Goal: Information Seeking & Learning: Find specific page/section

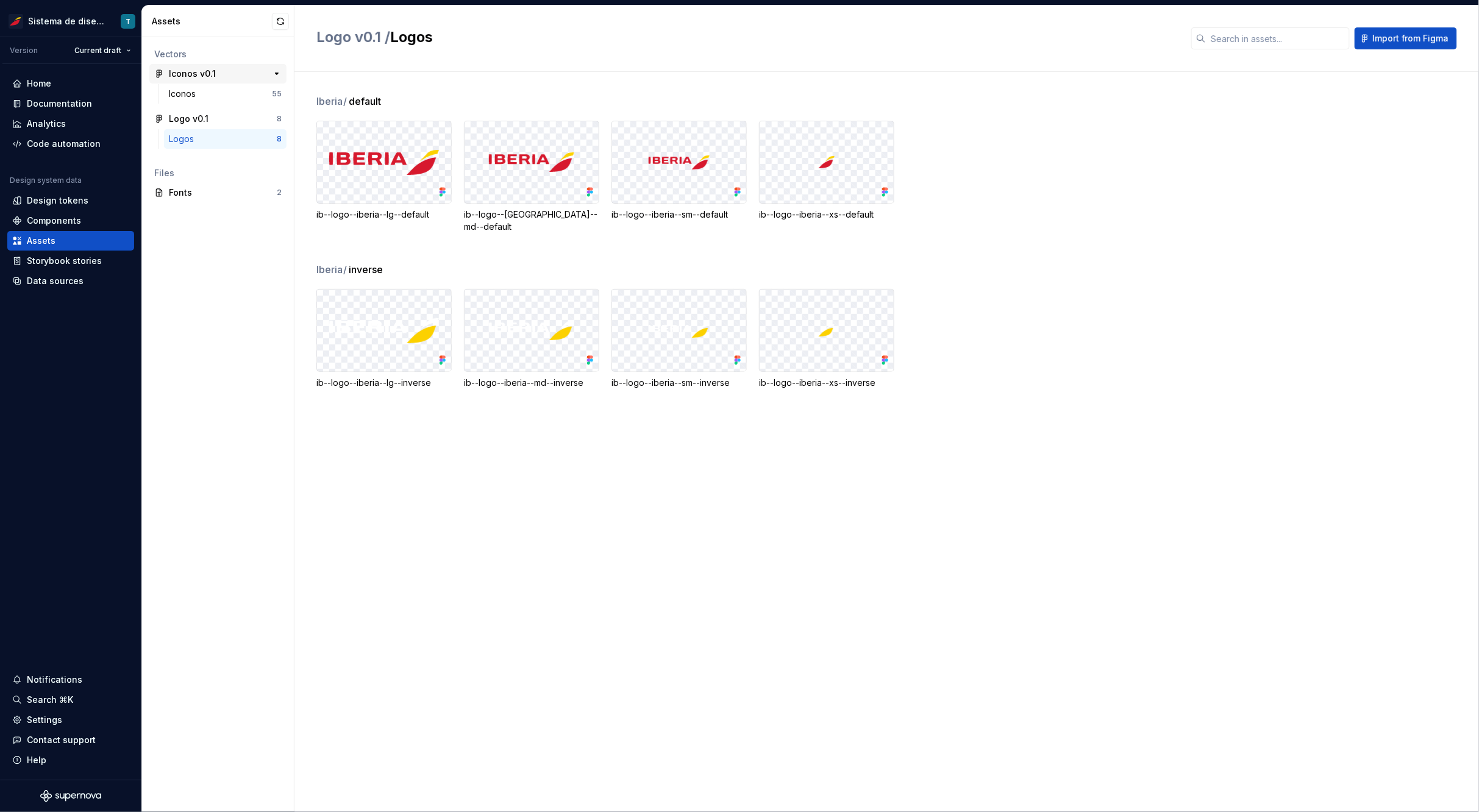
click at [190, 83] on div "Iconos v0.1 55" at bounding box center [218, 73] width 137 height 19
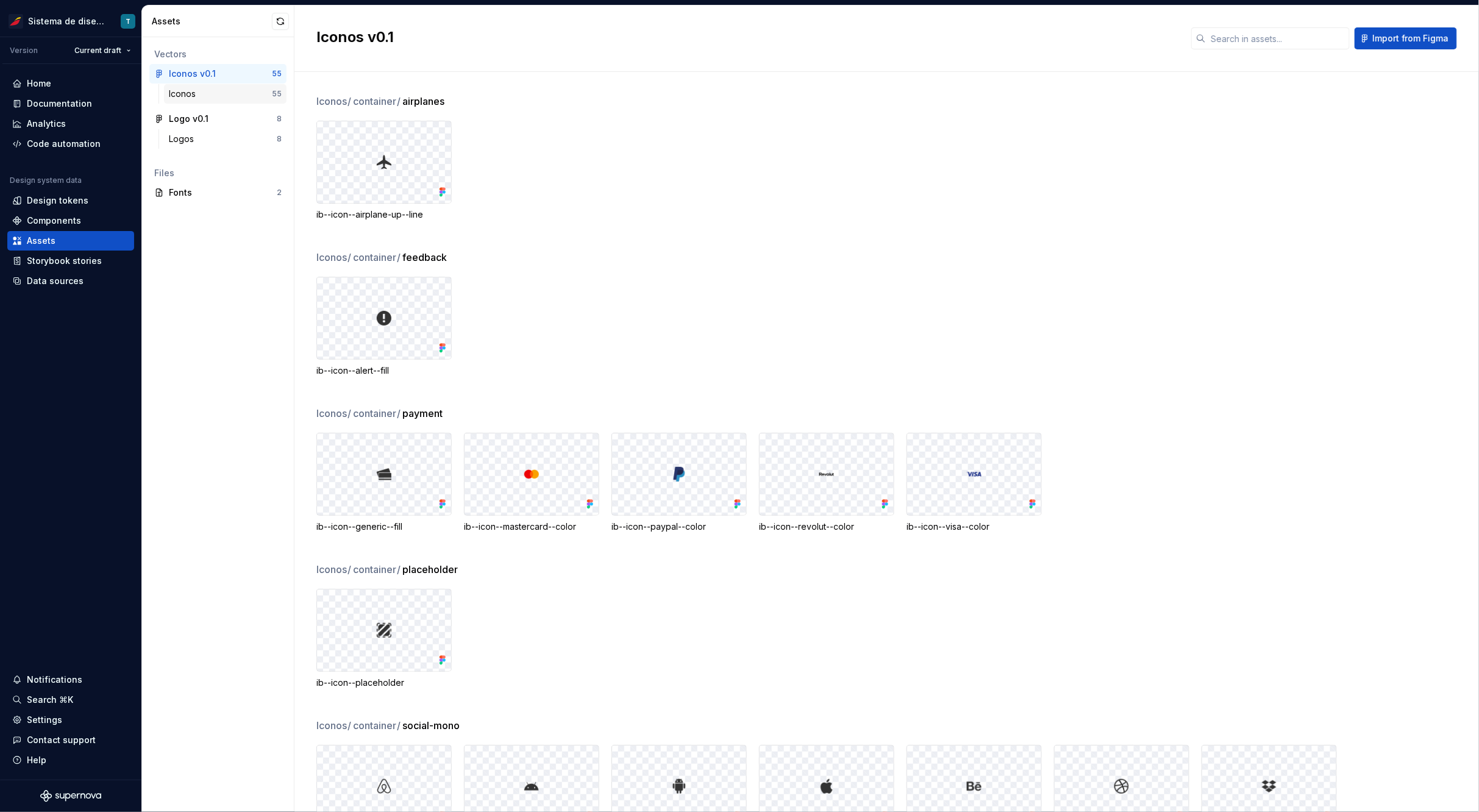
click at [189, 94] on div "Iconos" at bounding box center [185, 93] width 32 height 12
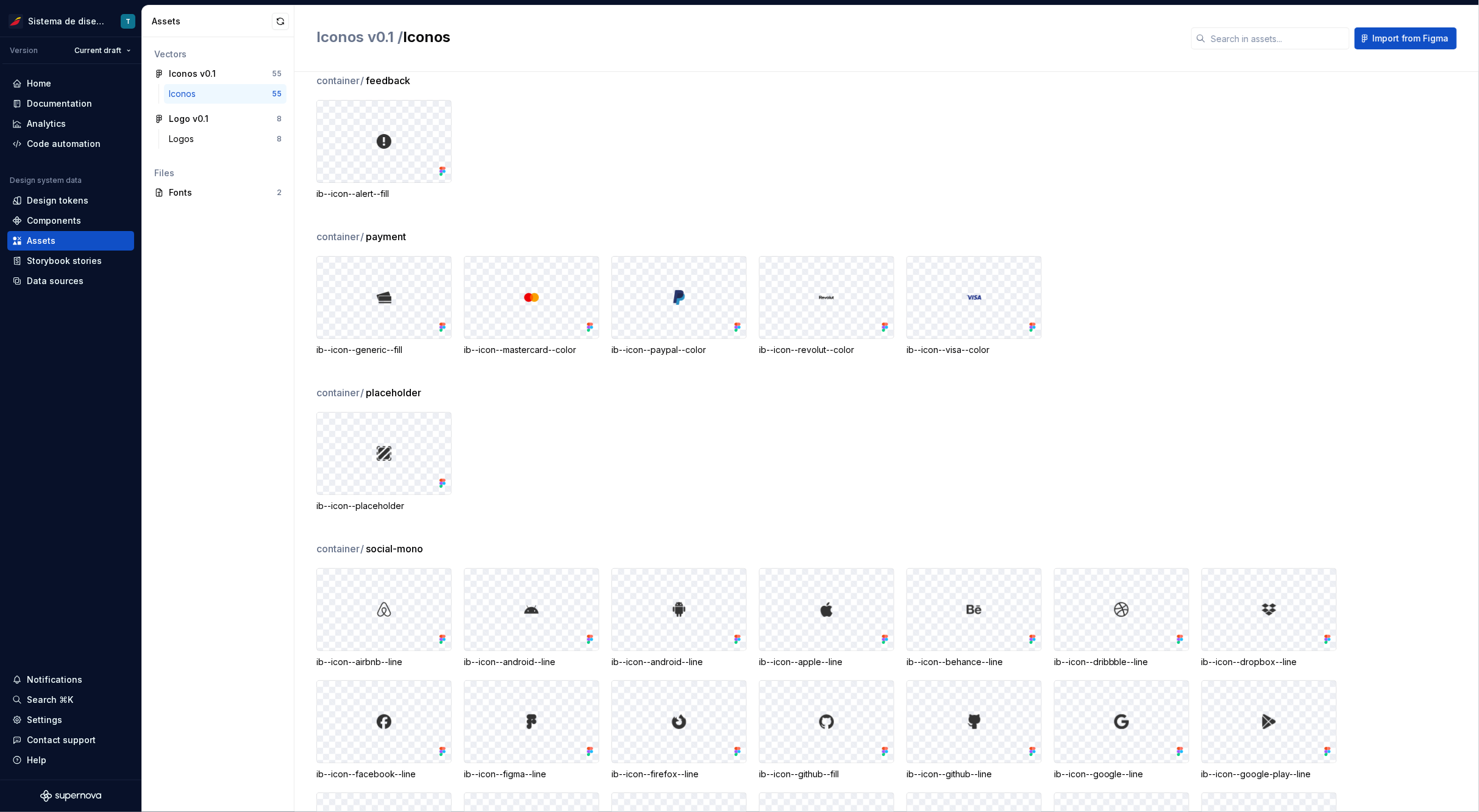
scroll to position [211, 0]
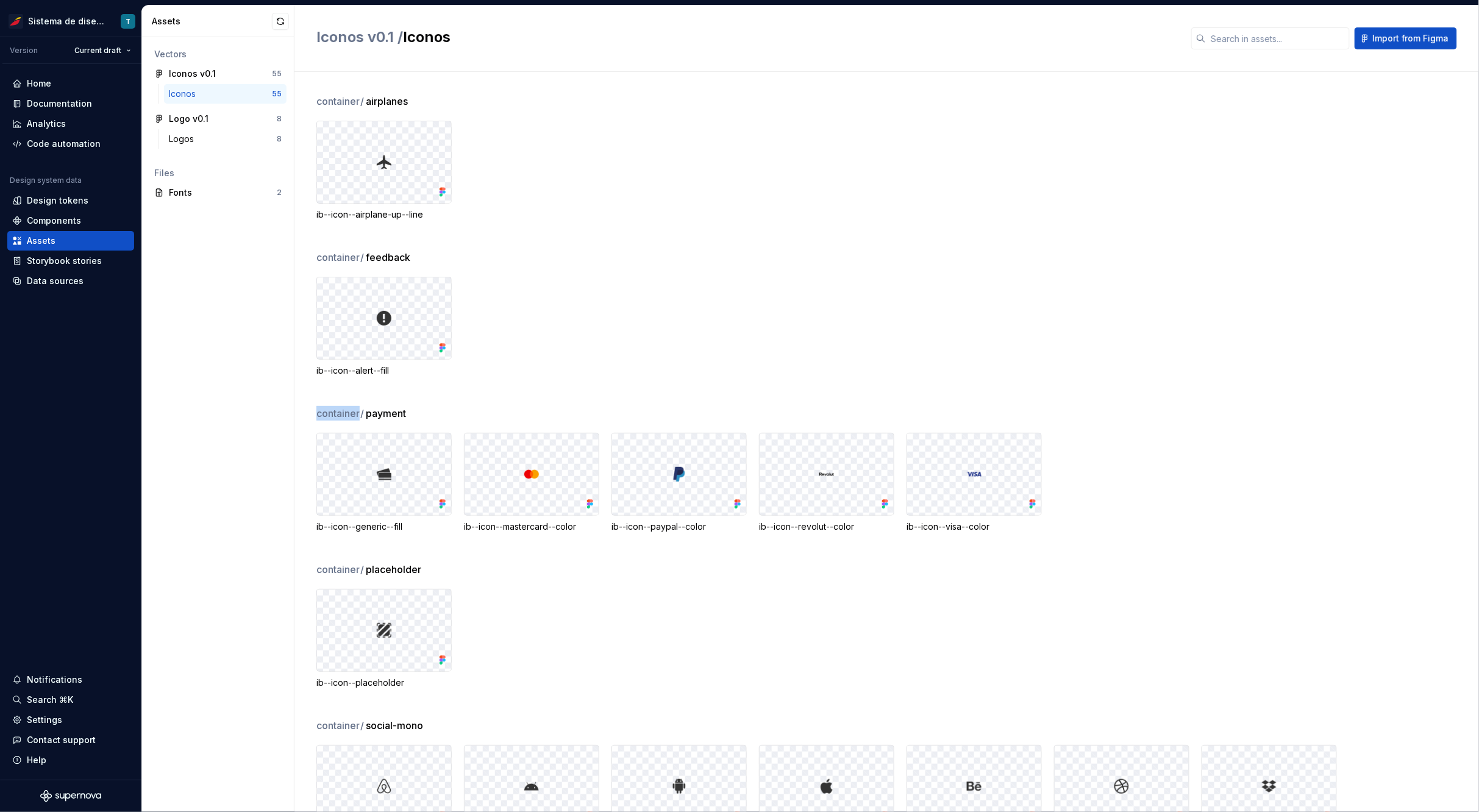
drag, startPoint x: 360, startPoint y: 412, endPoint x: 316, endPoint y: 409, distance: 44.1
click at [316, 409] on span "container /" at bounding box center [340, 413] width 48 height 14
click at [630, 259] on div "container / feedback" at bounding box center [898, 257] width 1163 height 14
click at [201, 134] on div "Logos" at bounding box center [223, 139] width 108 height 12
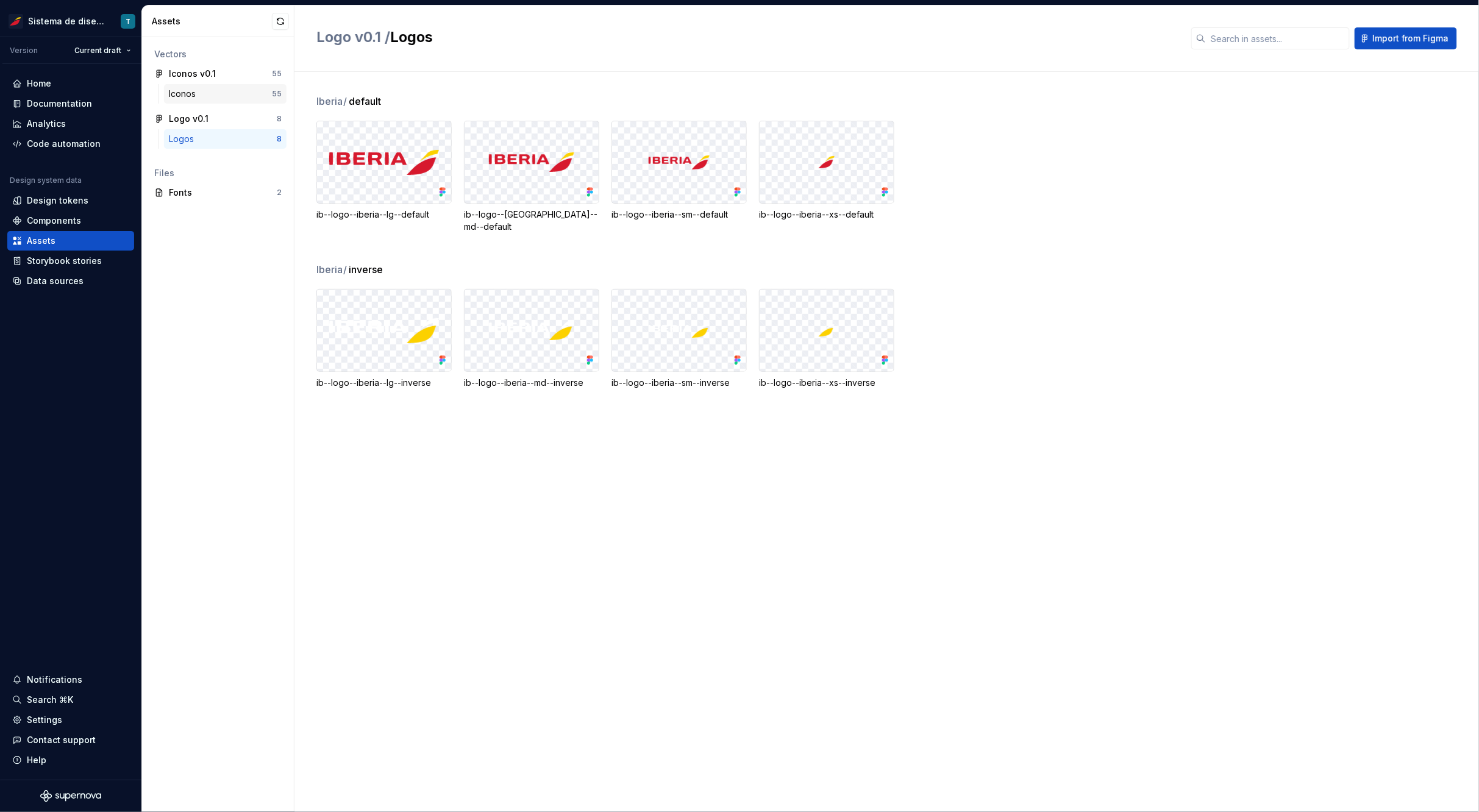
click at [206, 91] on div "Iconos" at bounding box center [220, 93] width 103 height 12
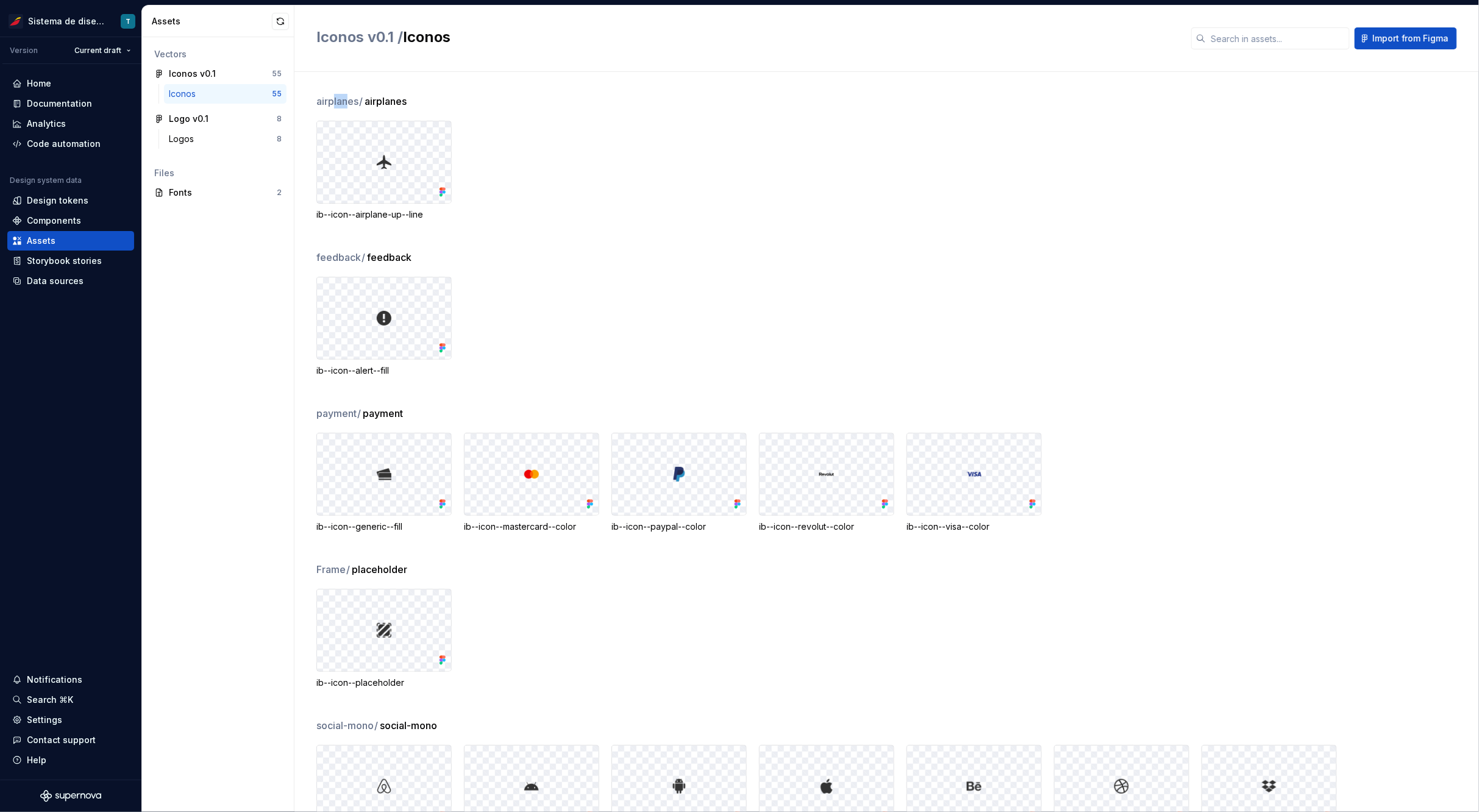
drag, startPoint x: 349, startPoint y: 103, endPoint x: 333, endPoint y: 103, distance: 16.0
click at [333, 103] on span "airplanes /" at bounding box center [339, 101] width 47 height 14
drag, startPoint x: 353, startPoint y: 413, endPoint x: 338, endPoint y: 413, distance: 15.0
click at [338, 413] on span "payment /" at bounding box center [338, 413] width 45 height 14
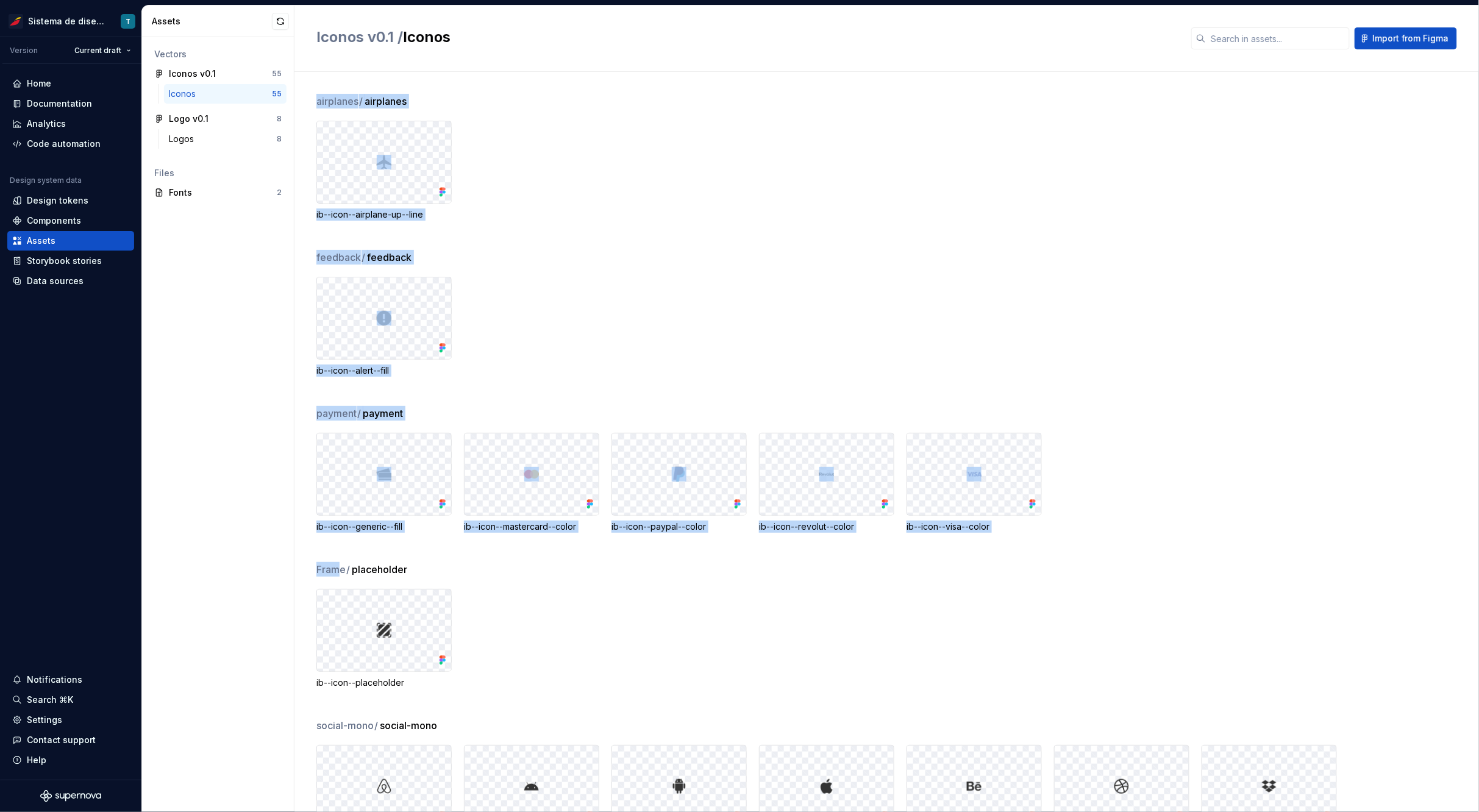
drag, startPoint x: 341, startPoint y: 568, endPoint x: 315, endPoint y: 568, distance: 26.0
click at [315, 568] on div "airplanes / airplanes ib--icon--airplane-up--line feedback / feedback ib--icon-…" at bounding box center [887, 442] width 1184 height 740
click at [338, 569] on span "Frame /" at bounding box center [333, 569] width 34 height 14
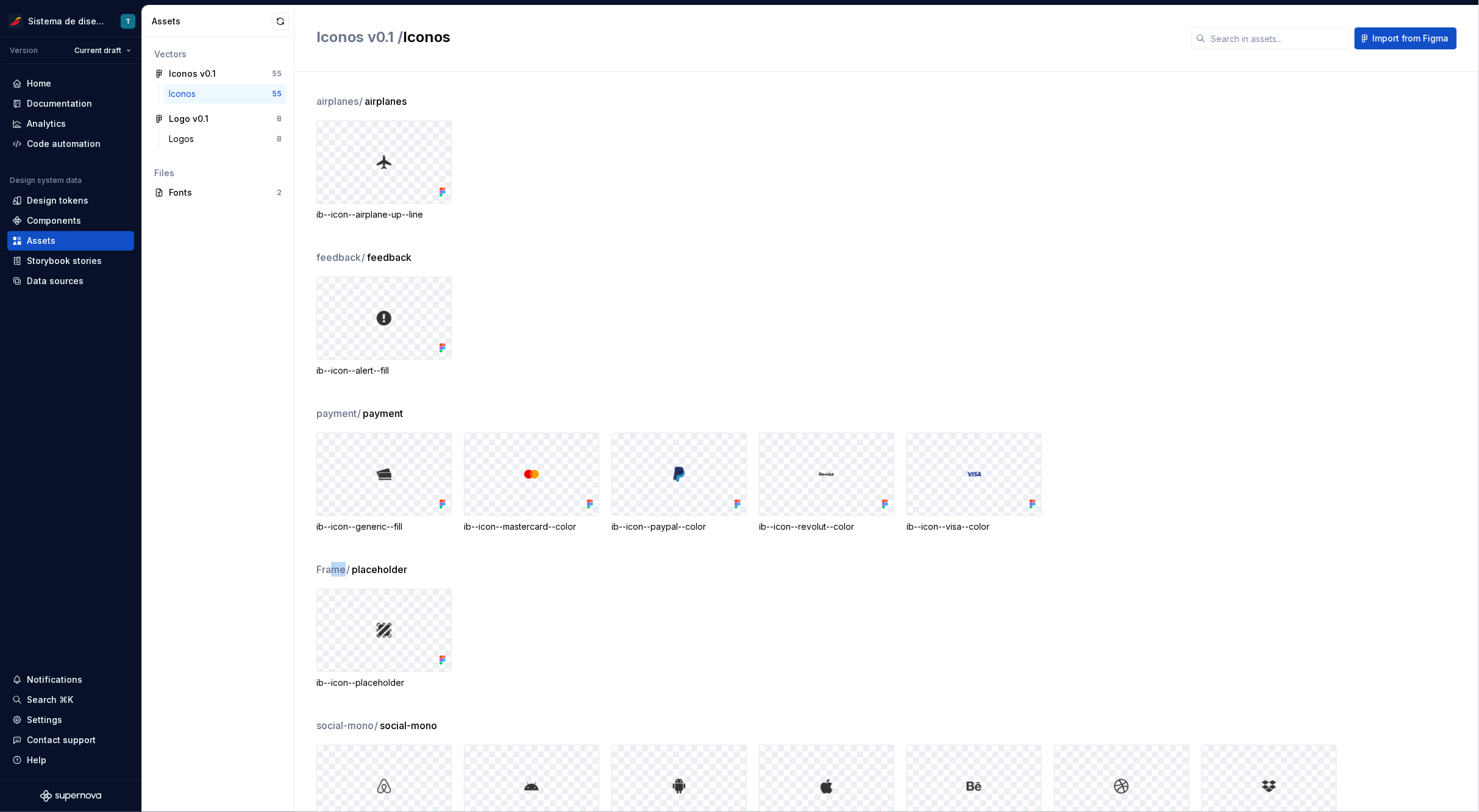
drag, startPoint x: 341, startPoint y: 567, endPoint x: 331, endPoint y: 567, distance: 10.0
click at [331, 567] on span "Frame /" at bounding box center [333, 569] width 34 height 14
click at [690, 315] on div "ib--icon--alert--fill" at bounding box center [898, 326] width 1163 height 100
click at [49, 284] on div "Data sources" at bounding box center [55, 281] width 57 height 12
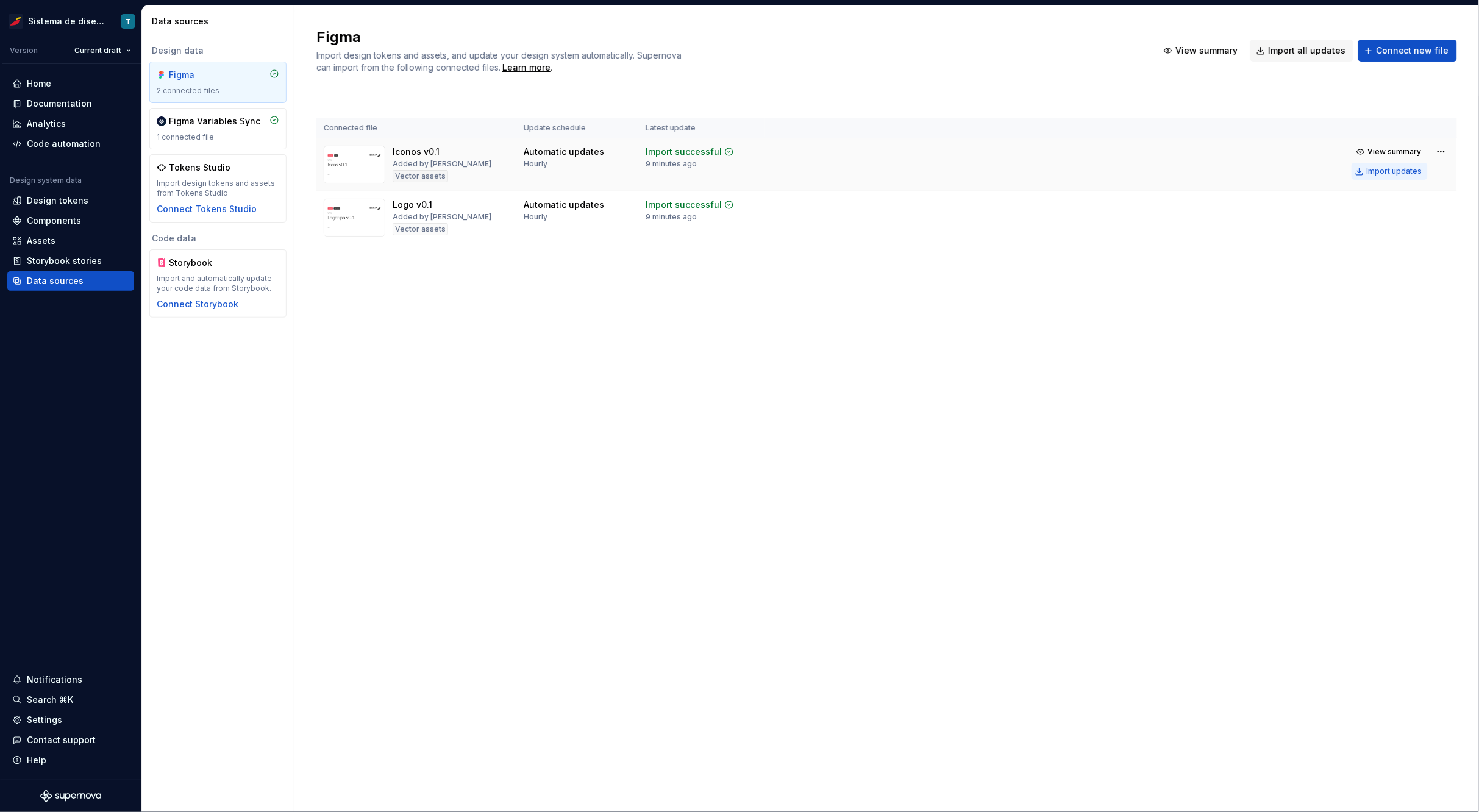
click at [1409, 171] on div "Import updates" at bounding box center [1394, 172] width 55 height 10
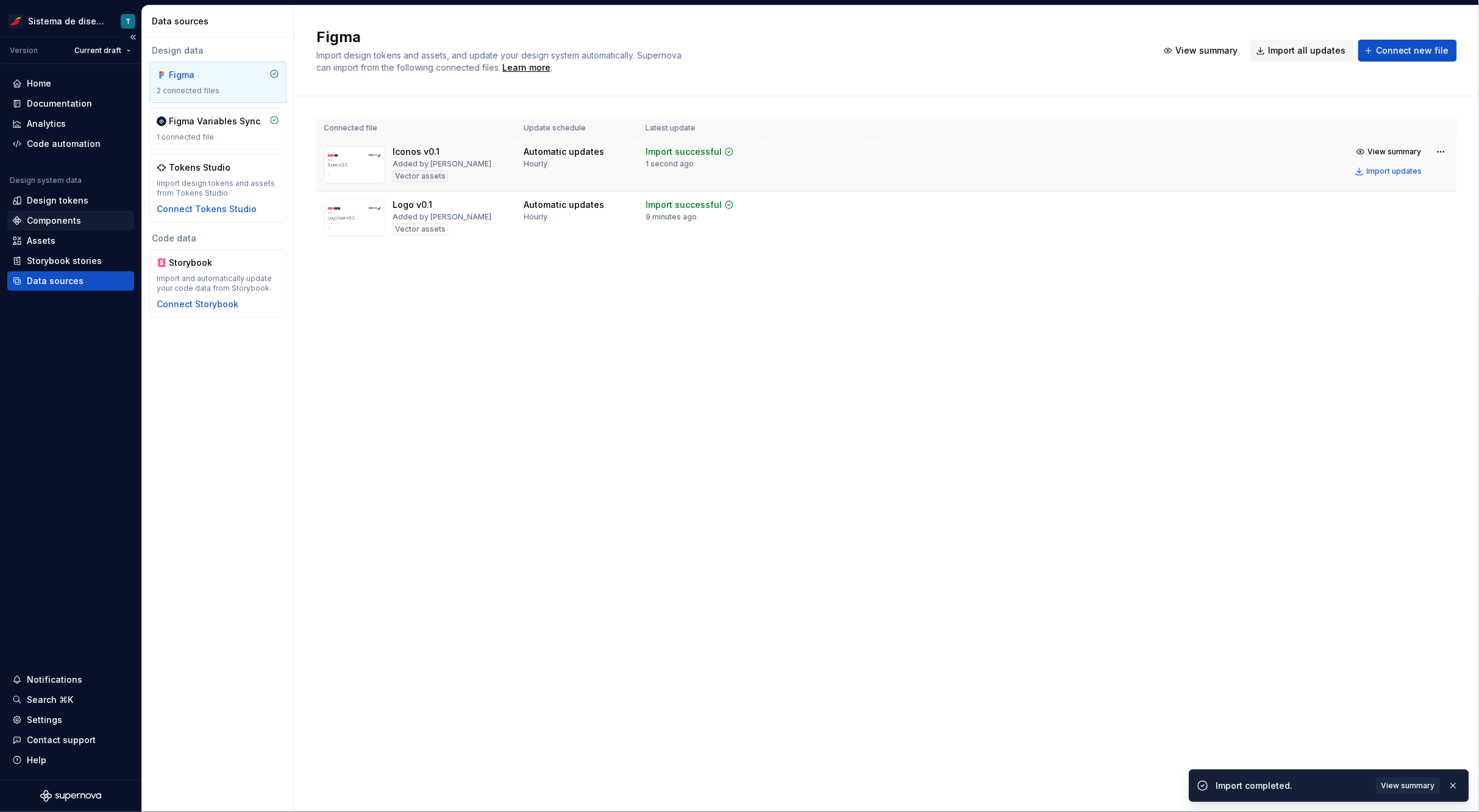
click at [58, 213] on div "Components" at bounding box center [70, 221] width 126 height 19
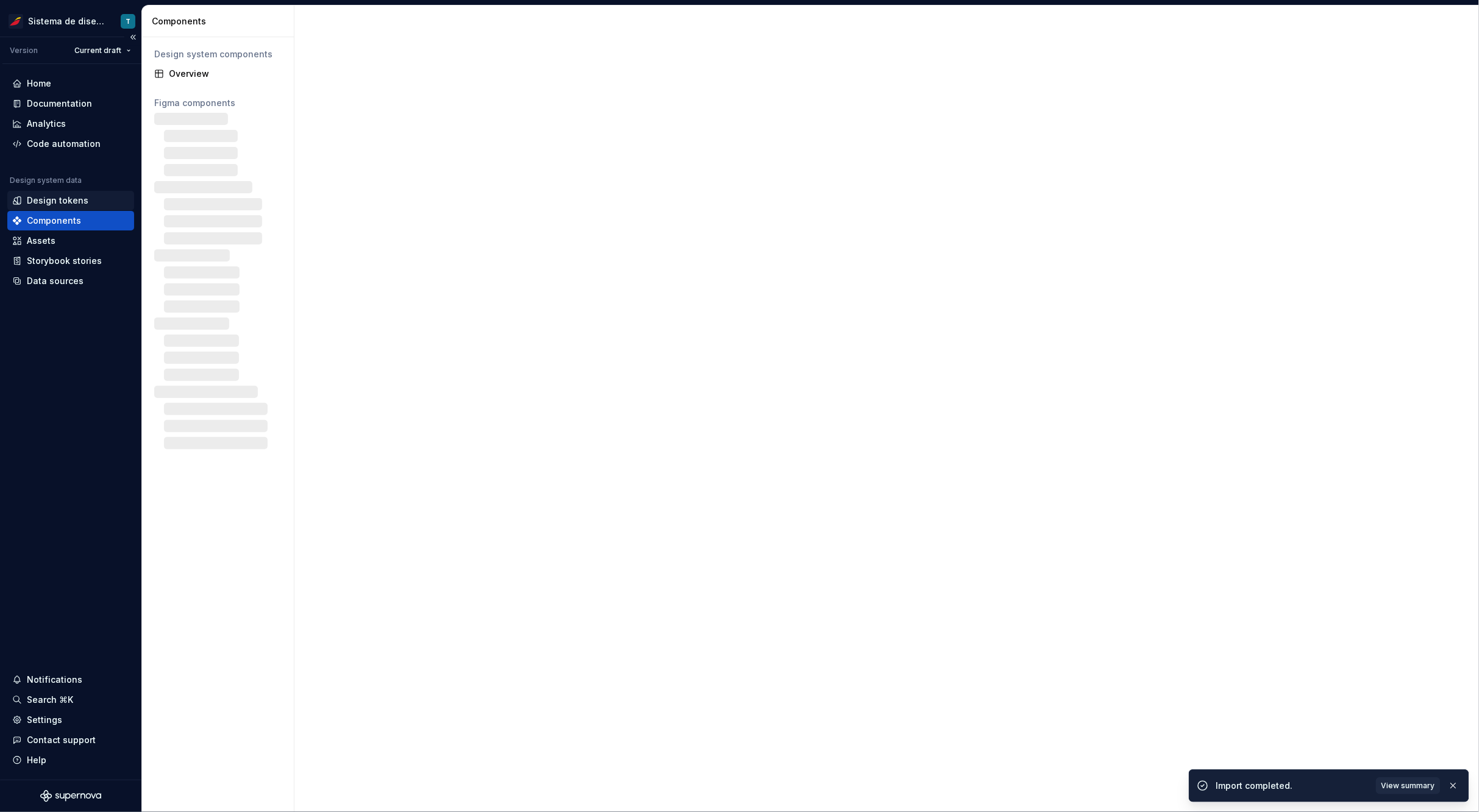
click at [58, 195] on div "Design tokens" at bounding box center [57, 200] width 62 height 12
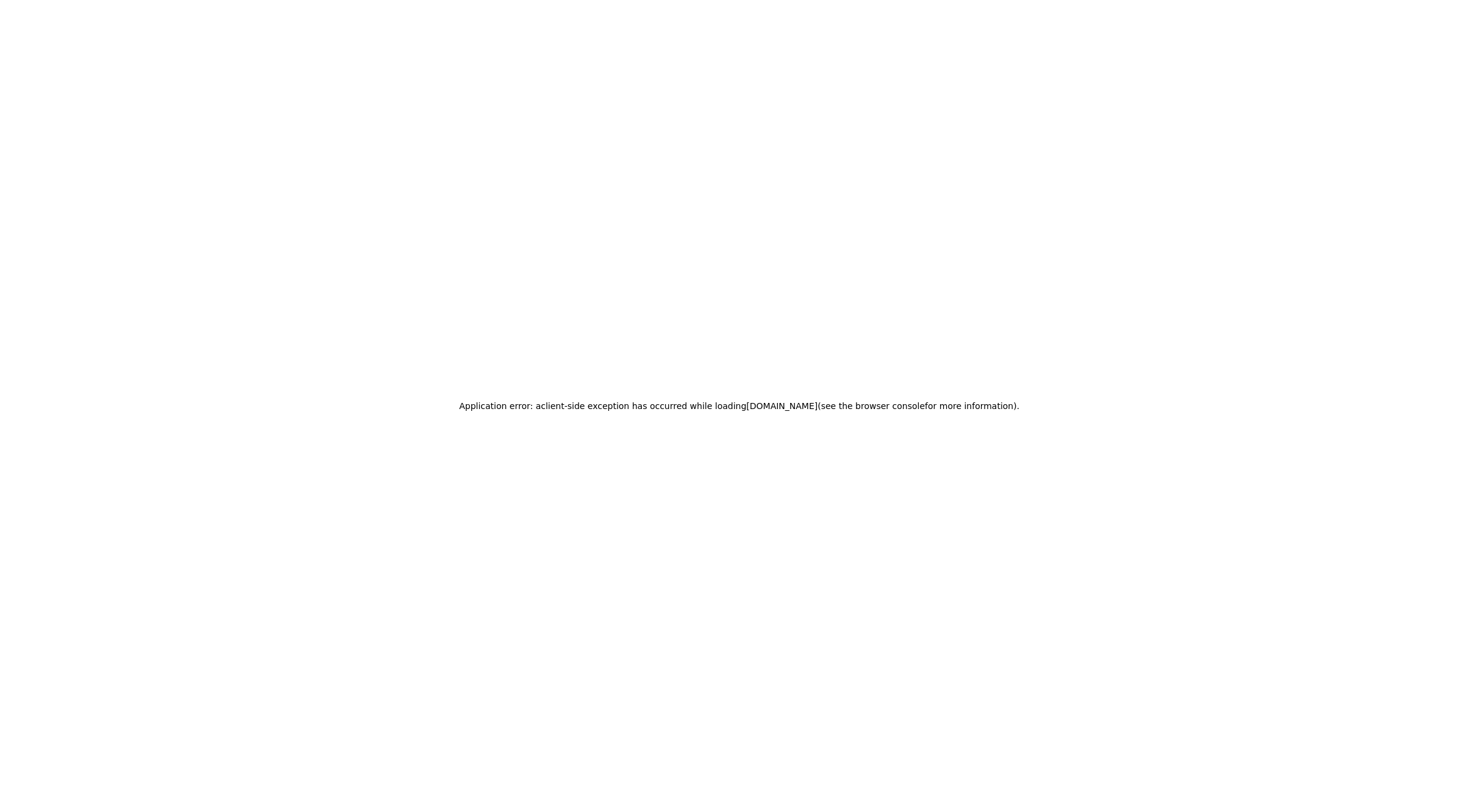
click at [47, 250] on div "Application error: a client -side exception has occurred while loading app.supe…" at bounding box center [740, 406] width 1479 height 812
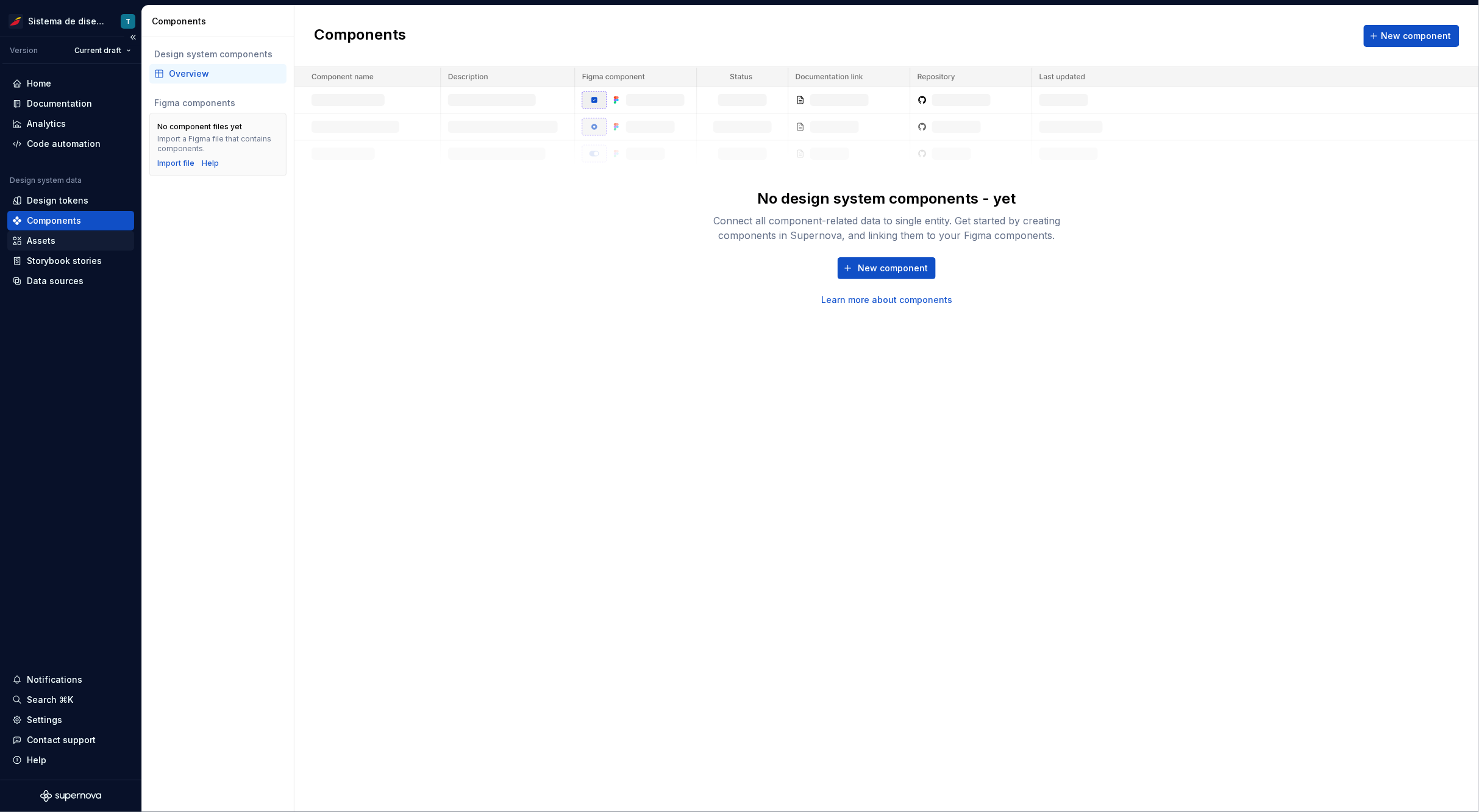
click at [50, 242] on div "Assets" at bounding box center [41, 241] width 29 height 12
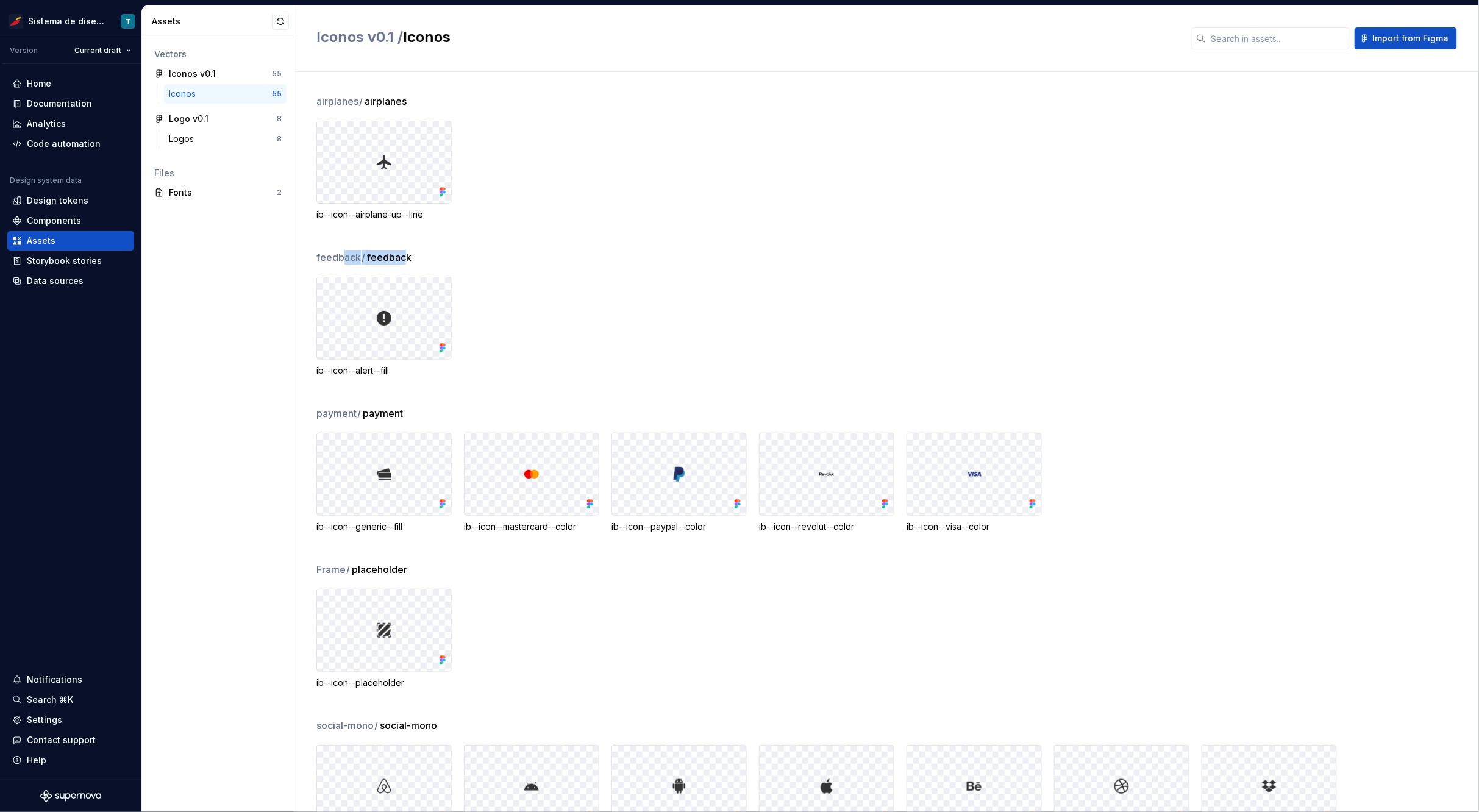
drag, startPoint x: 406, startPoint y: 257, endPoint x: 340, endPoint y: 254, distance: 66.1
click at [340, 254] on div "feedback / feedback" at bounding box center [898, 257] width 1163 height 14
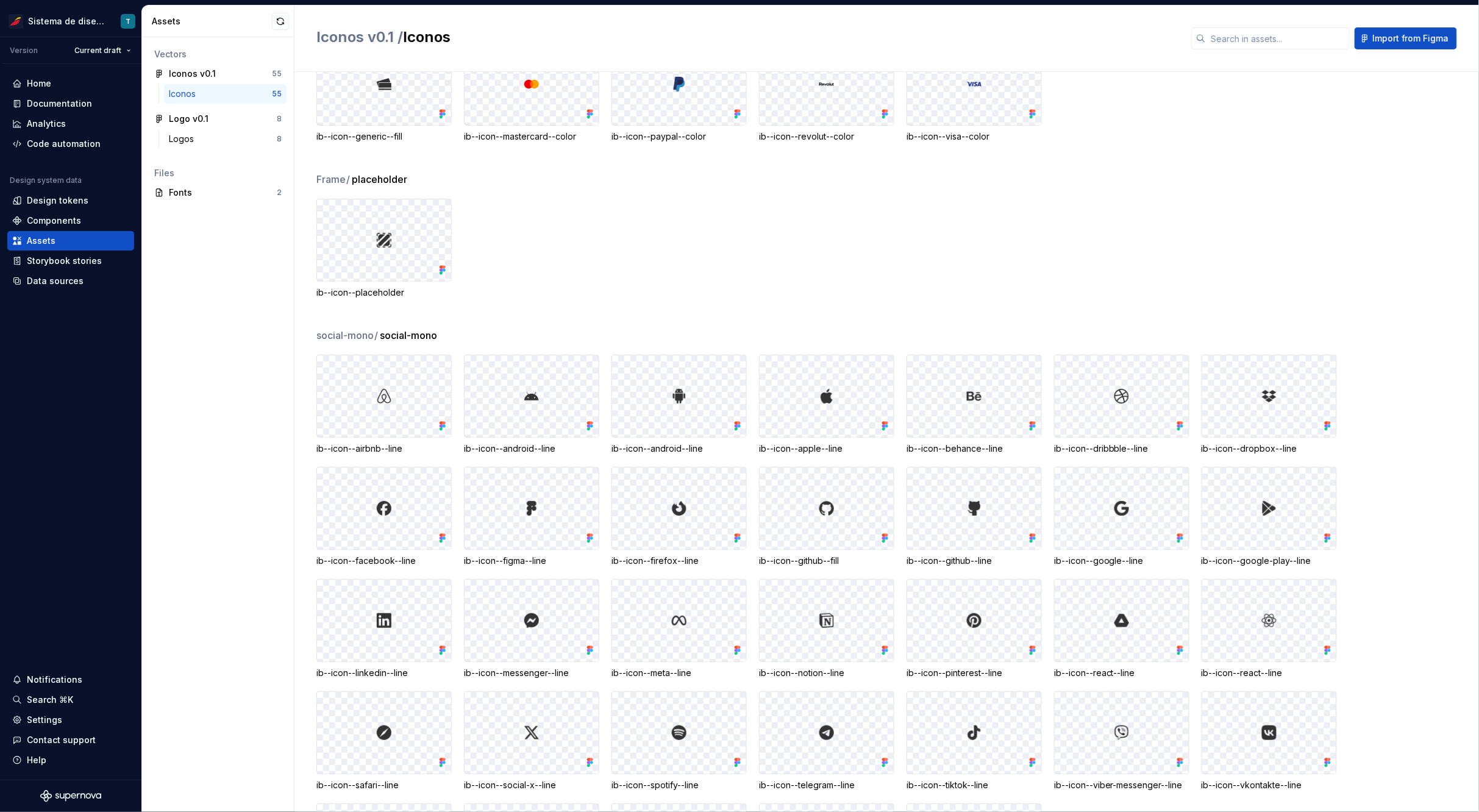
scroll to position [372, 0]
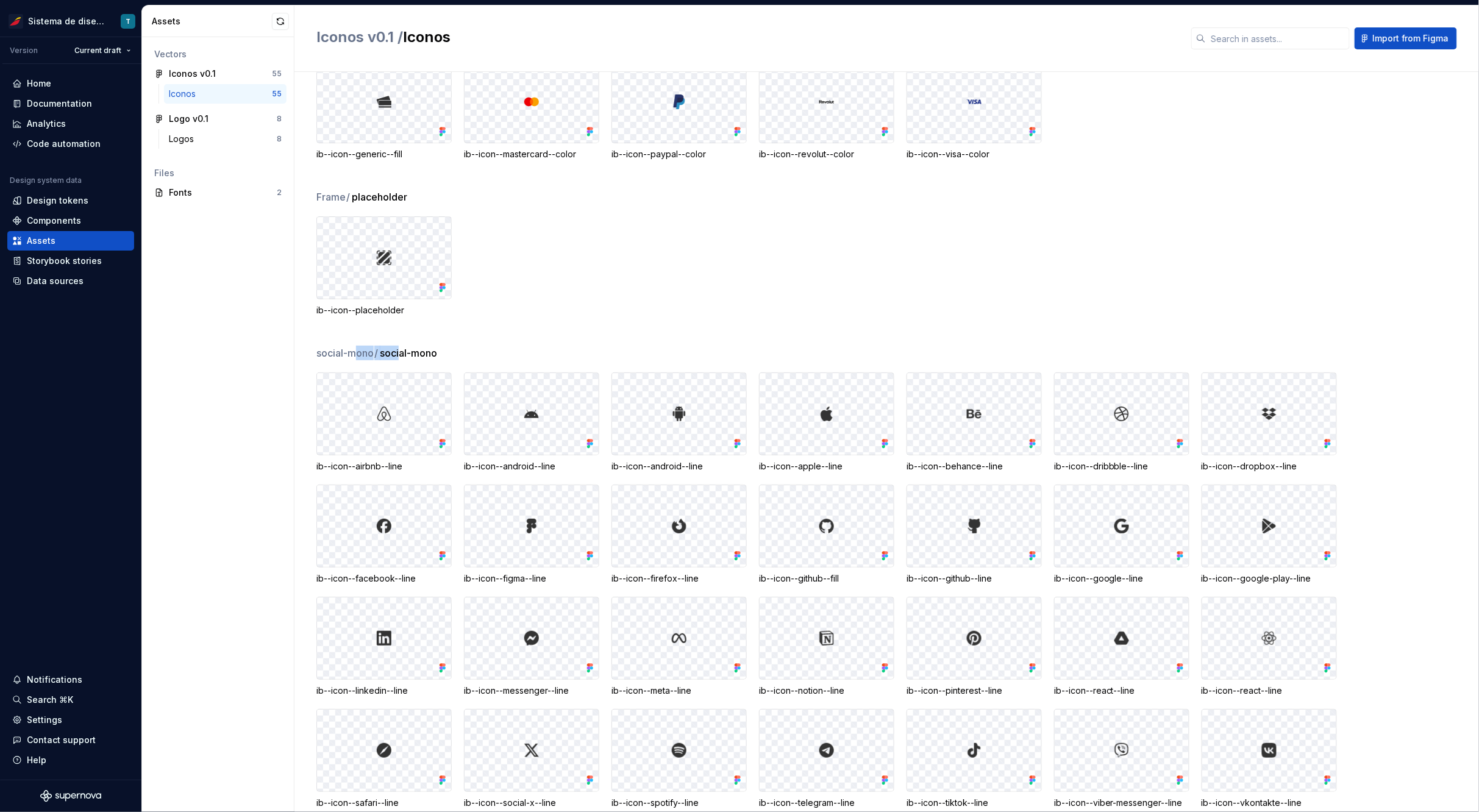
drag, startPoint x: 380, startPoint y: 351, endPoint x: 356, endPoint y: 352, distance: 24.0
click at [356, 352] on div "social-mono / social-mono" at bounding box center [898, 353] width 1163 height 14
click at [436, 354] on span "social-mono" at bounding box center [409, 353] width 57 height 14
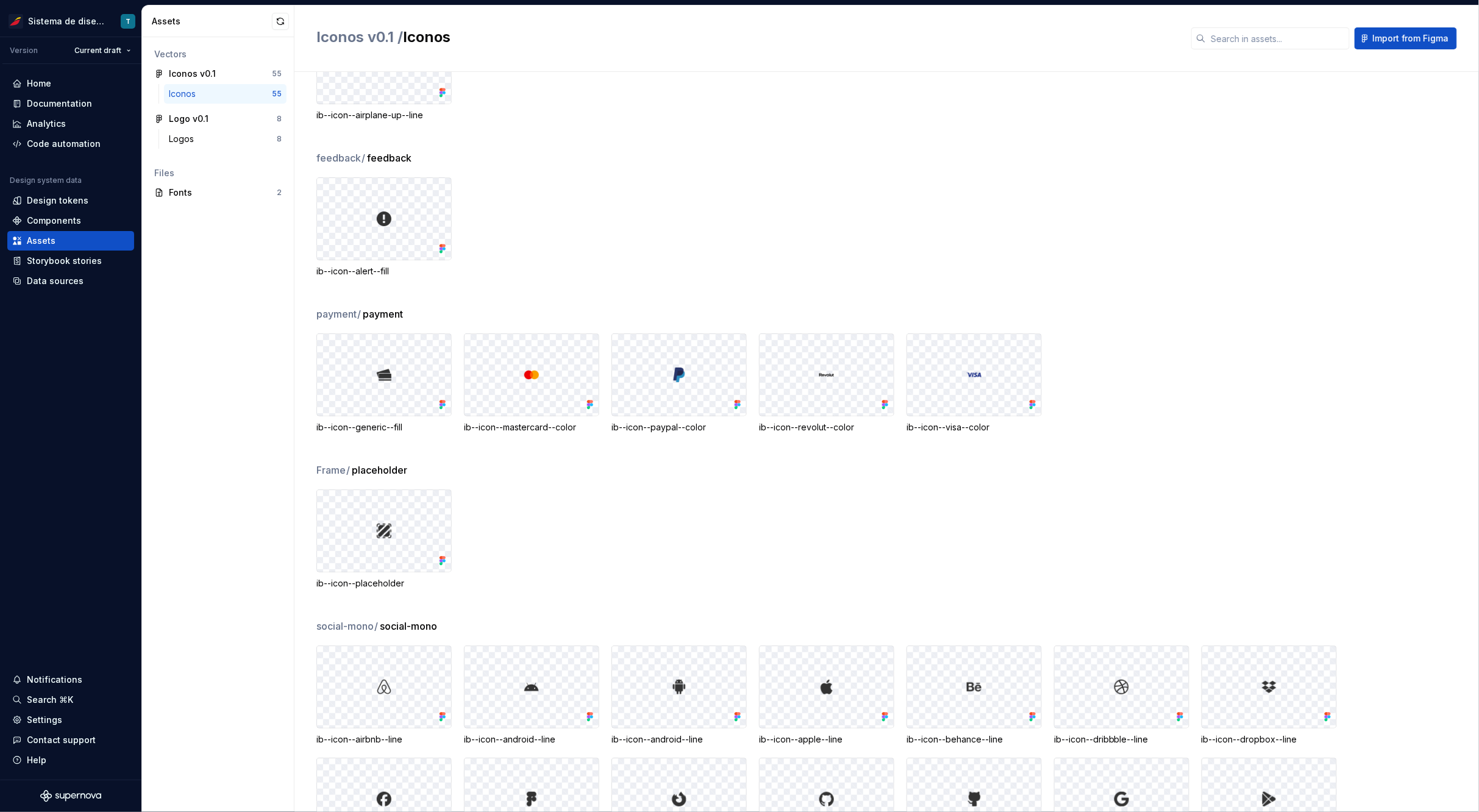
scroll to position [30, 0]
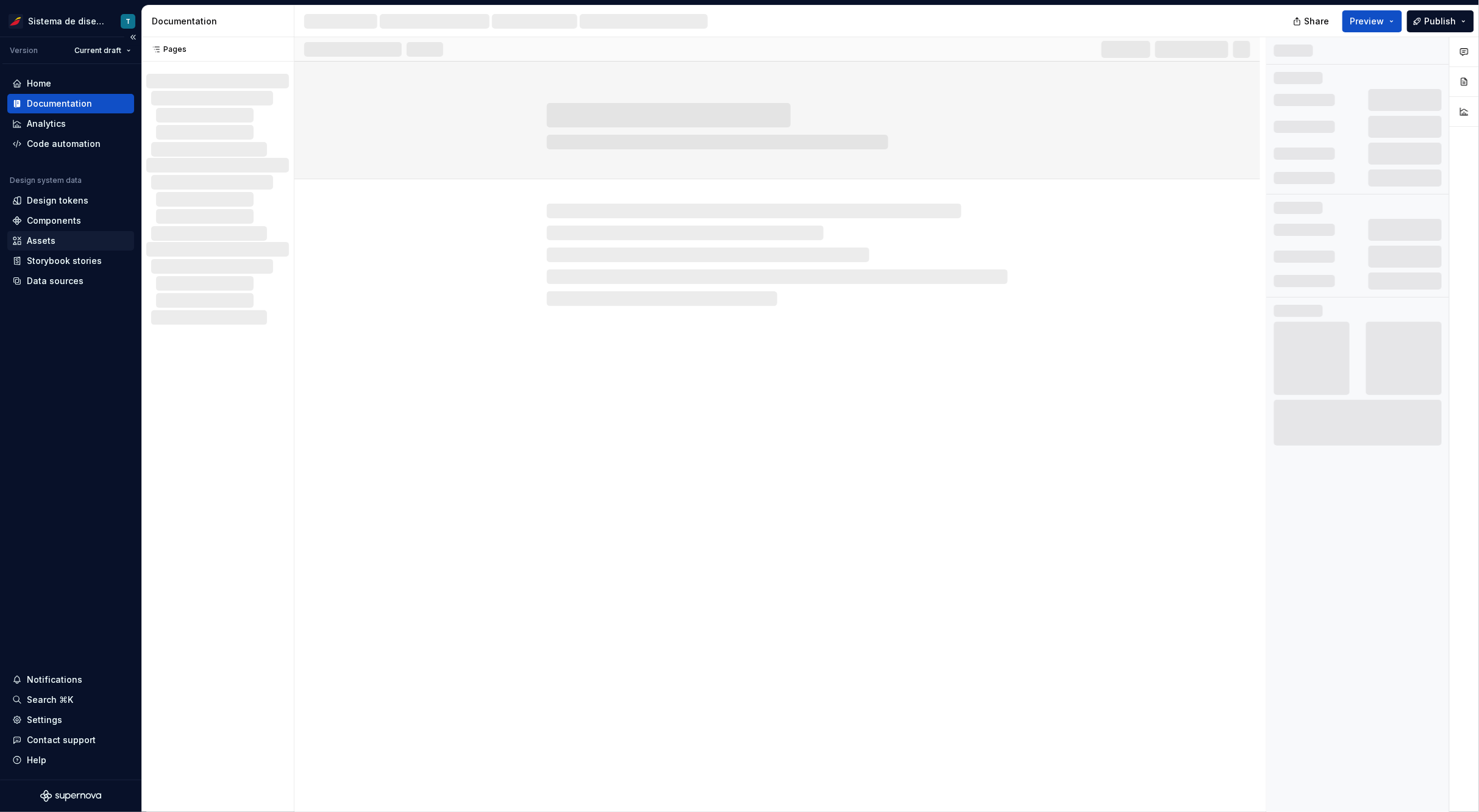
click at [77, 238] on div "Assets" at bounding box center [70, 241] width 117 height 12
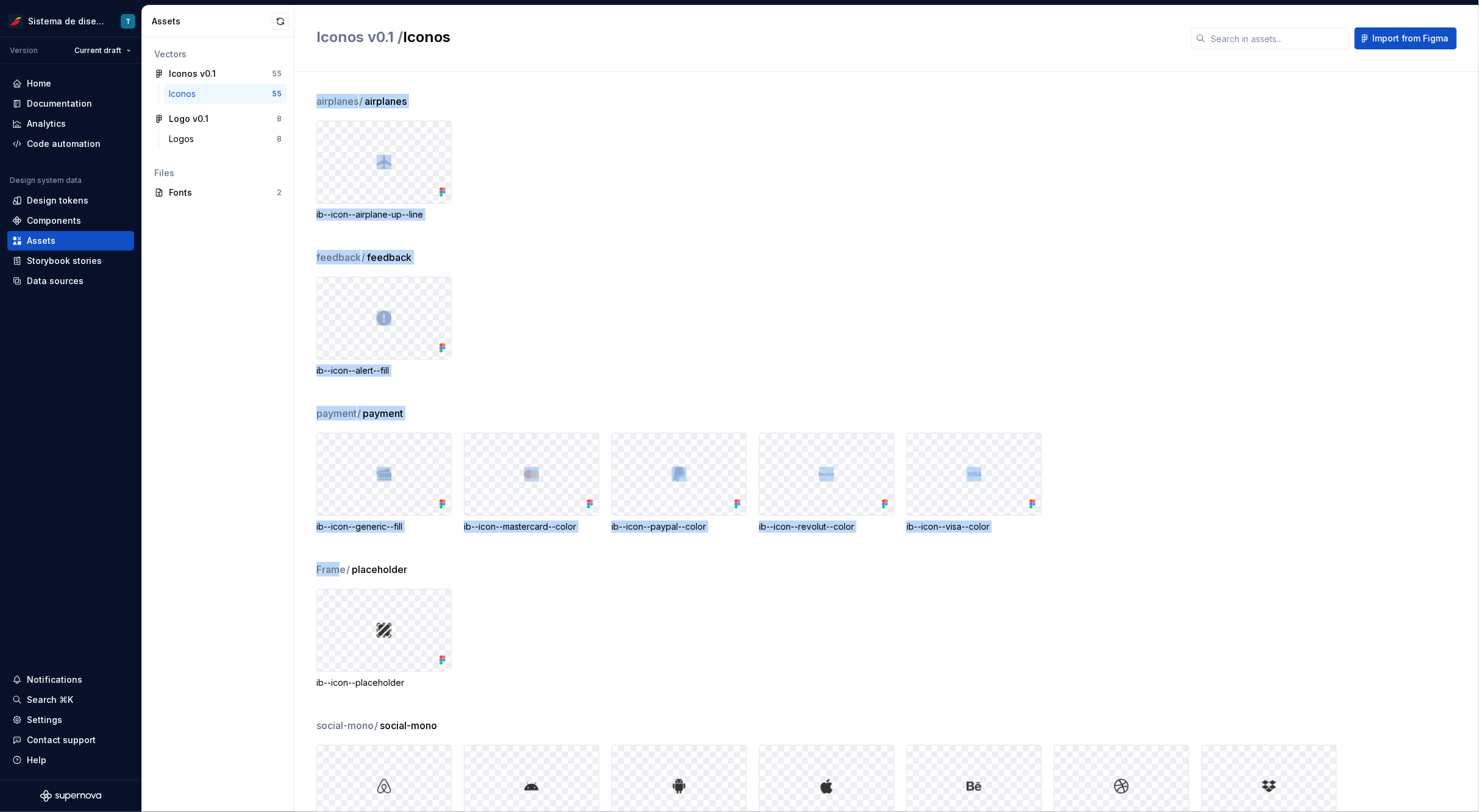
drag, startPoint x: 342, startPoint y: 568, endPoint x: 304, endPoint y: 563, distance: 38.3
click at [304, 563] on div "airplanes / airplanes ib--icon--airplane-up--line feedback / feedback ib--icon-…" at bounding box center [887, 442] width 1184 height 740
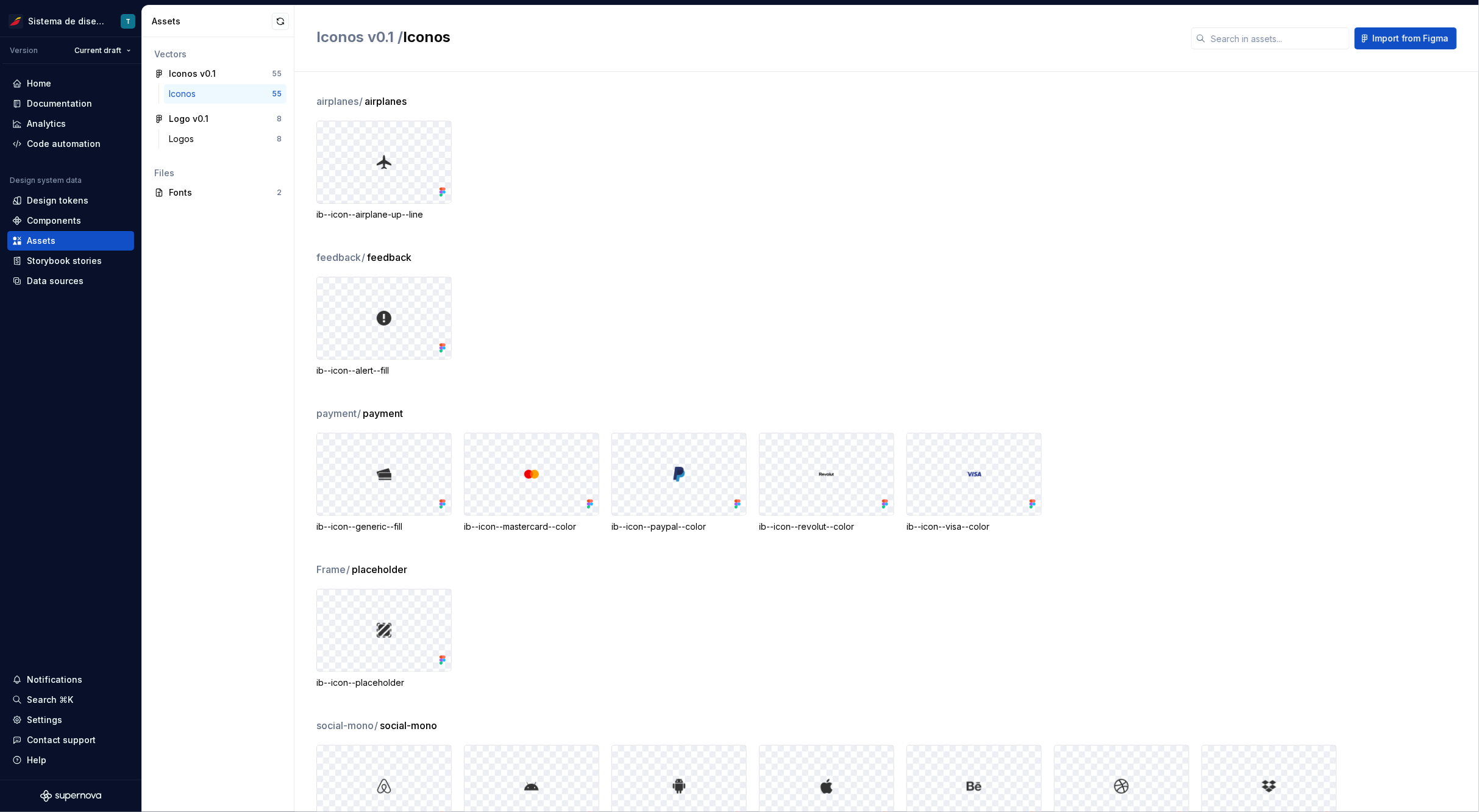
click at [356, 565] on span "placeholder" at bounding box center [379, 569] width 55 height 14
drag, startPoint x: 364, startPoint y: 566, endPoint x: 335, endPoint y: 566, distance: 29.0
click at [335, 566] on div "Frame / placeholder" at bounding box center [898, 569] width 1163 height 14
click at [376, 567] on span "placeholder" at bounding box center [379, 569] width 55 height 14
drag, startPoint x: 334, startPoint y: 566, endPoint x: 374, endPoint y: 571, distance: 40.3
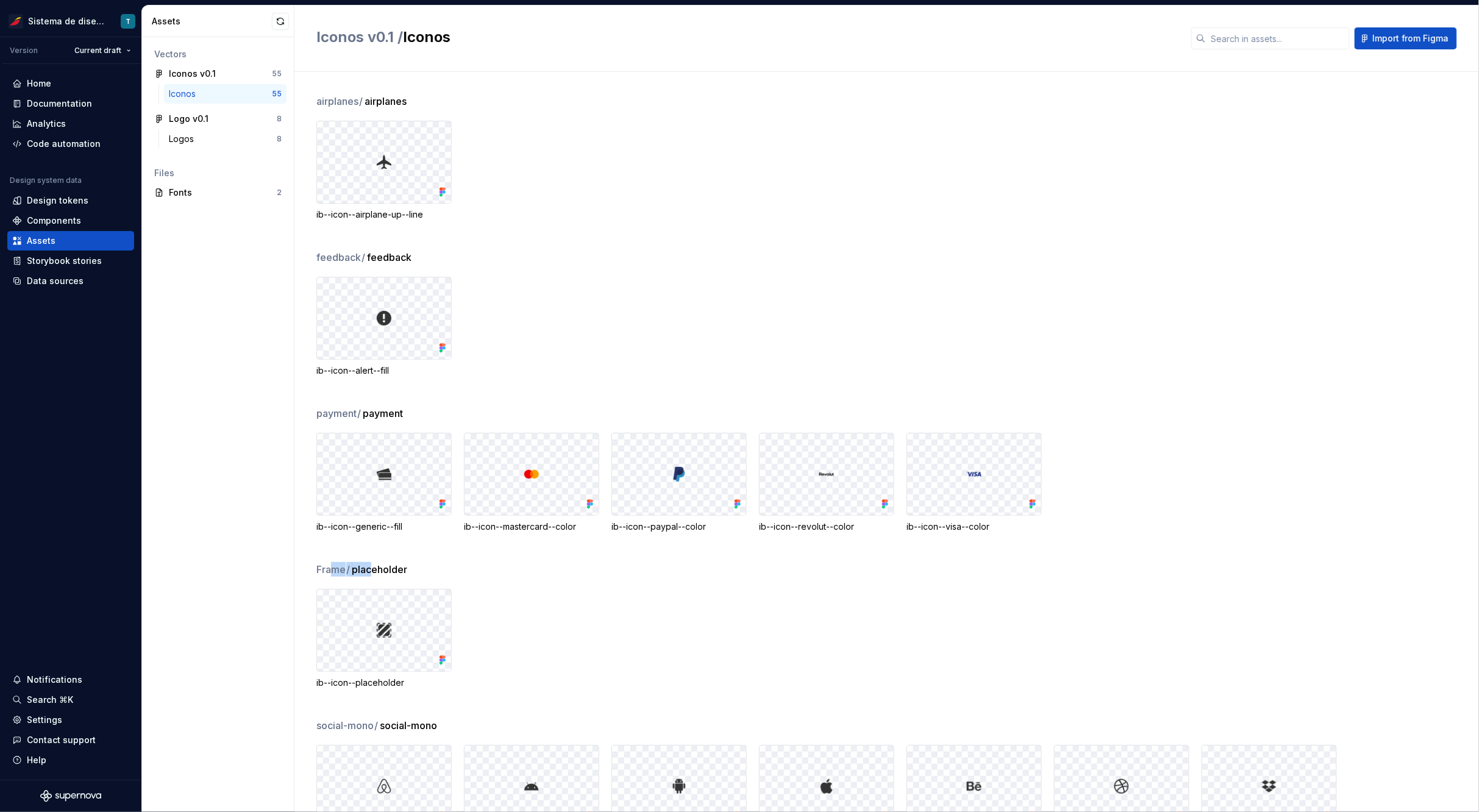
click at [374, 571] on div "Frame / placeholder" at bounding box center [898, 569] width 1163 height 14
click at [336, 569] on span "Frame /" at bounding box center [333, 569] width 34 height 14
click at [374, 570] on span "placeholder" at bounding box center [379, 569] width 55 height 14
drag, startPoint x: 359, startPoint y: 568, endPoint x: 329, endPoint y: 566, distance: 30.1
click at [329, 566] on div "Frame / placeholder" at bounding box center [898, 569] width 1163 height 14
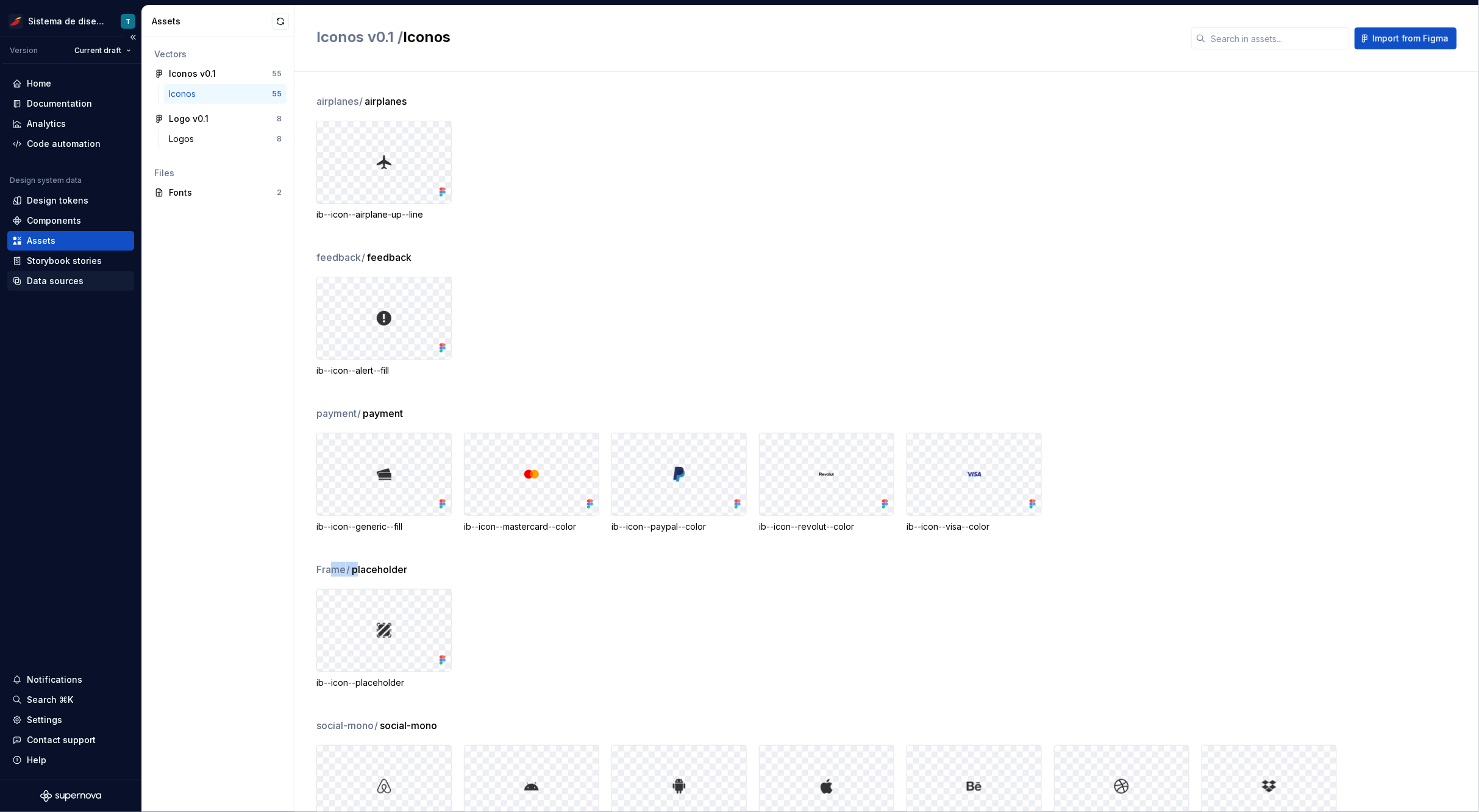
click at [74, 282] on div "Data sources" at bounding box center [55, 281] width 57 height 12
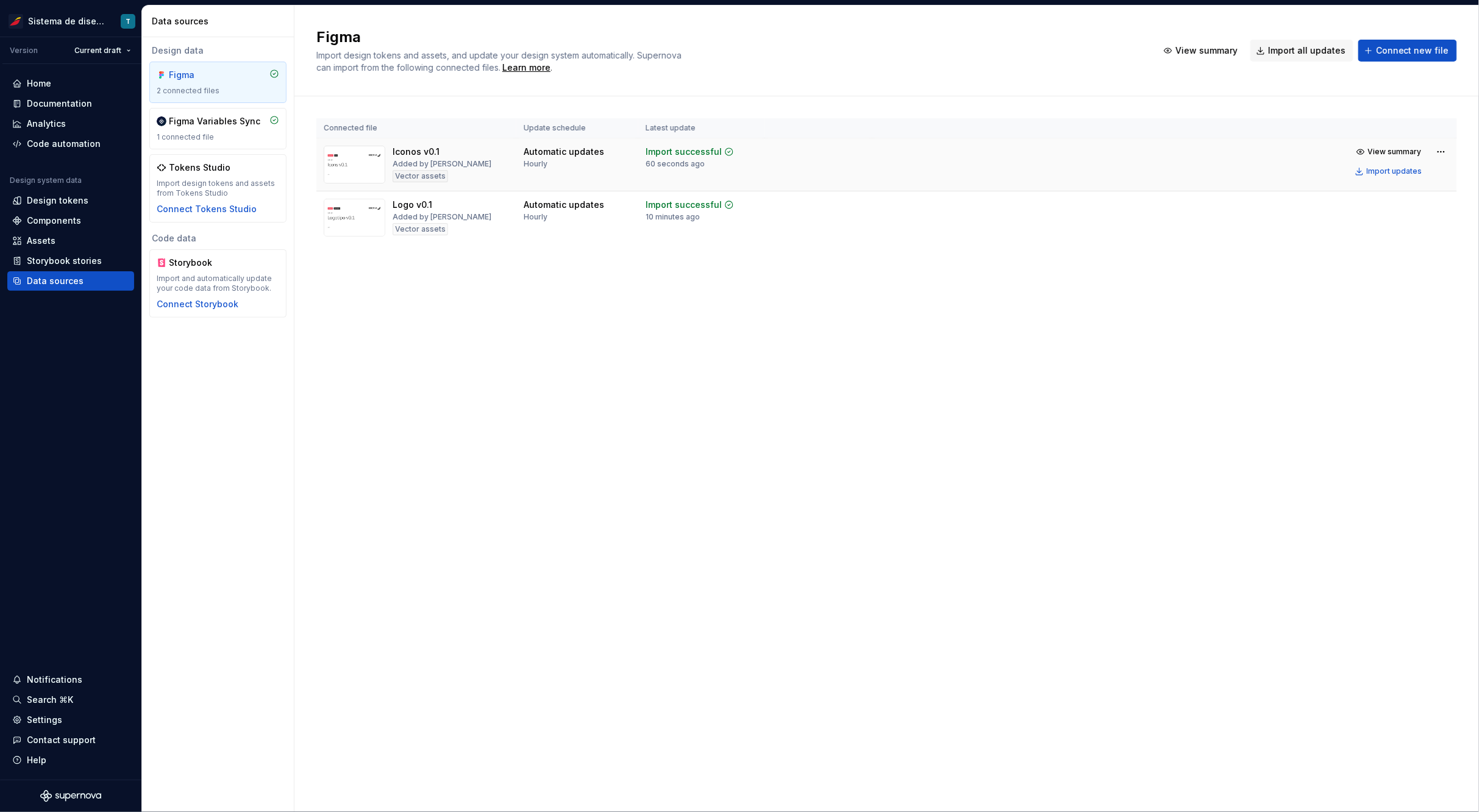
click at [374, 160] on img at bounding box center [354, 165] width 62 height 38
click at [1449, 149] on html "Sistema de diseño Iberia T Version Current draft Home Documentation Analytics C…" at bounding box center [740, 406] width 1479 height 812
click at [826, 126] on html "Sistema de diseño Iberia T Version Current draft Home Documentation Analytics C…" at bounding box center [740, 406] width 1479 height 812
click at [83, 242] on div "Assets" at bounding box center [70, 241] width 117 height 12
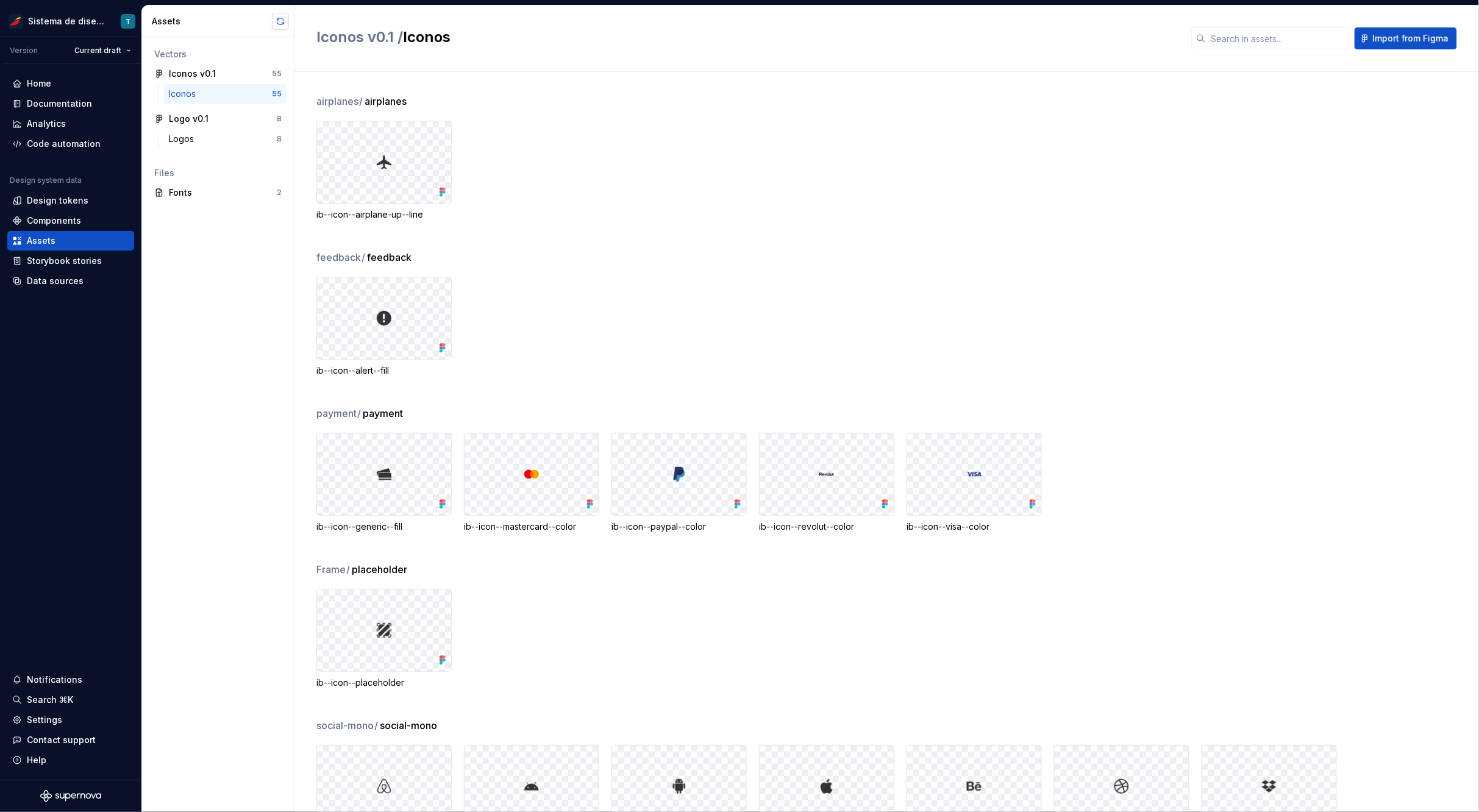
click at [283, 17] on button "button" at bounding box center [280, 22] width 17 height 17
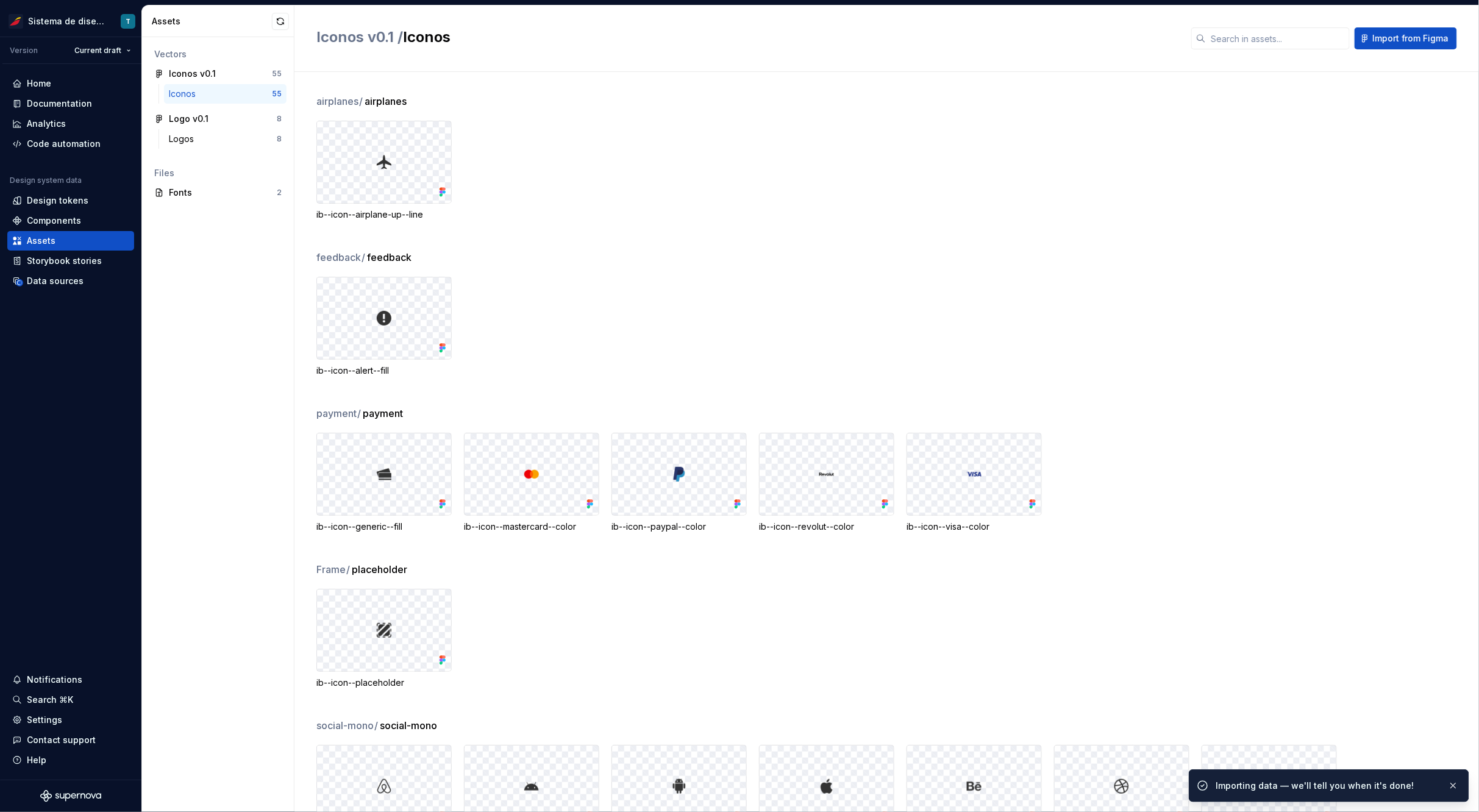
click at [722, 283] on div "ib--icon--alert--fill" at bounding box center [898, 326] width 1163 height 100
click at [207, 137] on div "Logos" at bounding box center [223, 139] width 108 height 12
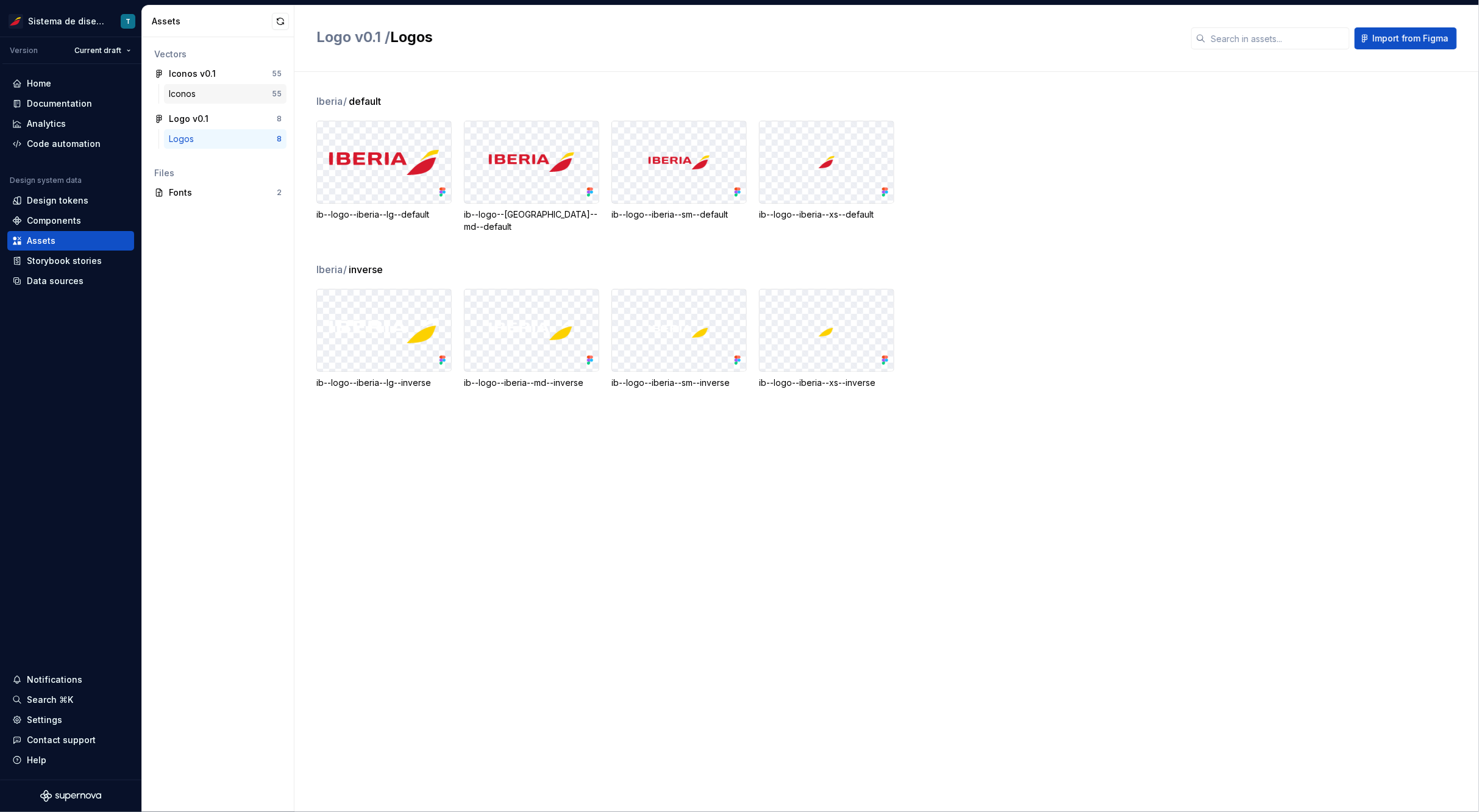
click at [227, 95] on div "Iconos" at bounding box center [220, 93] width 103 height 12
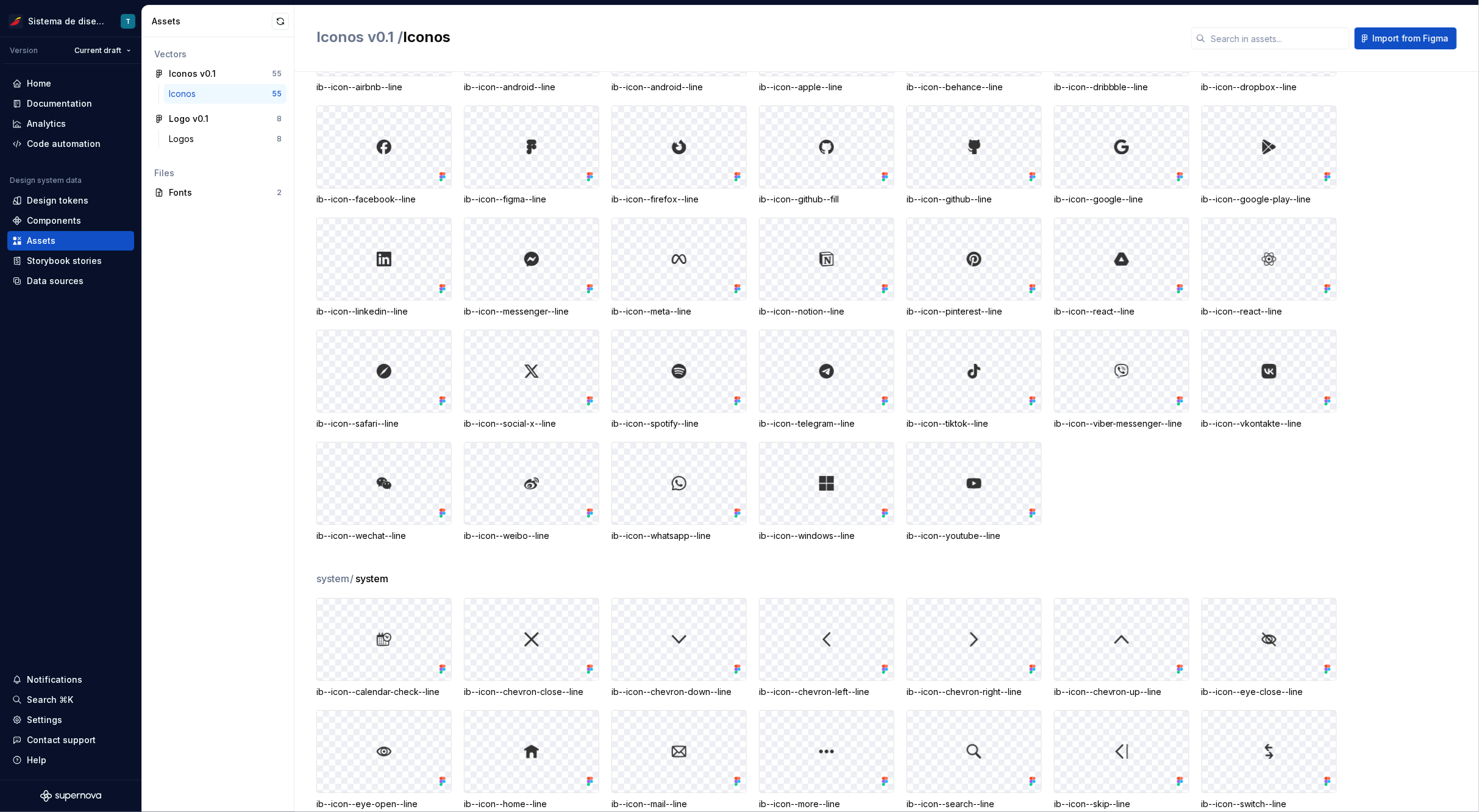
scroll to position [756, 0]
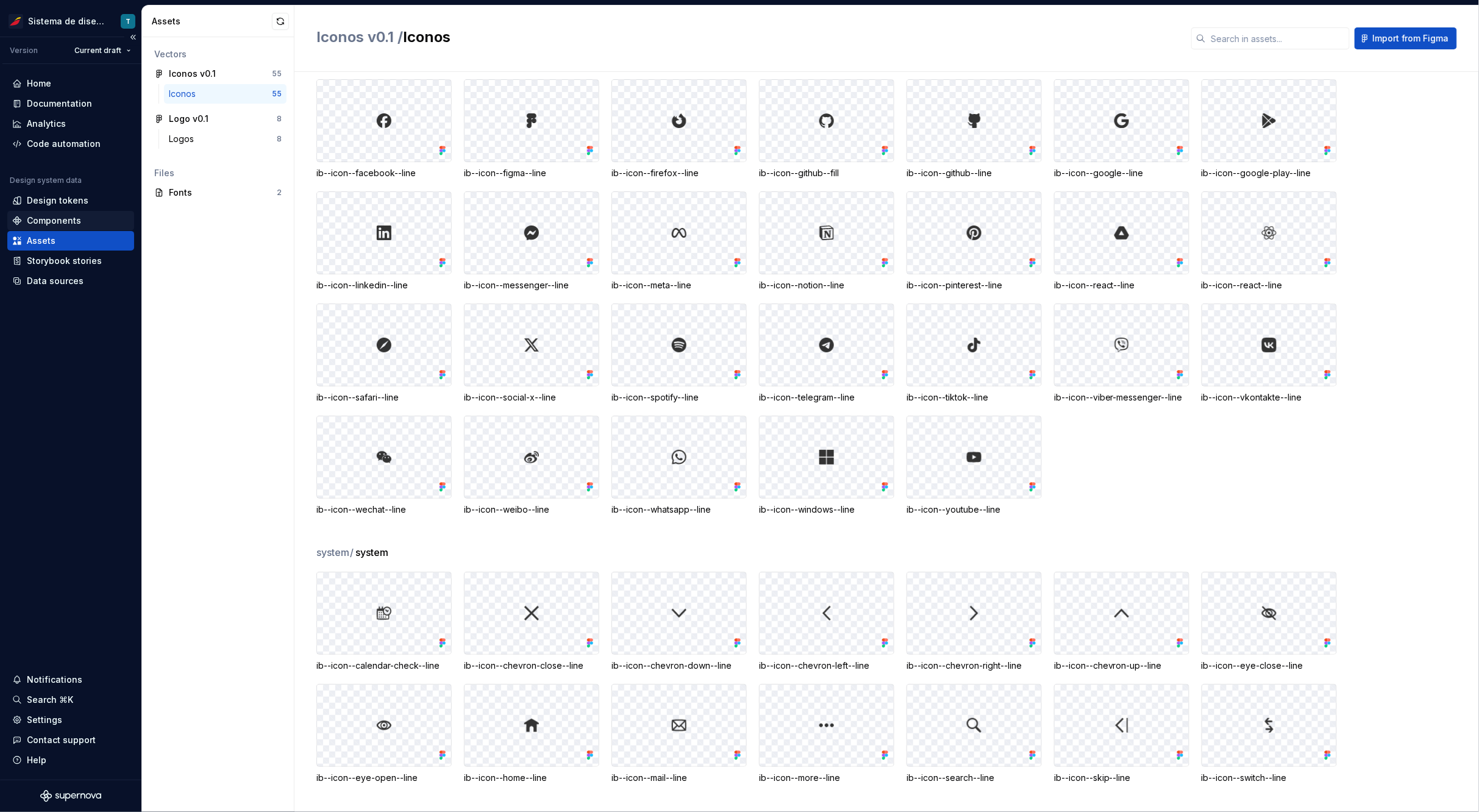
click at [61, 218] on div "Components" at bounding box center [54, 221] width 55 height 12
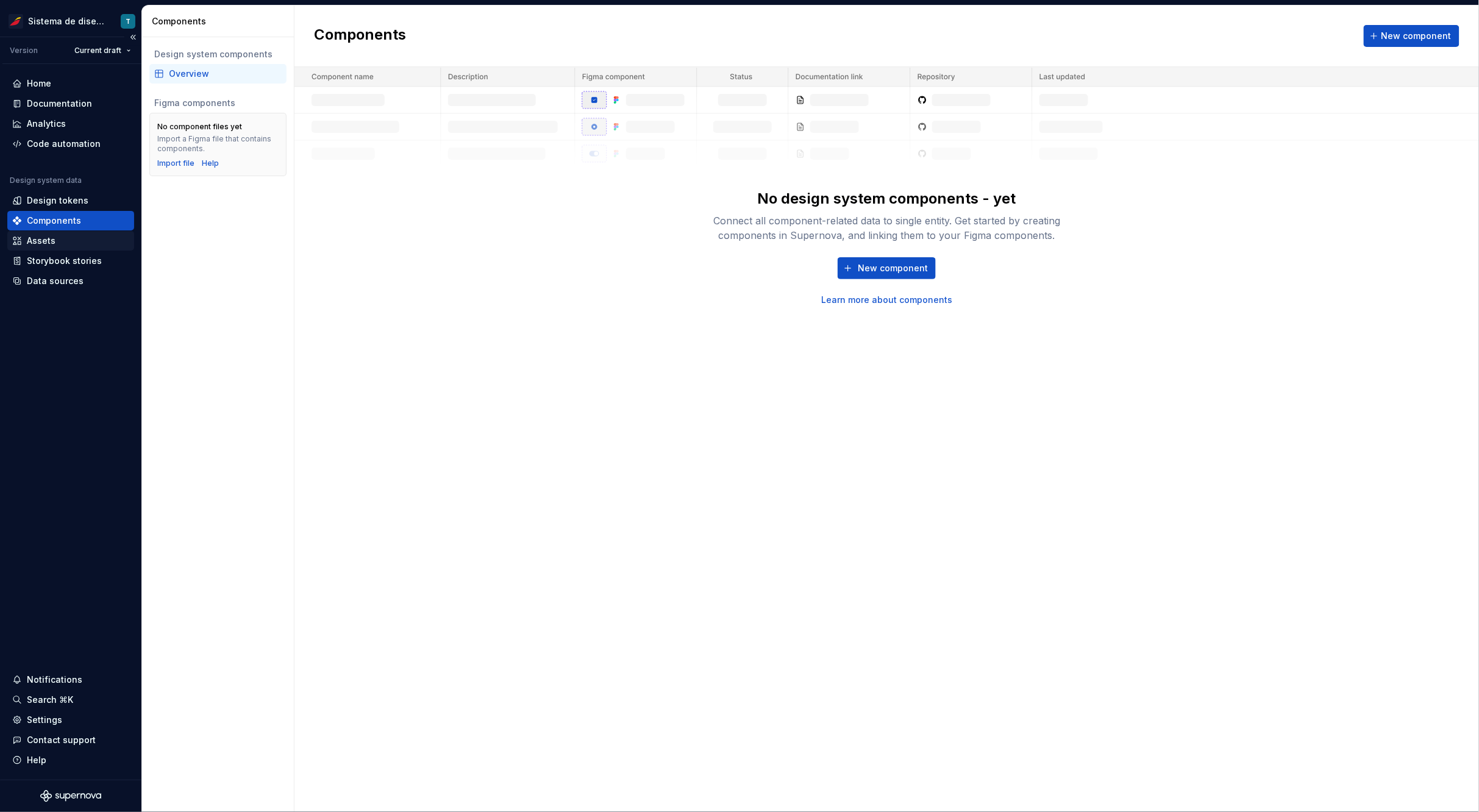
click at [61, 239] on div "Assets" at bounding box center [70, 241] width 117 height 12
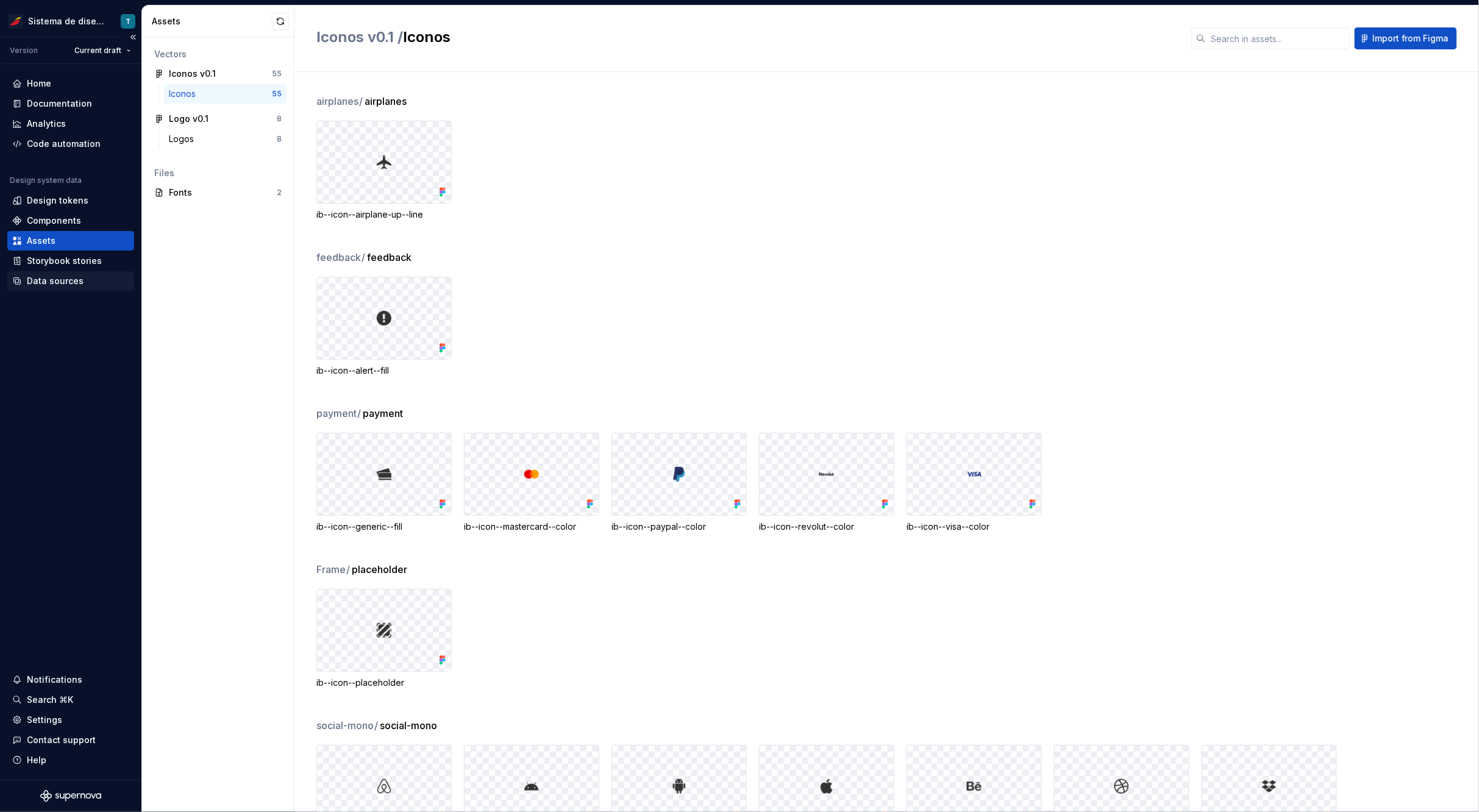
click at [72, 283] on div "Data sources" at bounding box center [55, 281] width 57 height 12
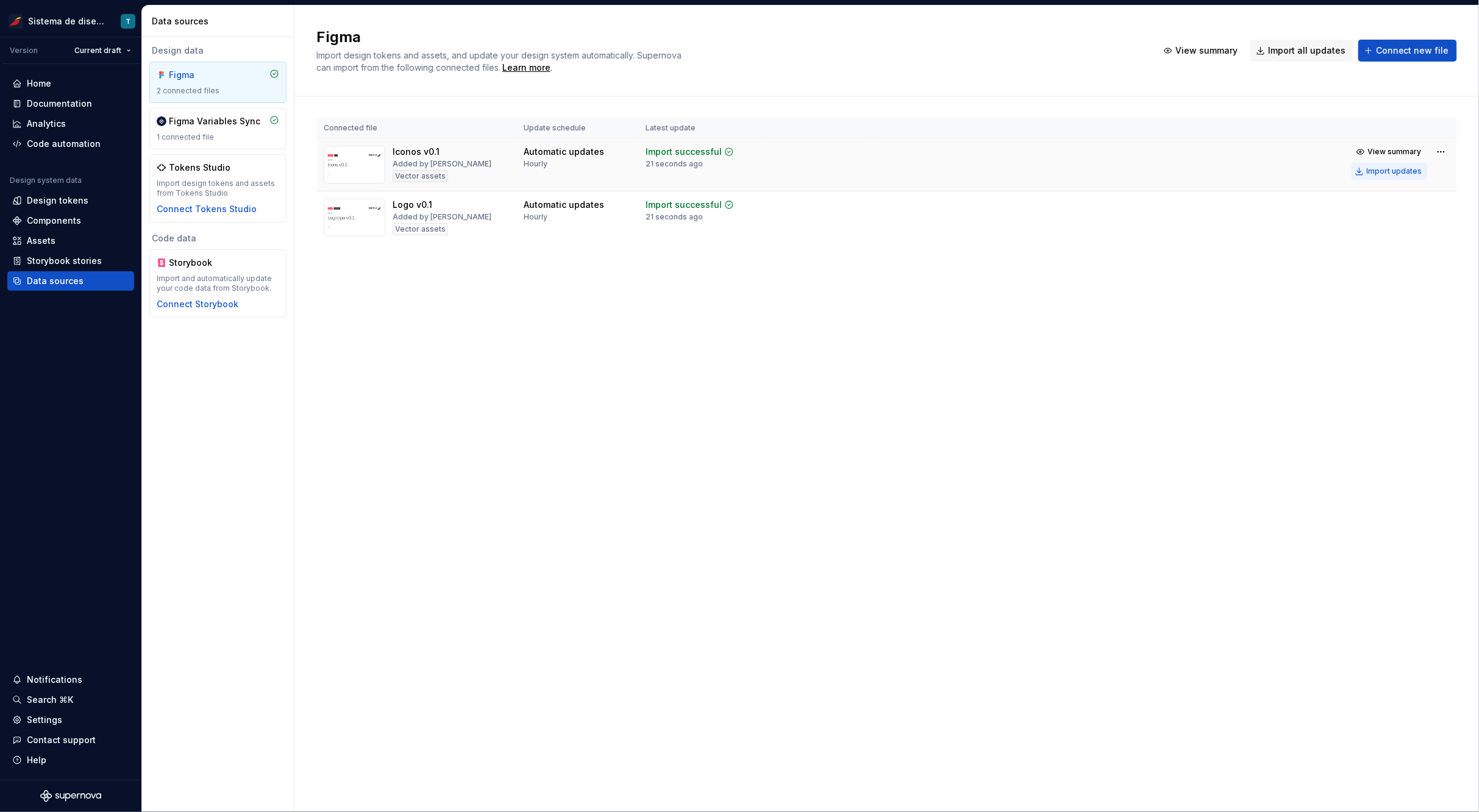
click at [1415, 171] on div "Import updates" at bounding box center [1394, 172] width 55 height 10
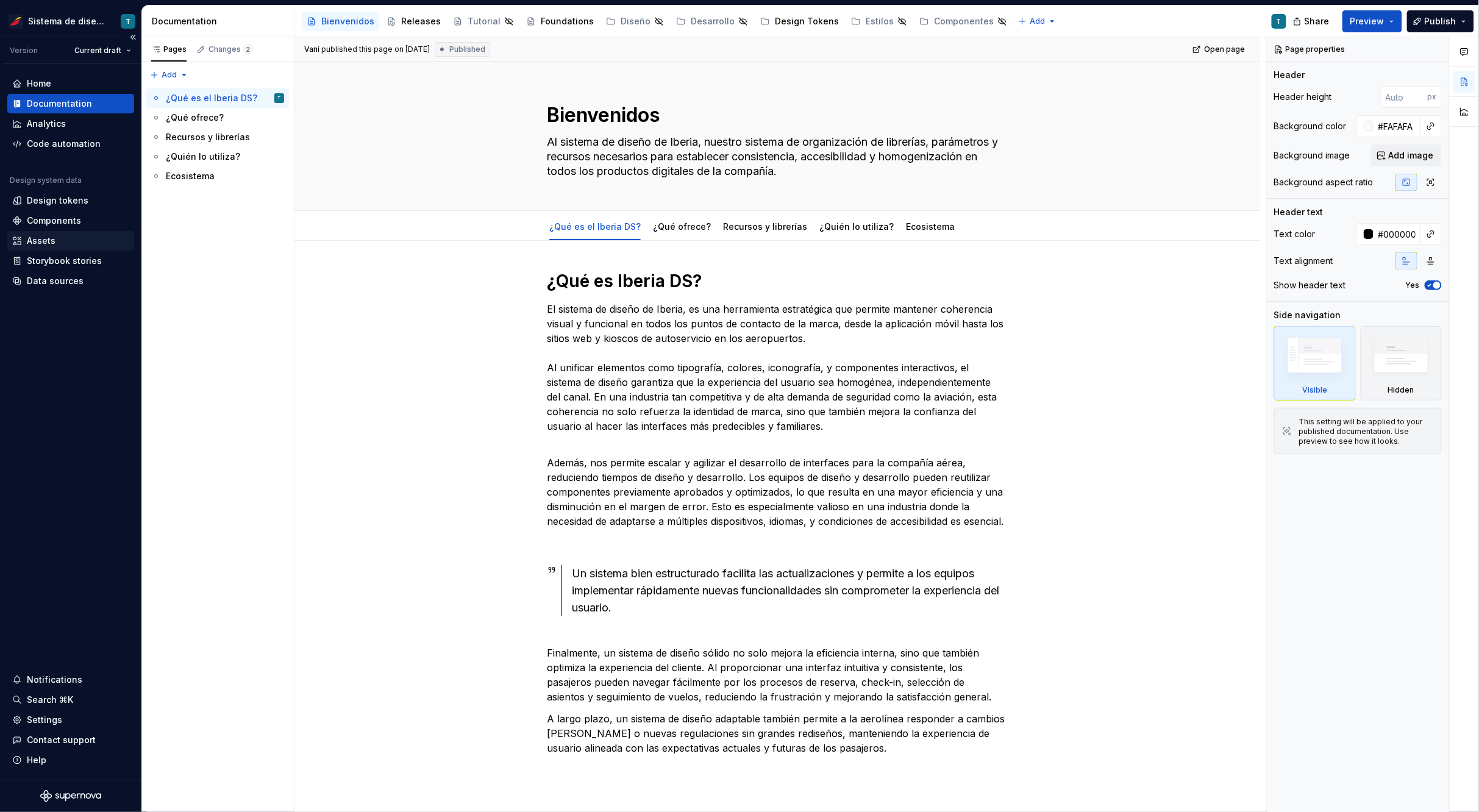
click at [75, 239] on div "Assets" at bounding box center [70, 241] width 117 height 12
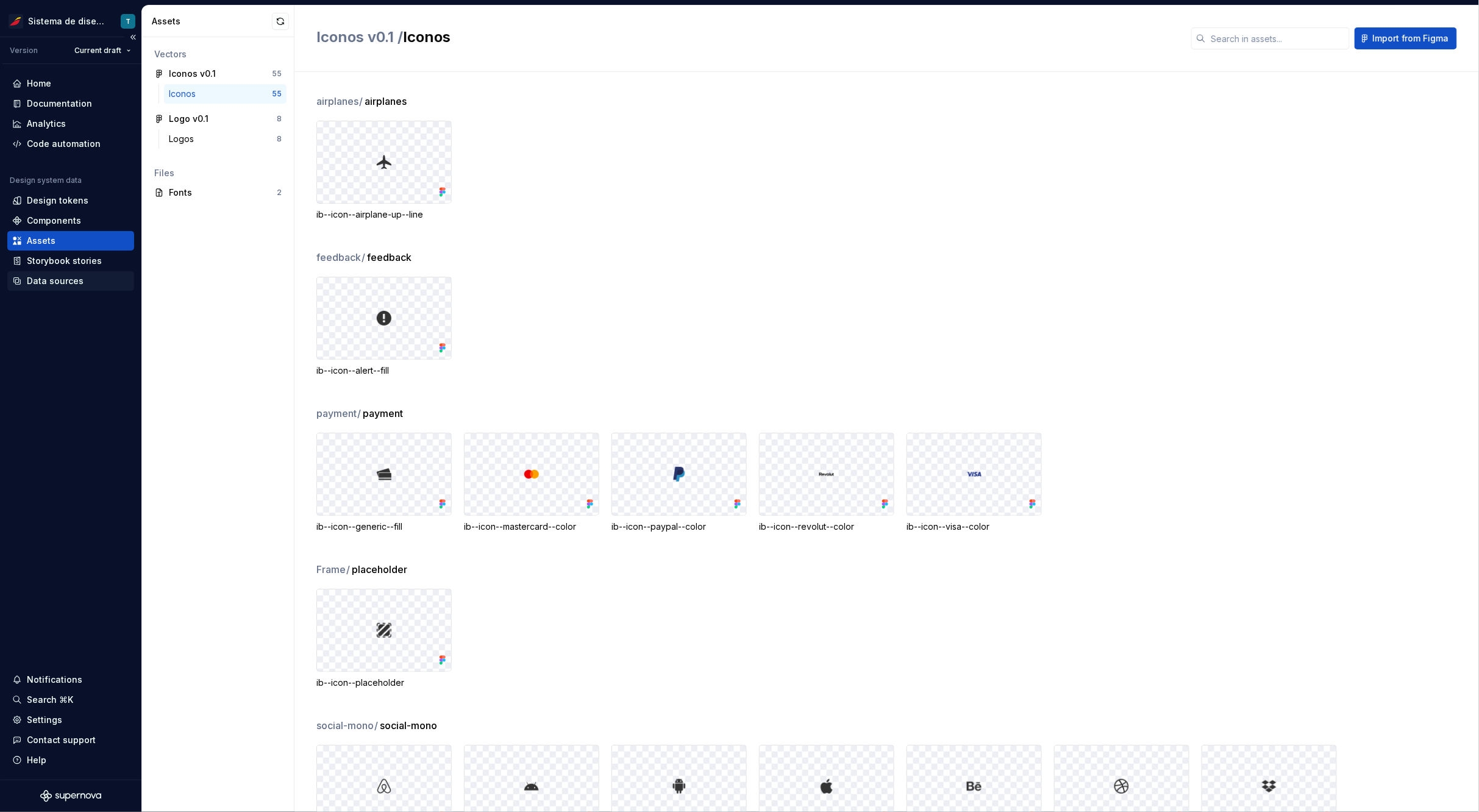
click at [52, 280] on div "Data sources" at bounding box center [55, 281] width 57 height 12
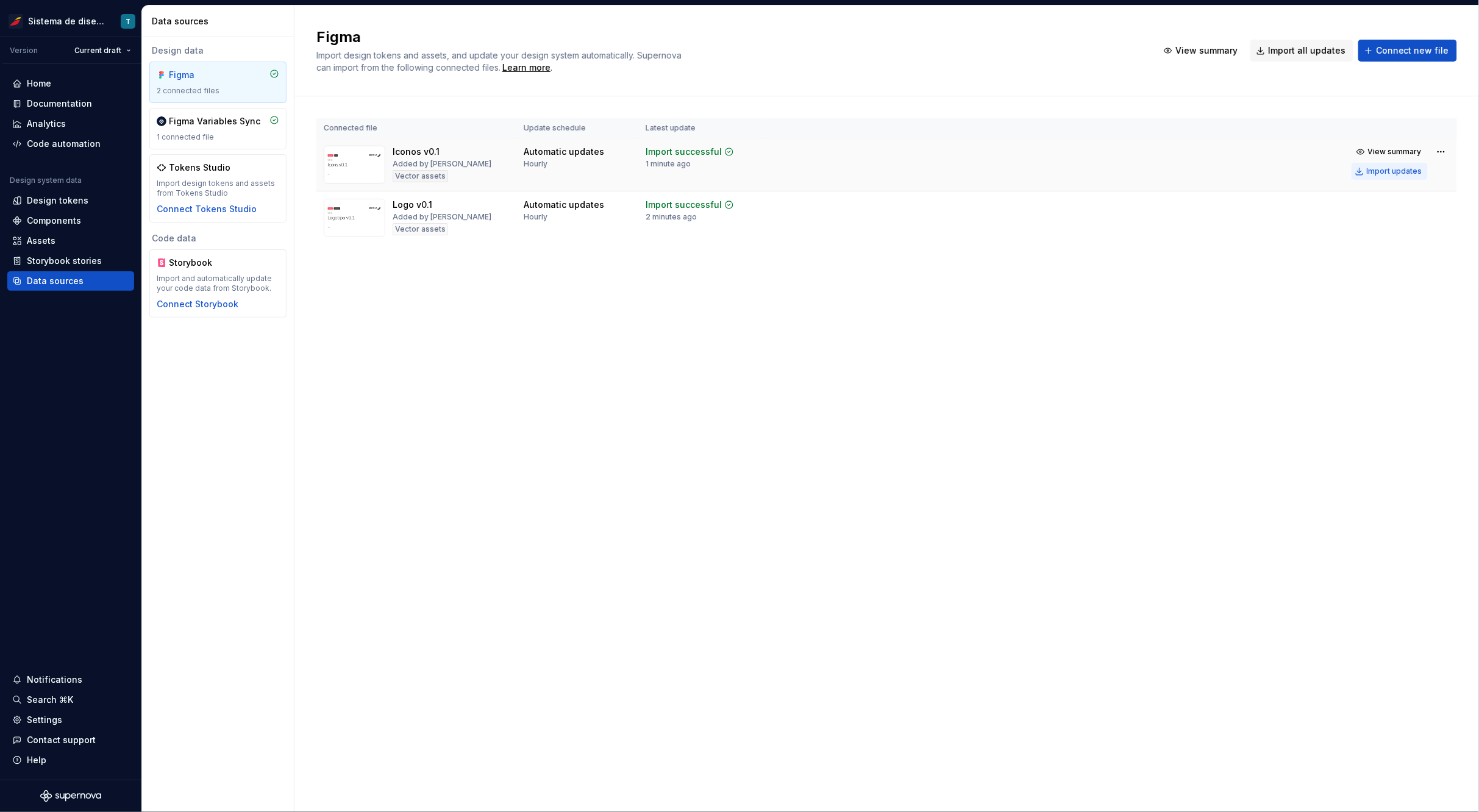
click at [1393, 171] on div "Import updates" at bounding box center [1394, 172] width 55 height 10
click at [1391, 170] on div "Import updates" at bounding box center [1394, 172] width 55 height 10
click at [50, 243] on div "Assets" at bounding box center [41, 241] width 29 height 12
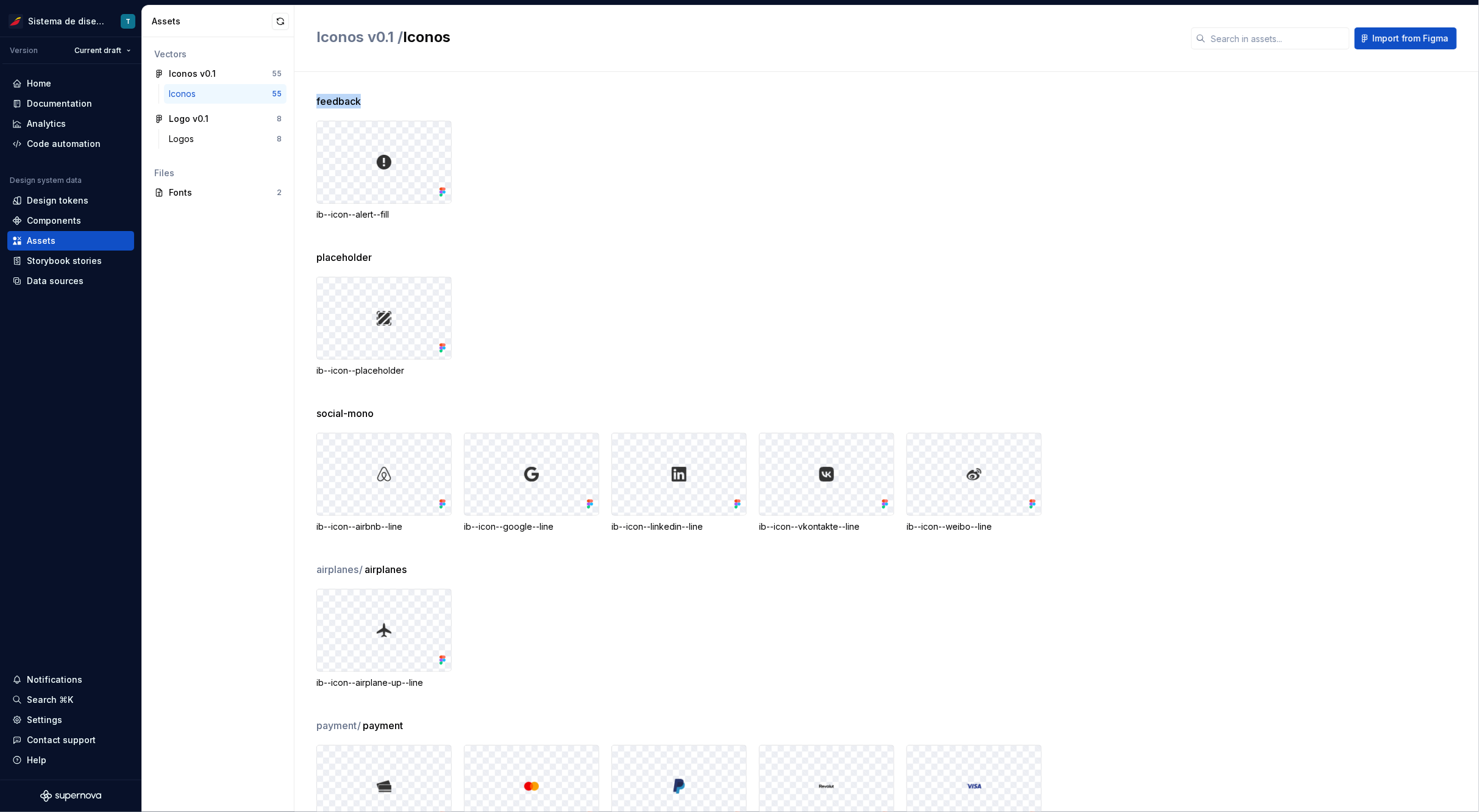
drag, startPoint x: 369, startPoint y: 102, endPoint x: 310, endPoint y: 101, distance: 59.0
click at [310, 101] on div "feedback ib--icon--alert--fill placeholder ib--icon--placeholder social-mono ib…" at bounding box center [887, 442] width 1184 height 740
click at [63, 282] on div "Data sources" at bounding box center [55, 281] width 57 height 12
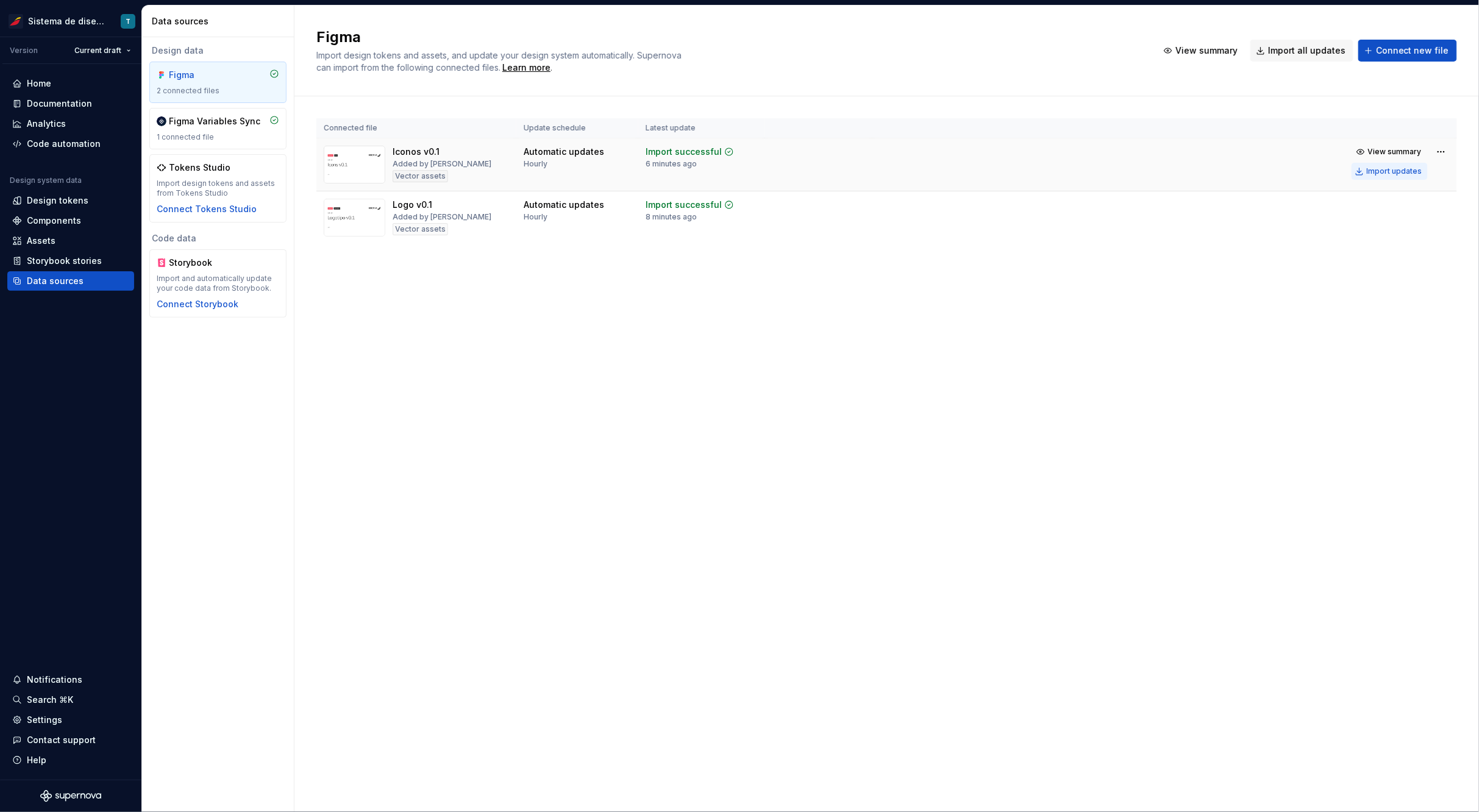
click at [1382, 168] on div "Import updates" at bounding box center [1394, 172] width 55 height 10
click at [48, 241] on div "Assets" at bounding box center [41, 241] width 29 height 12
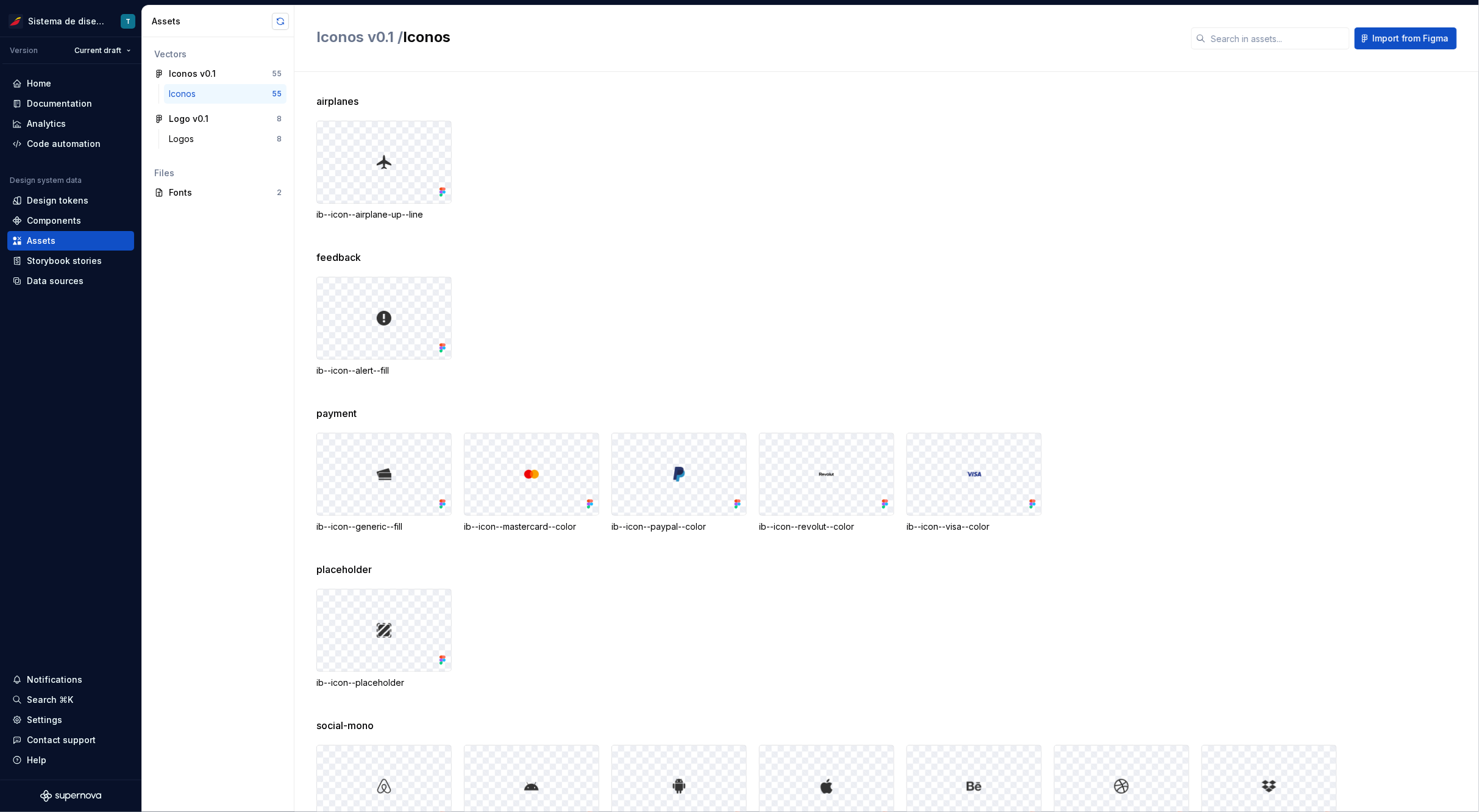
click at [279, 24] on button "button" at bounding box center [280, 22] width 17 height 17
click at [46, 280] on div "Data sources" at bounding box center [55, 281] width 57 height 12
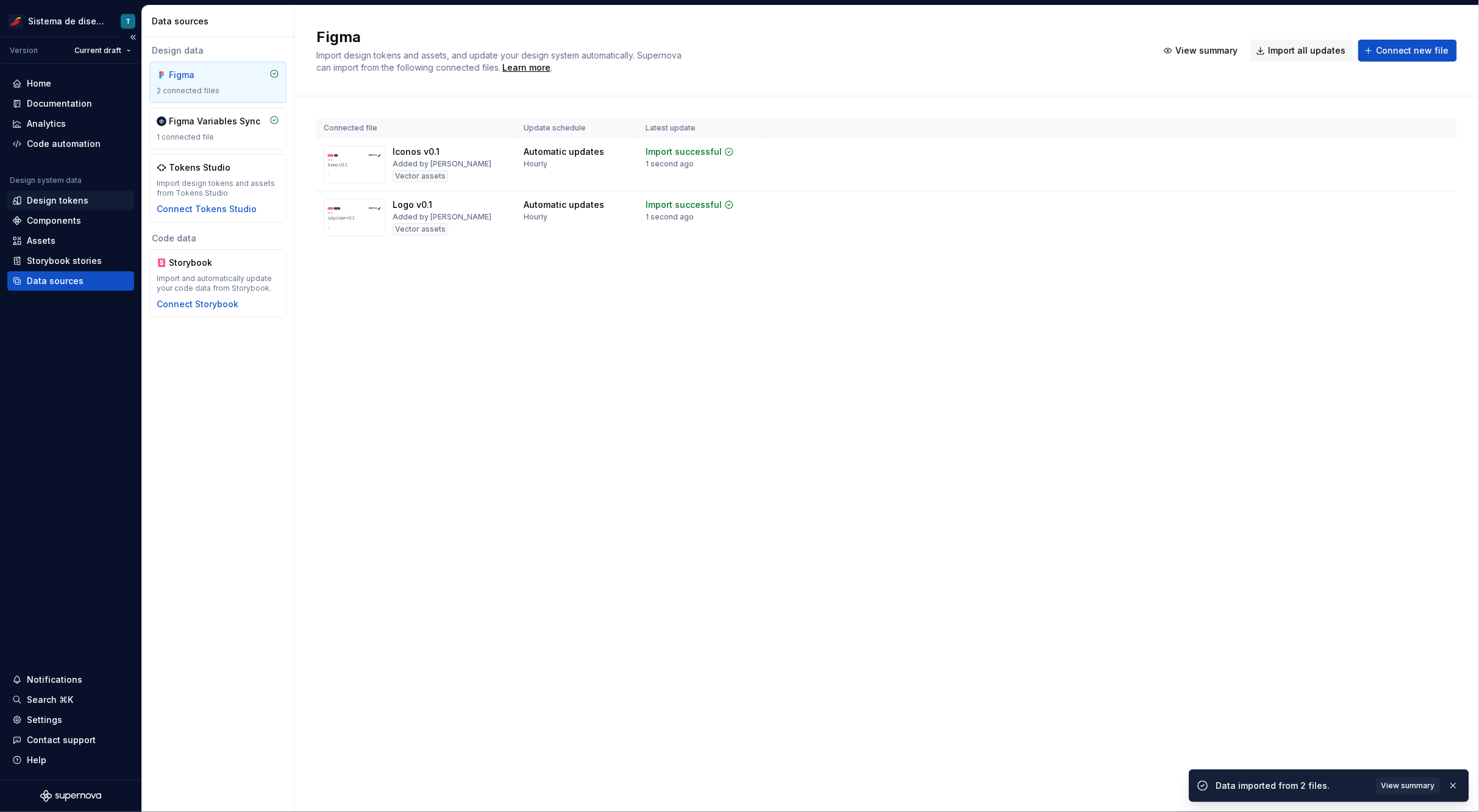
click at [63, 200] on div "Design tokens" at bounding box center [57, 200] width 62 height 12
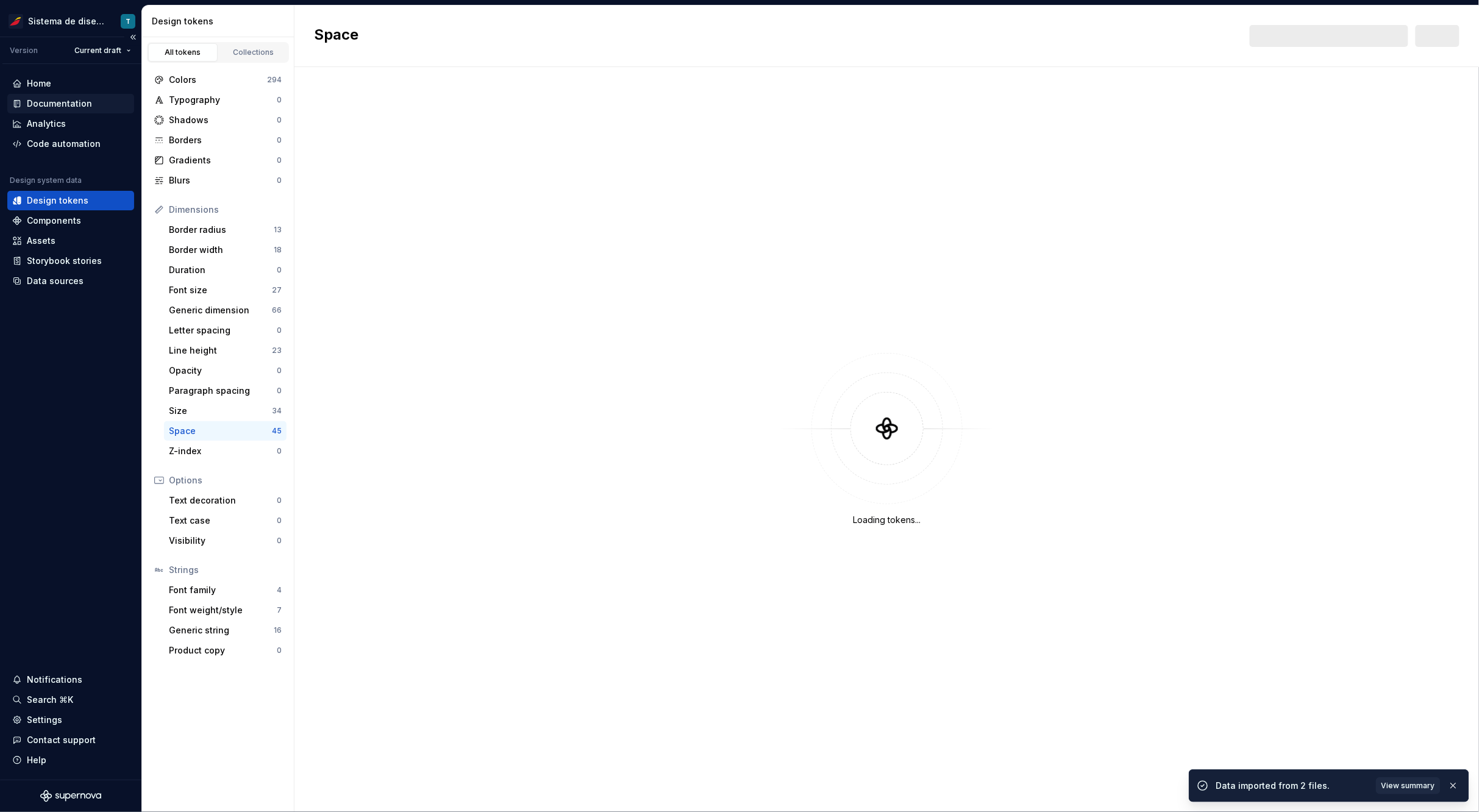
click at [70, 106] on div "Documentation" at bounding box center [59, 103] width 65 height 12
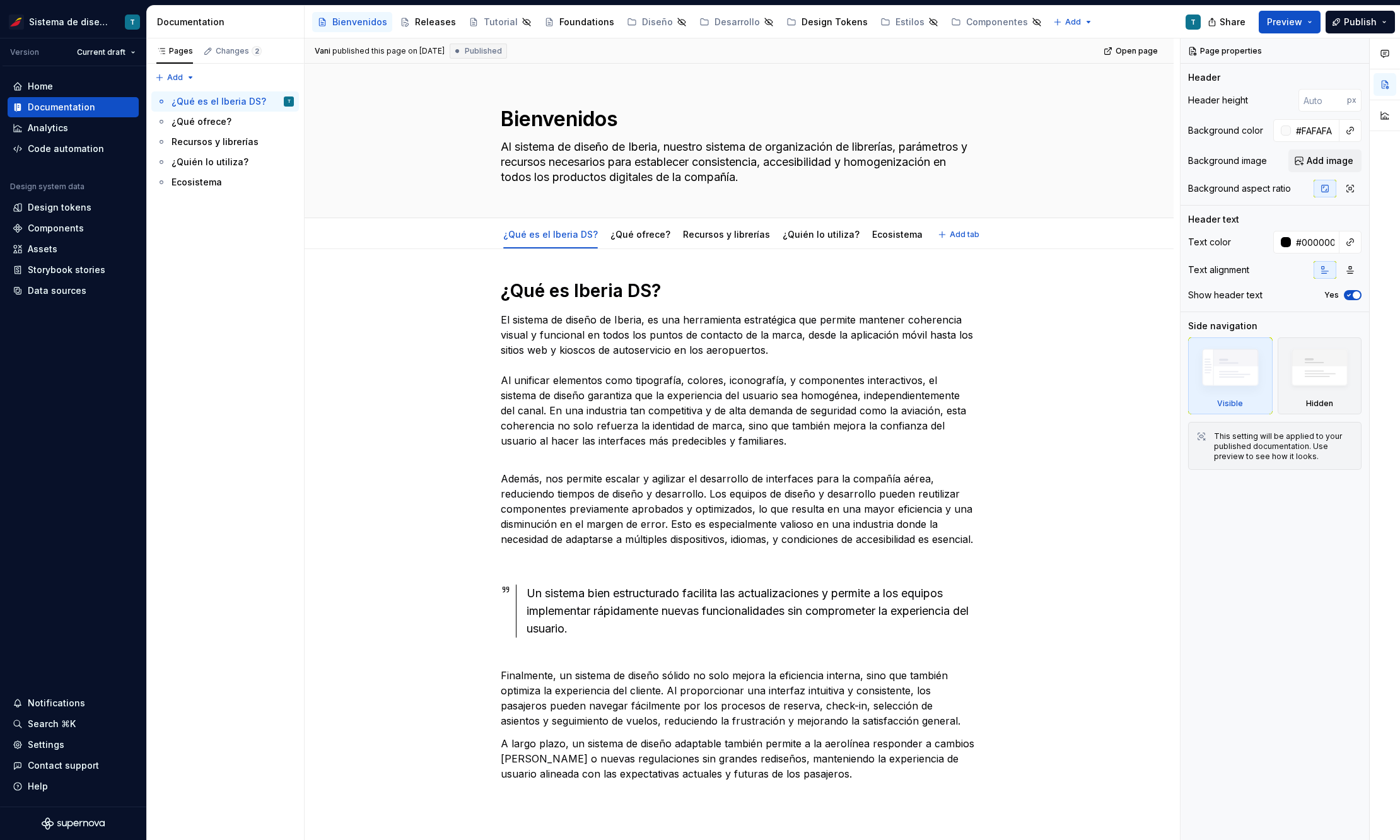
type textarea "*"
click at [60, 251] on div "Assets" at bounding box center [73, 249] width 121 height 13
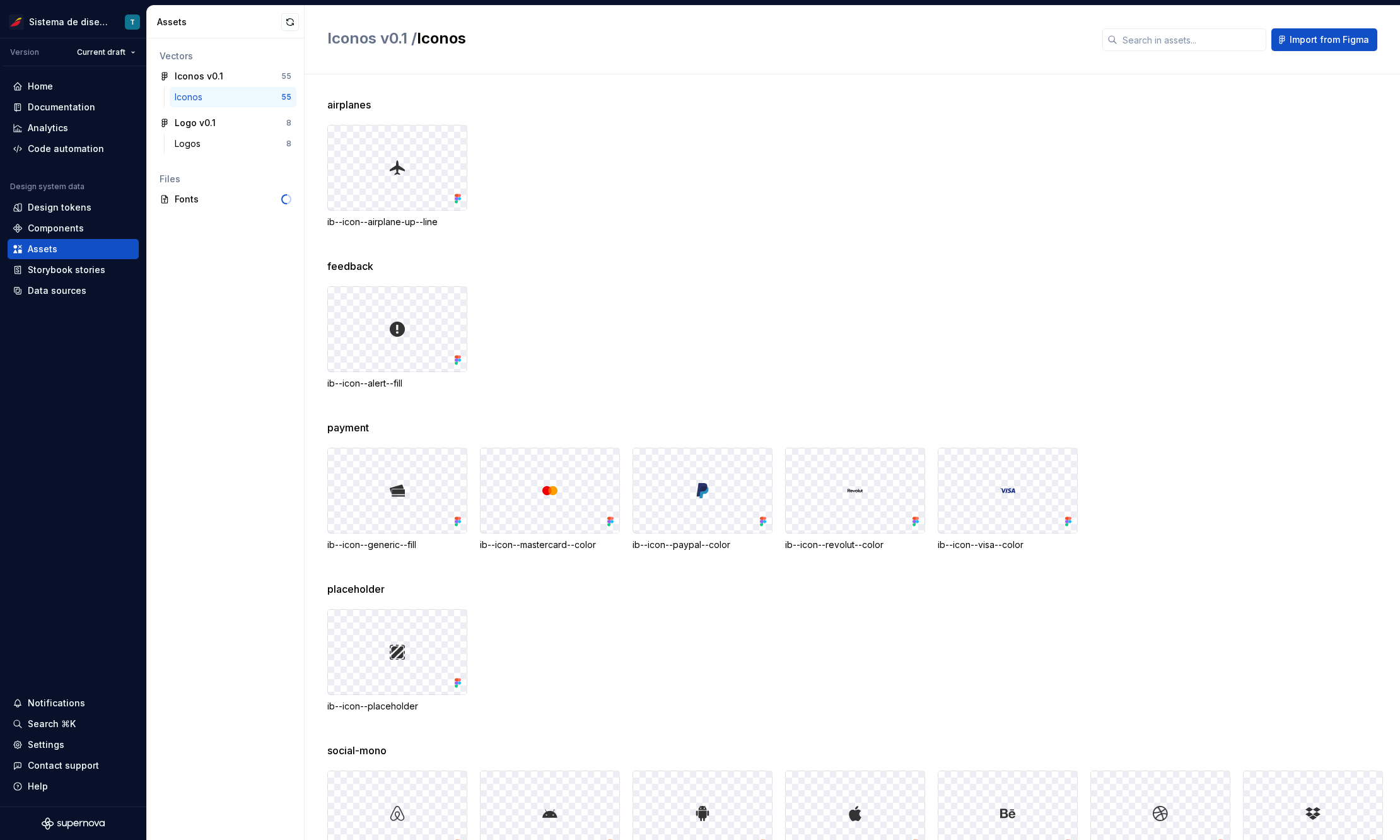
click at [223, 98] on div "Iconos" at bounding box center [228, 97] width 106 height 13
drag, startPoint x: 339, startPoint y: 102, endPoint x: 377, endPoint y: 103, distance: 38.0
click at [377, 103] on div "airplanes" at bounding box center [863, 105] width 1073 height 15
drag, startPoint x: 341, startPoint y: 268, endPoint x: 399, endPoint y: 264, distance: 58.1
click at [399, 264] on div "feedback" at bounding box center [863, 266] width 1073 height 15
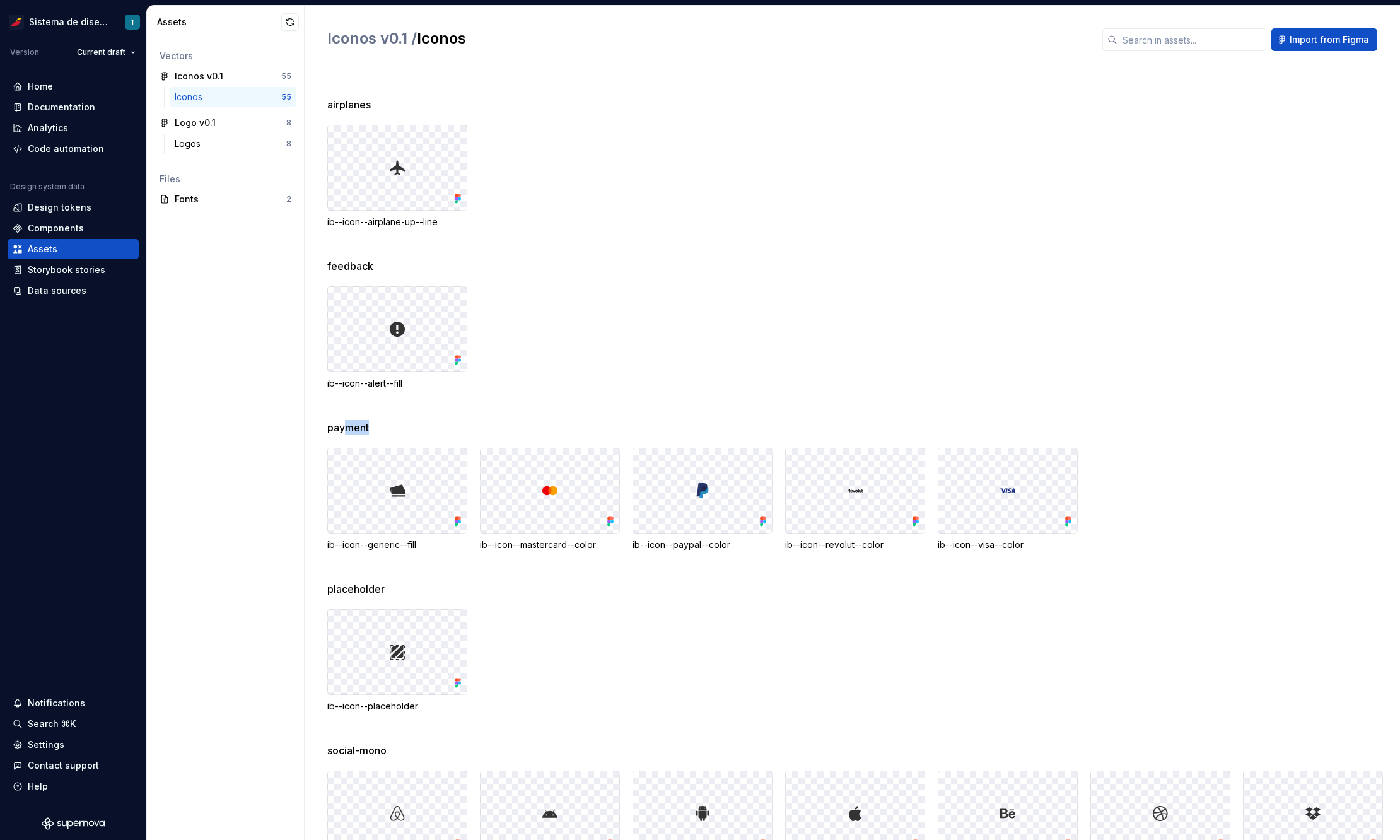
drag, startPoint x: 343, startPoint y: 430, endPoint x: 369, endPoint y: 430, distance: 26.0
click at [369, 430] on div "payment" at bounding box center [863, 427] width 1073 height 15
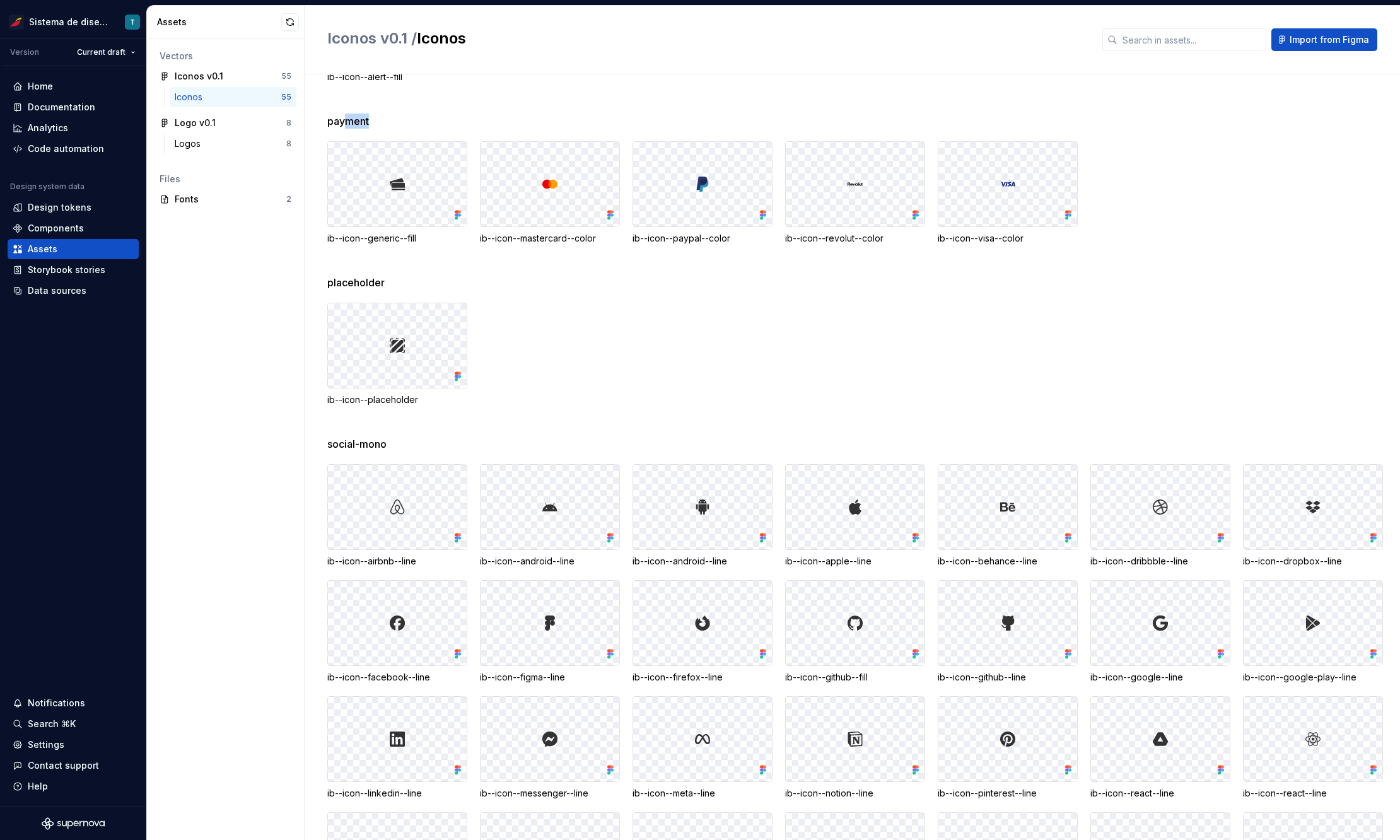
scroll to position [298, 0]
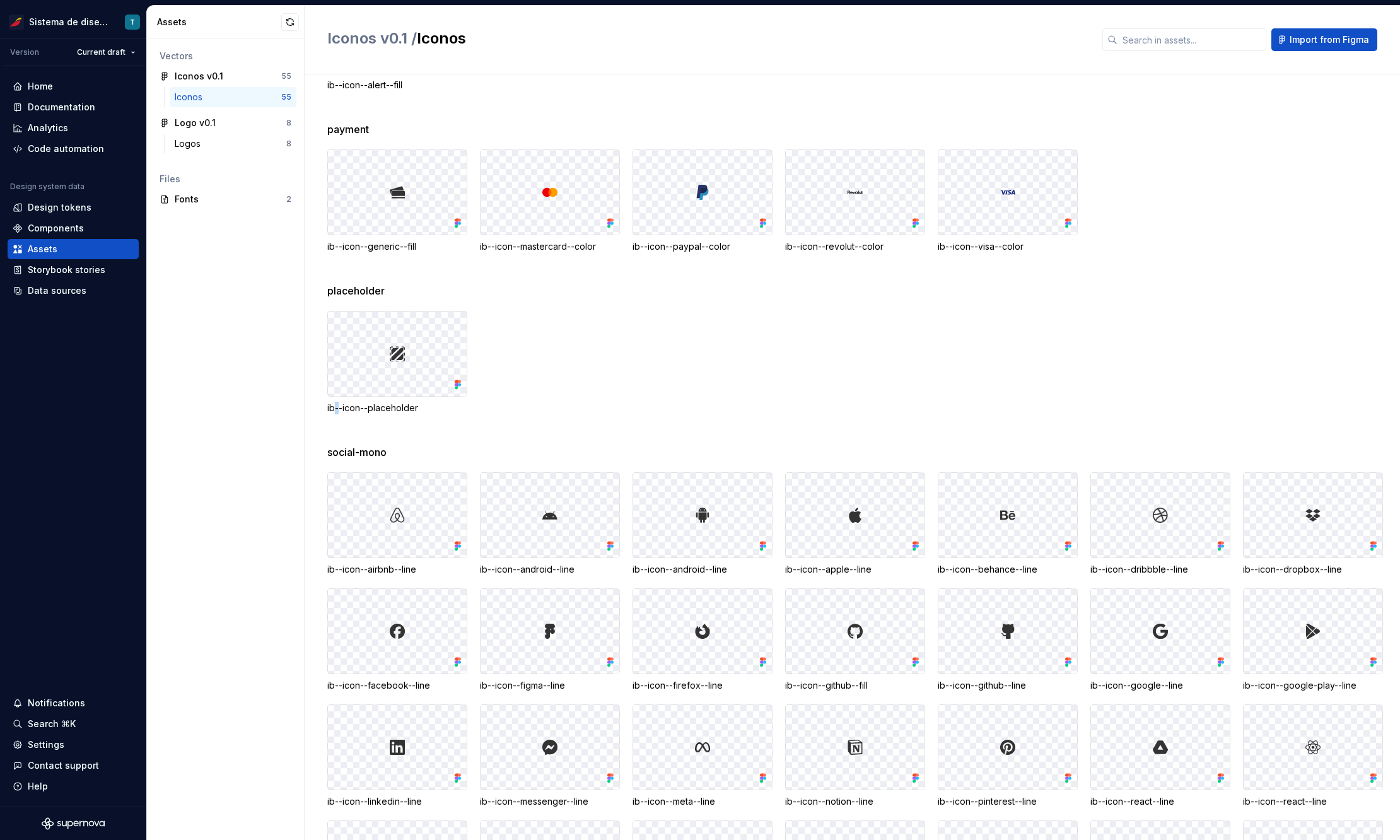
click at [335, 407] on div "ib--icon--placeholder" at bounding box center [397, 407] width 140 height 13
drag, startPoint x: 354, startPoint y: 293, endPoint x: 341, endPoint y: 293, distance: 13.0
click at [341, 293] on span "placeholder" at bounding box center [355, 291] width 57 height 15
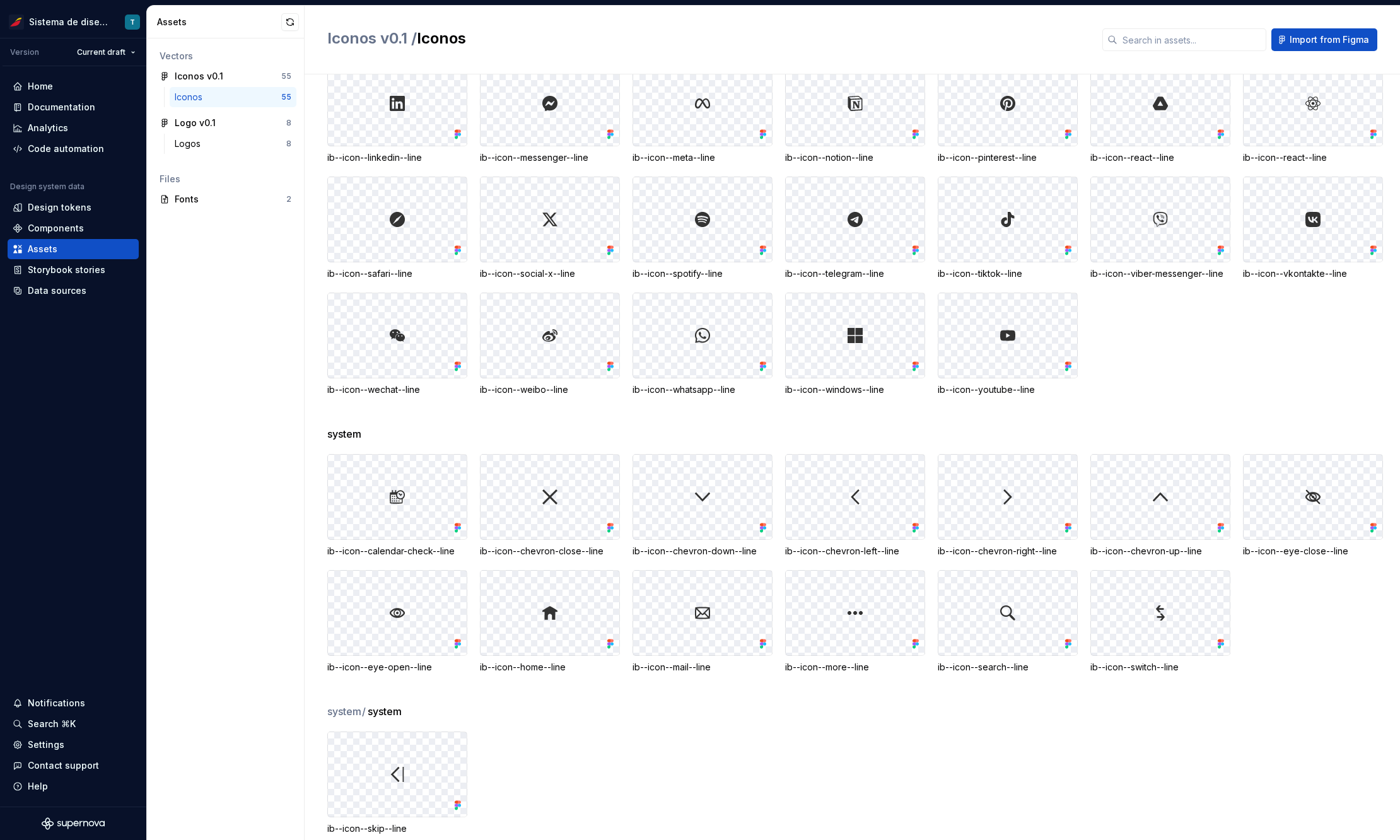
scroll to position [943, 0]
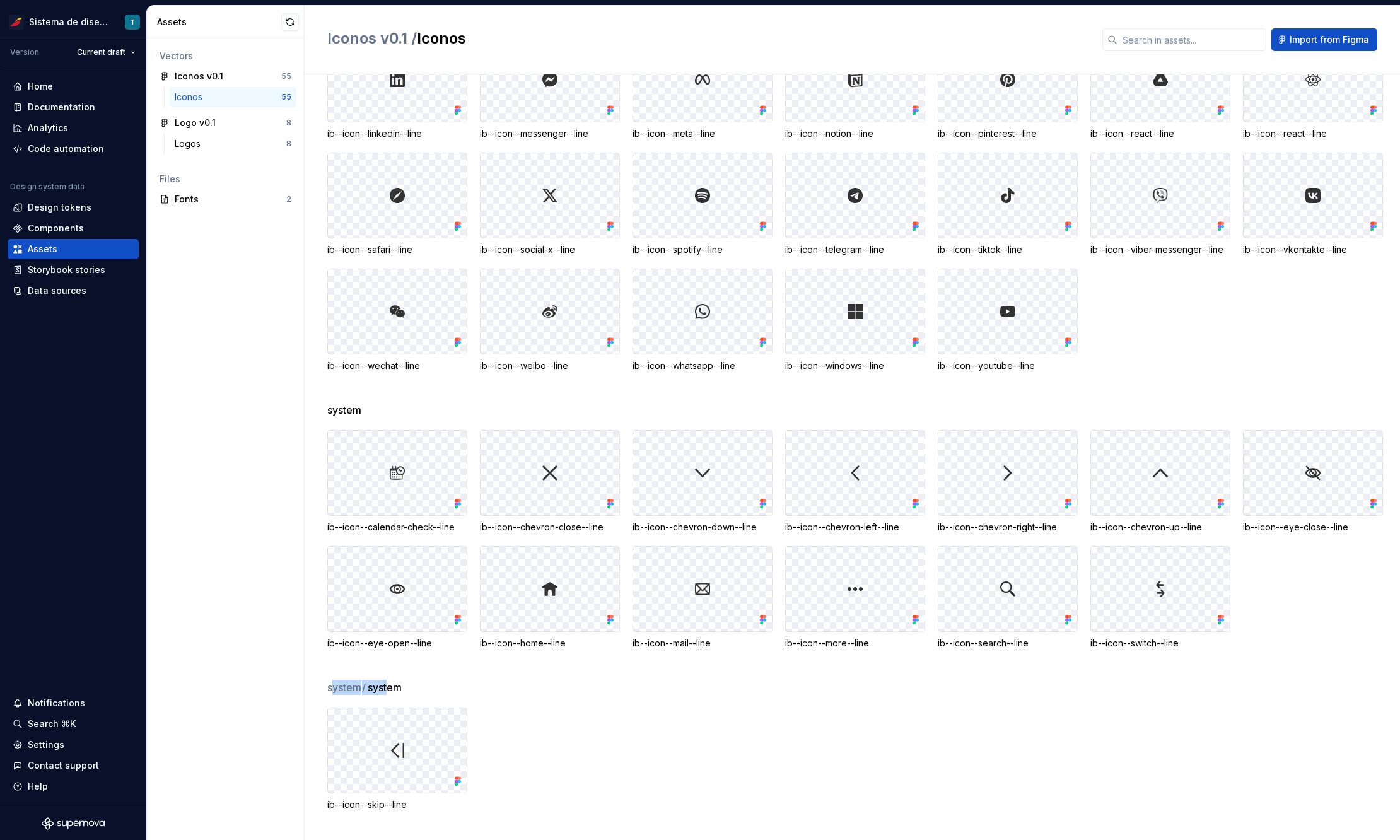
drag, startPoint x: 372, startPoint y: 685, endPoint x: 334, endPoint y: 680, distance: 38.3
click at [334, 680] on div "system / system" at bounding box center [863, 688] width 1073 height 15
drag, startPoint x: 401, startPoint y: 686, endPoint x: 363, endPoint y: 685, distance: 38.0
click at [363, 685] on div "system / system" at bounding box center [863, 688] width 1073 height 15
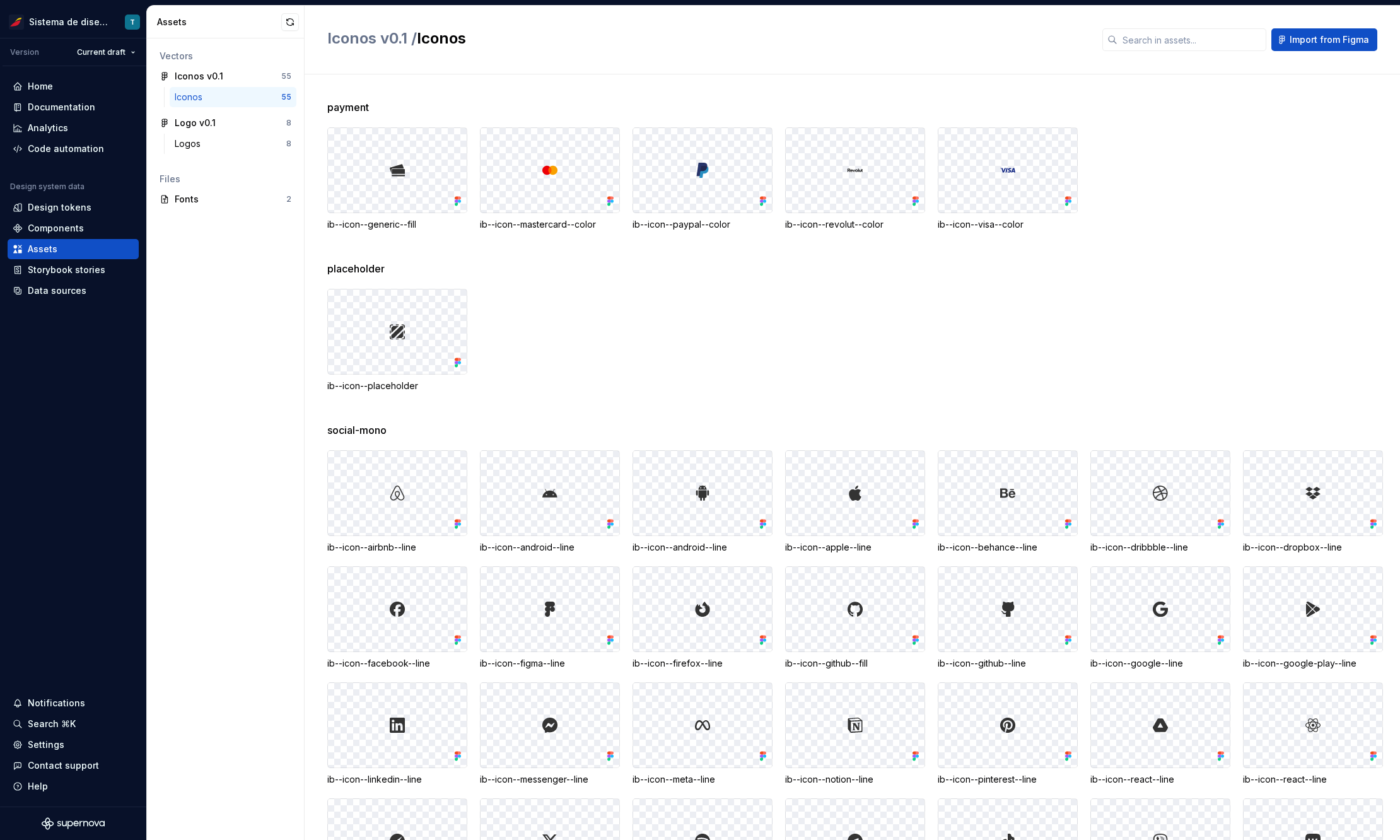
scroll to position [0, 0]
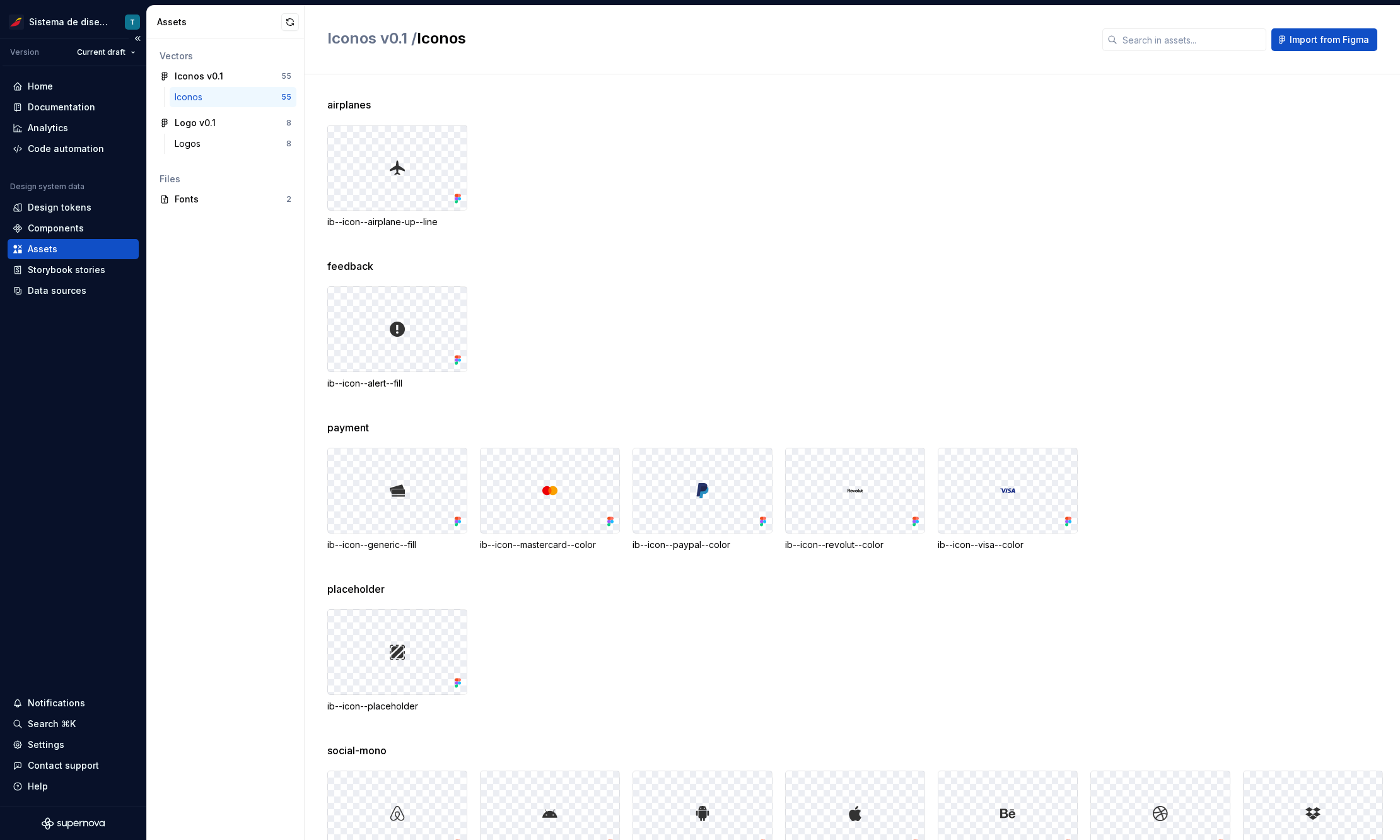
click at [68, 250] on div "Assets" at bounding box center [73, 249] width 121 height 13
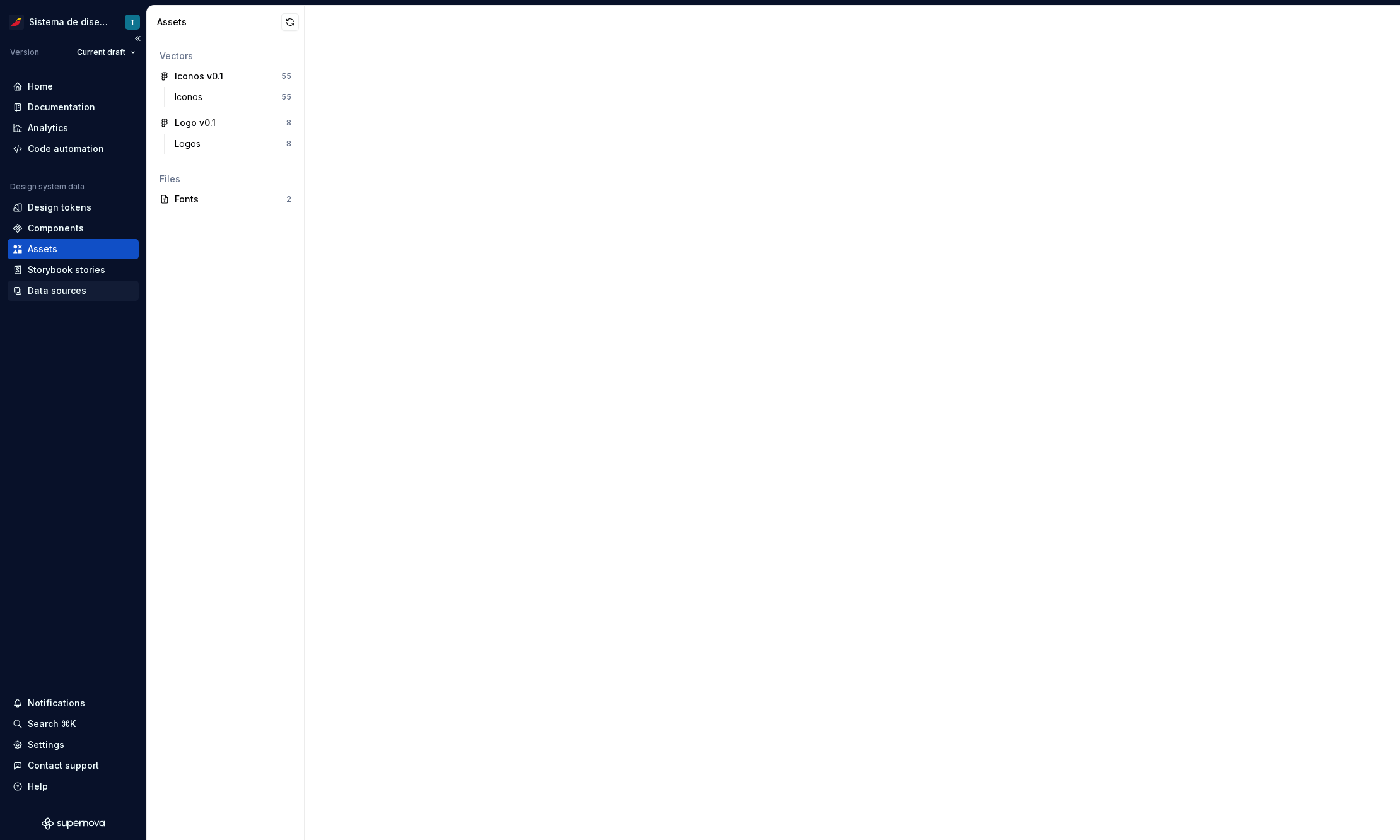
click at [68, 289] on div "Data sources" at bounding box center [57, 291] width 59 height 13
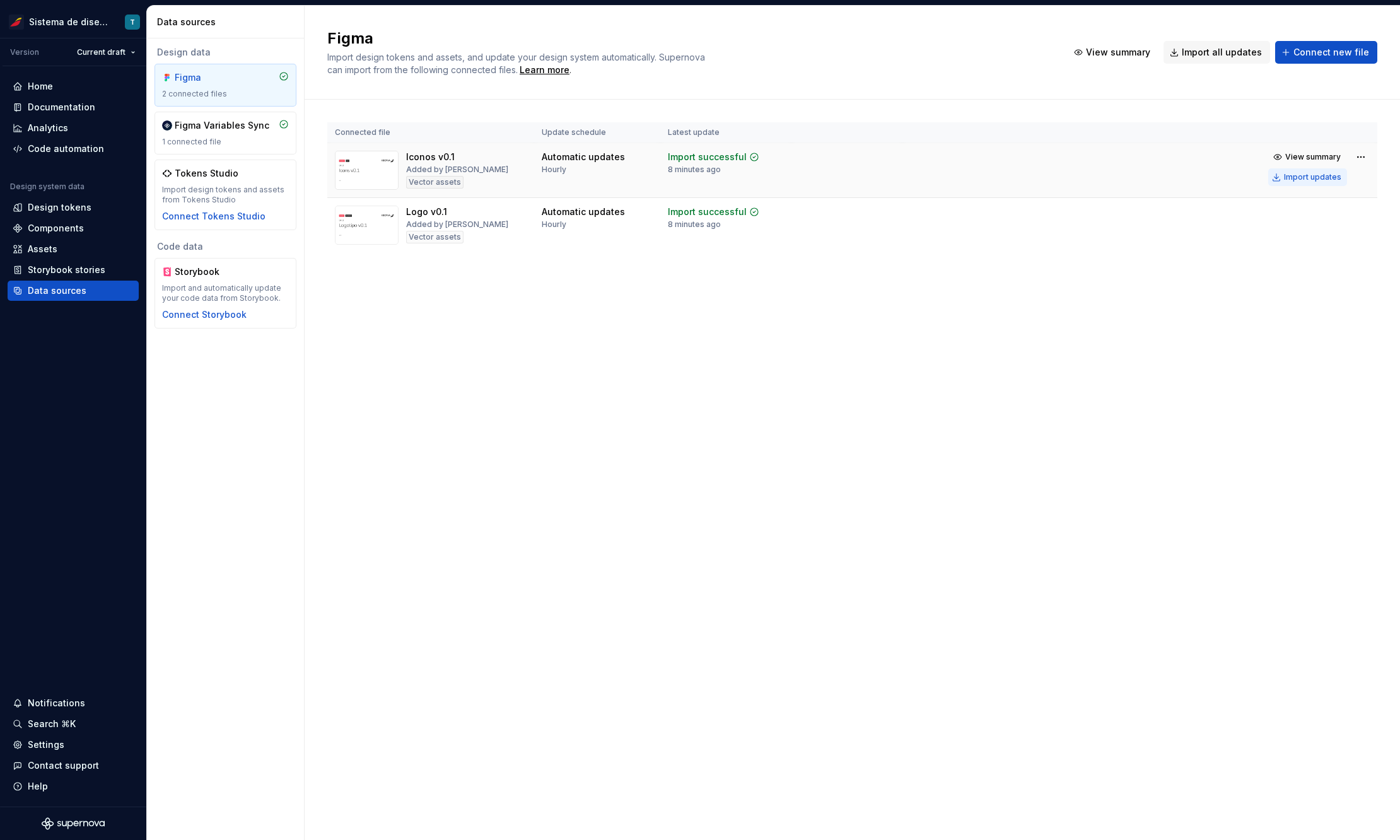
click at [1313, 171] on button "Import updates" at bounding box center [1308, 178] width 79 height 18
click at [1279, 177] on button "Import updates" at bounding box center [1308, 178] width 79 height 18
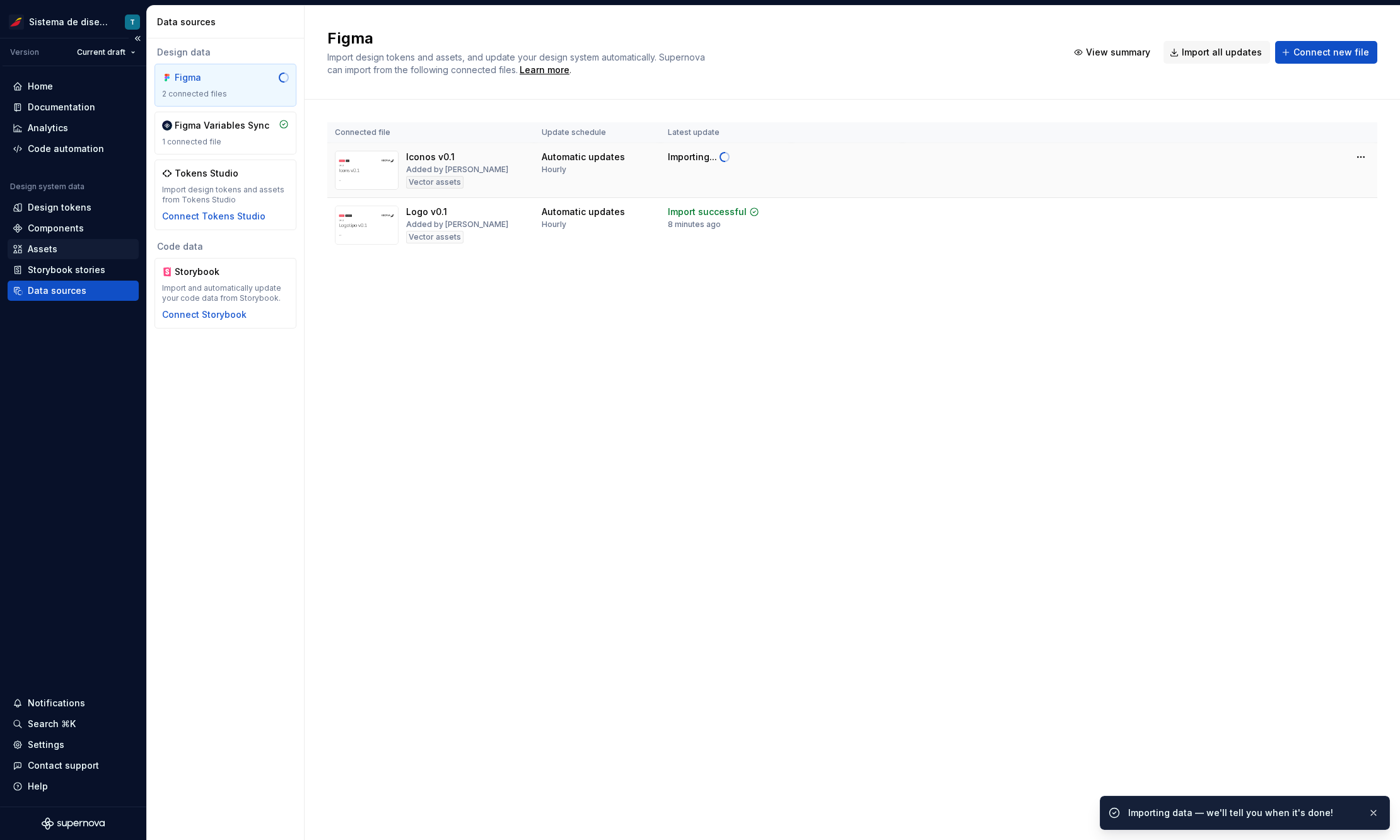
click at [73, 251] on div "Assets" at bounding box center [73, 249] width 121 height 13
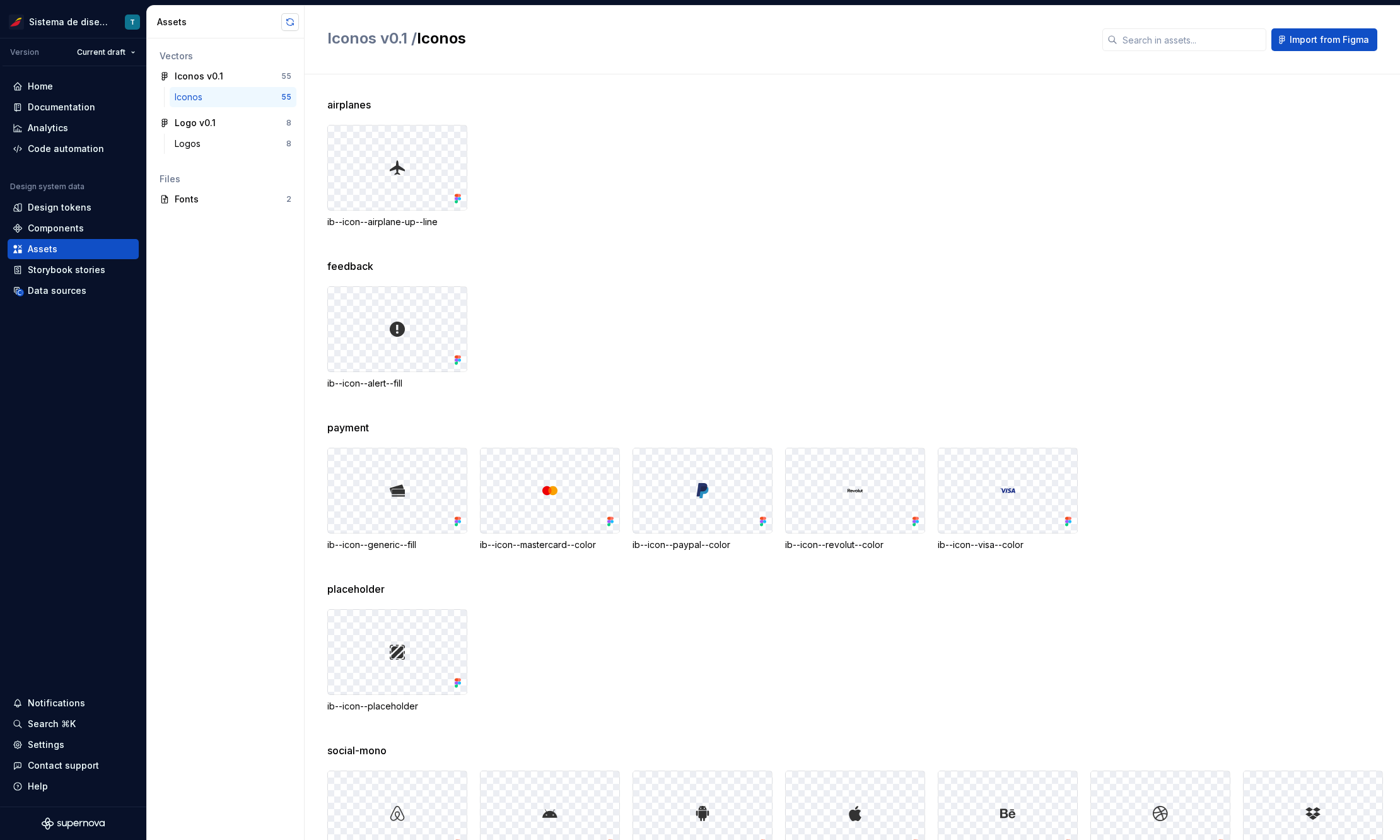
click at [288, 22] on button "button" at bounding box center [290, 22] width 18 height 18
click at [190, 140] on div "Logos" at bounding box center [190, 143] width 31 height 13
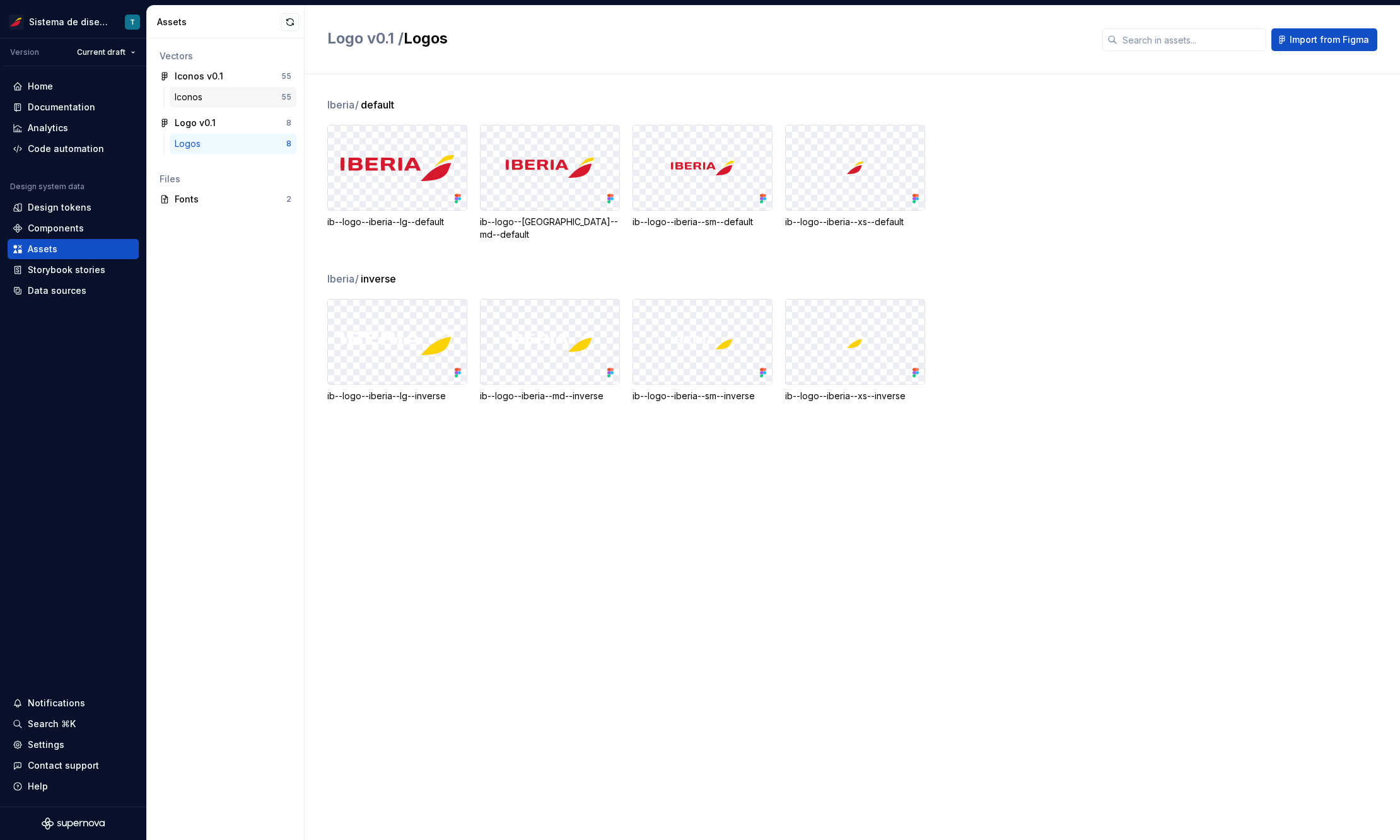
click at [190, 101] on div "Iconos" at bounding box center [191, 97] width 33 height 13
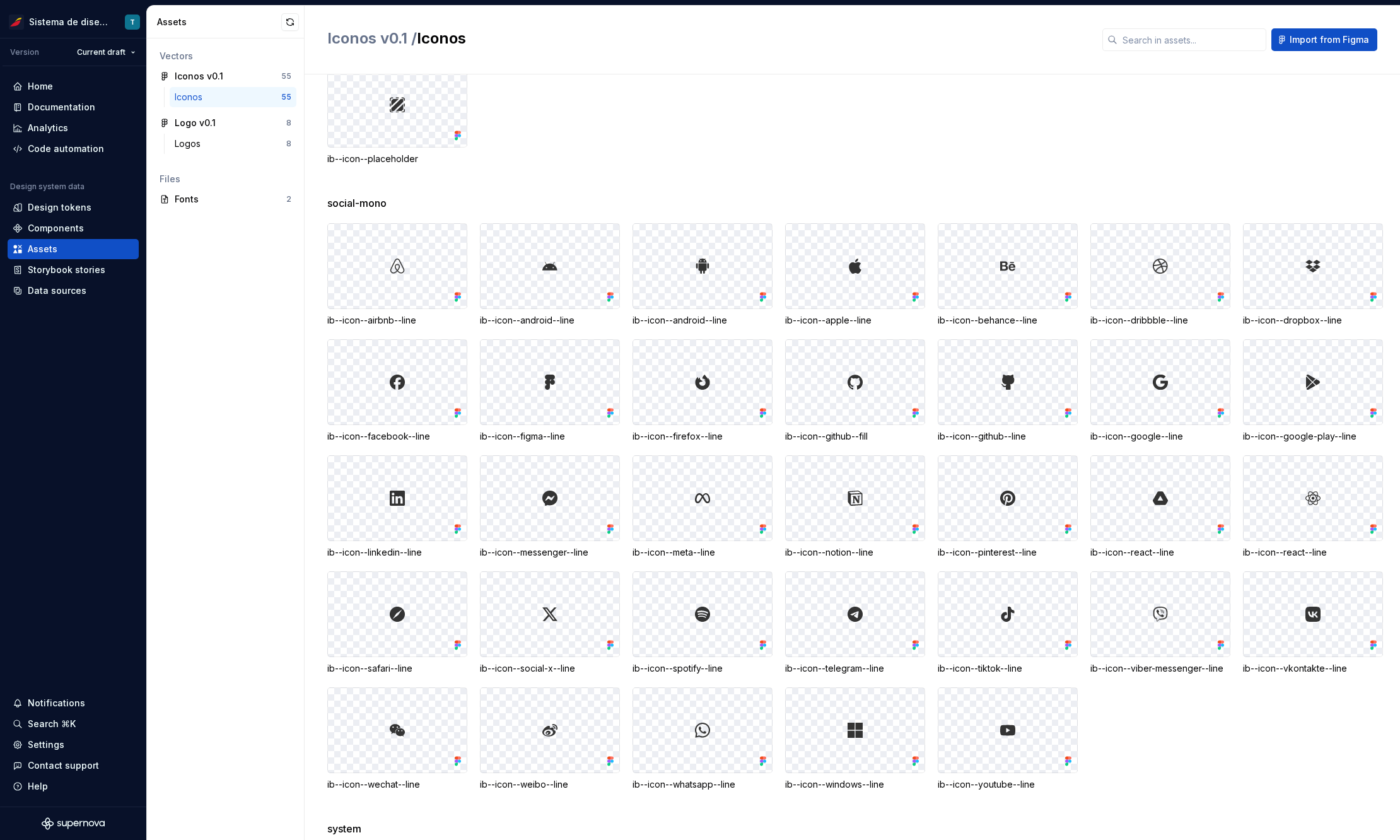
scroll to position [782, 0]
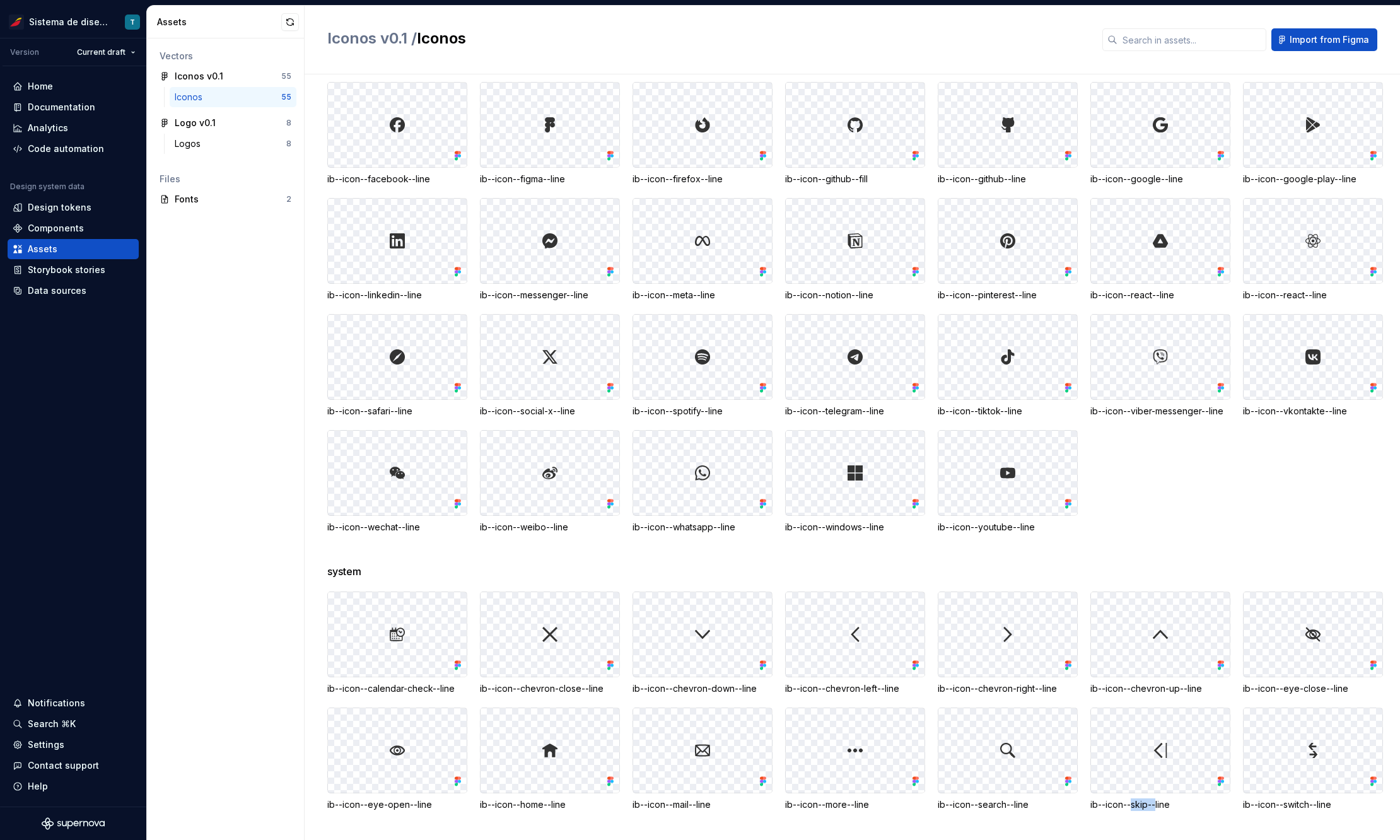
drag, startPoint x: 1153, startPoint y: 802, endPoint x: 1130, endPoint y: 803, distance: 23.0
click at [1131, 803] on div "ib--icon--skip--line" at bounding box center [1161, 804] width 140 height 13
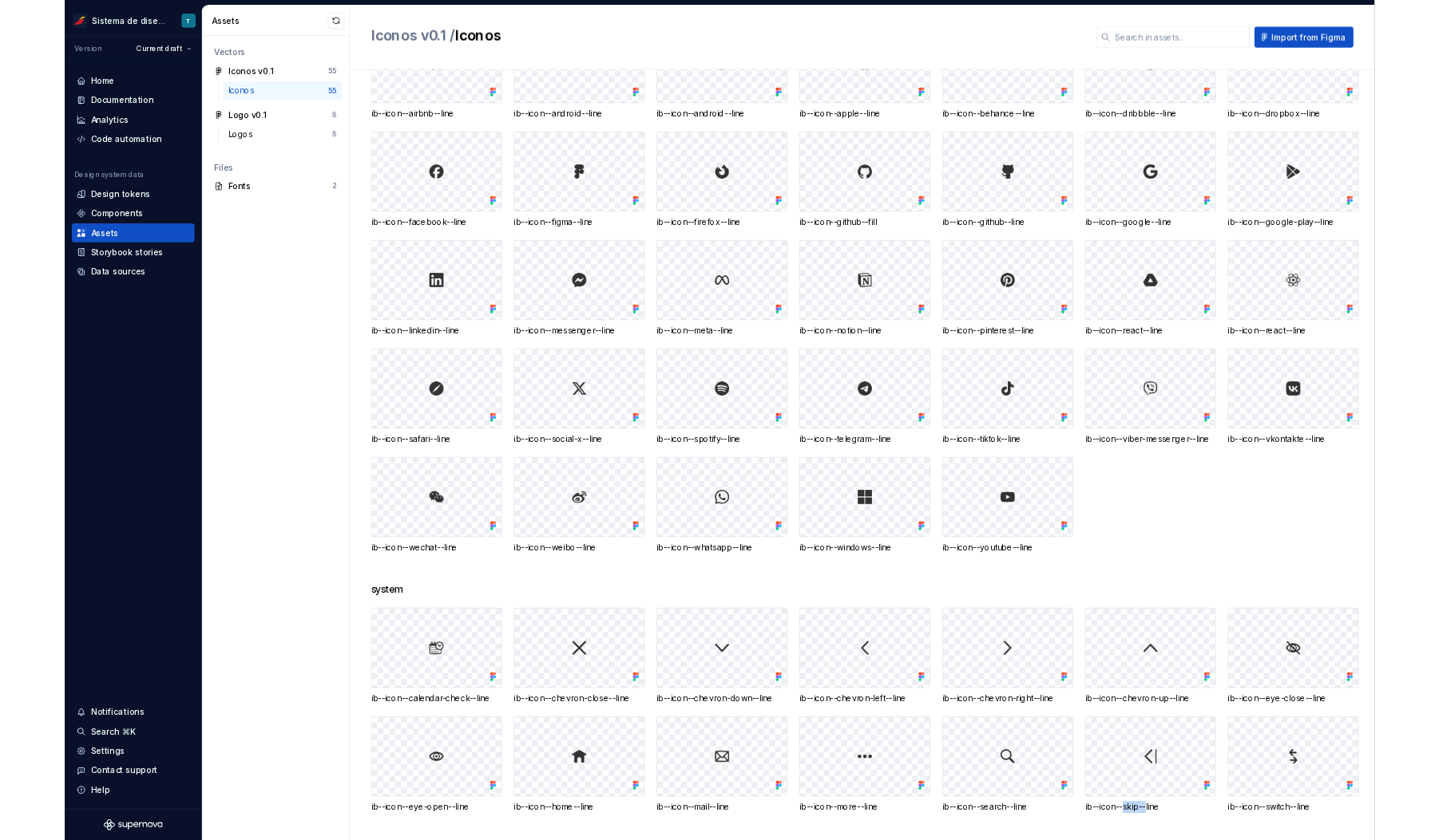
scroll to position [915, 0]
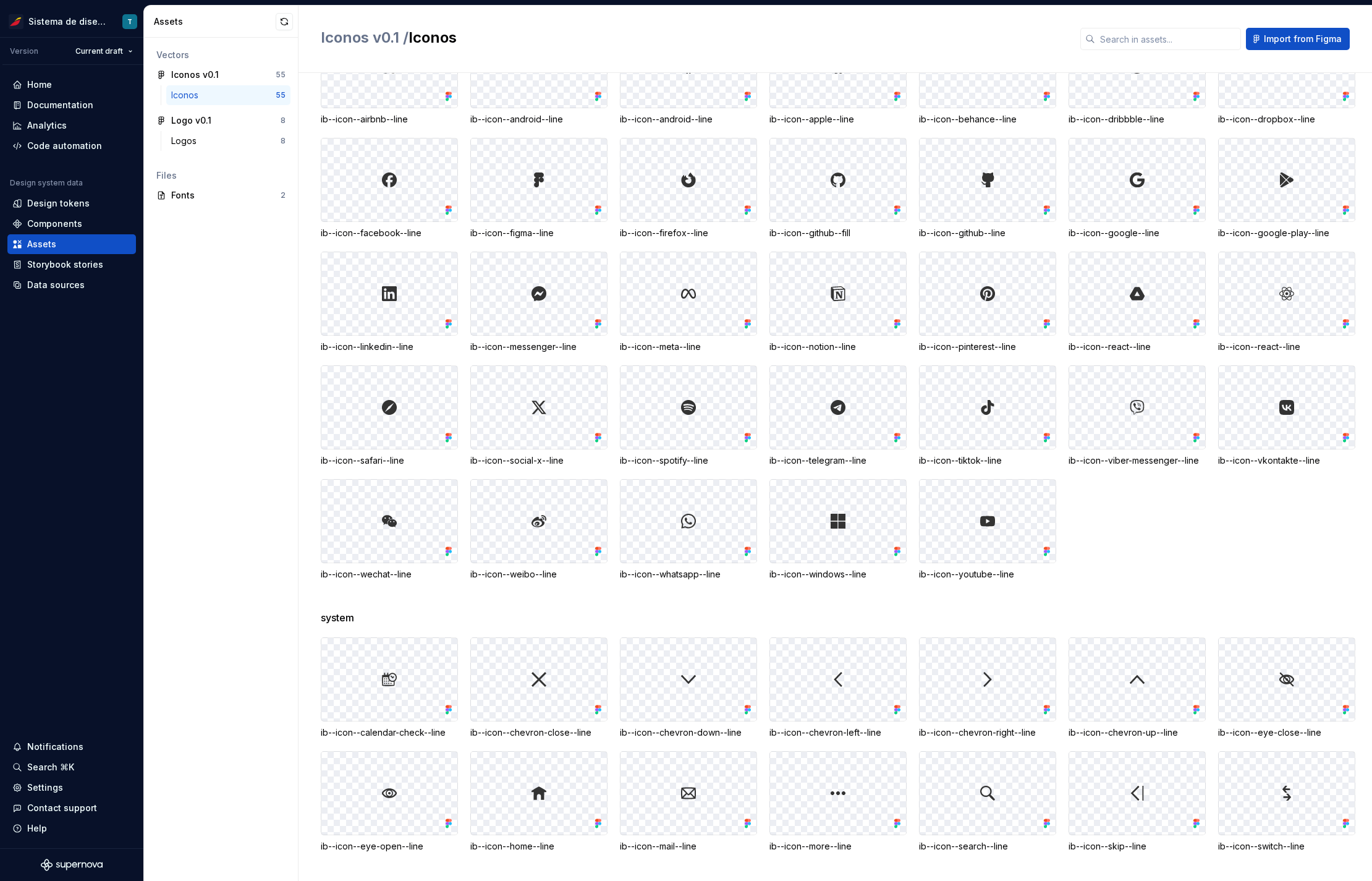
click at [1221, 606] on div "social-mono ib--icon--airbnb--line ib--icon--android--line ib--icon--android--l…" at bounding box center [846, 304] width 1051 height 614
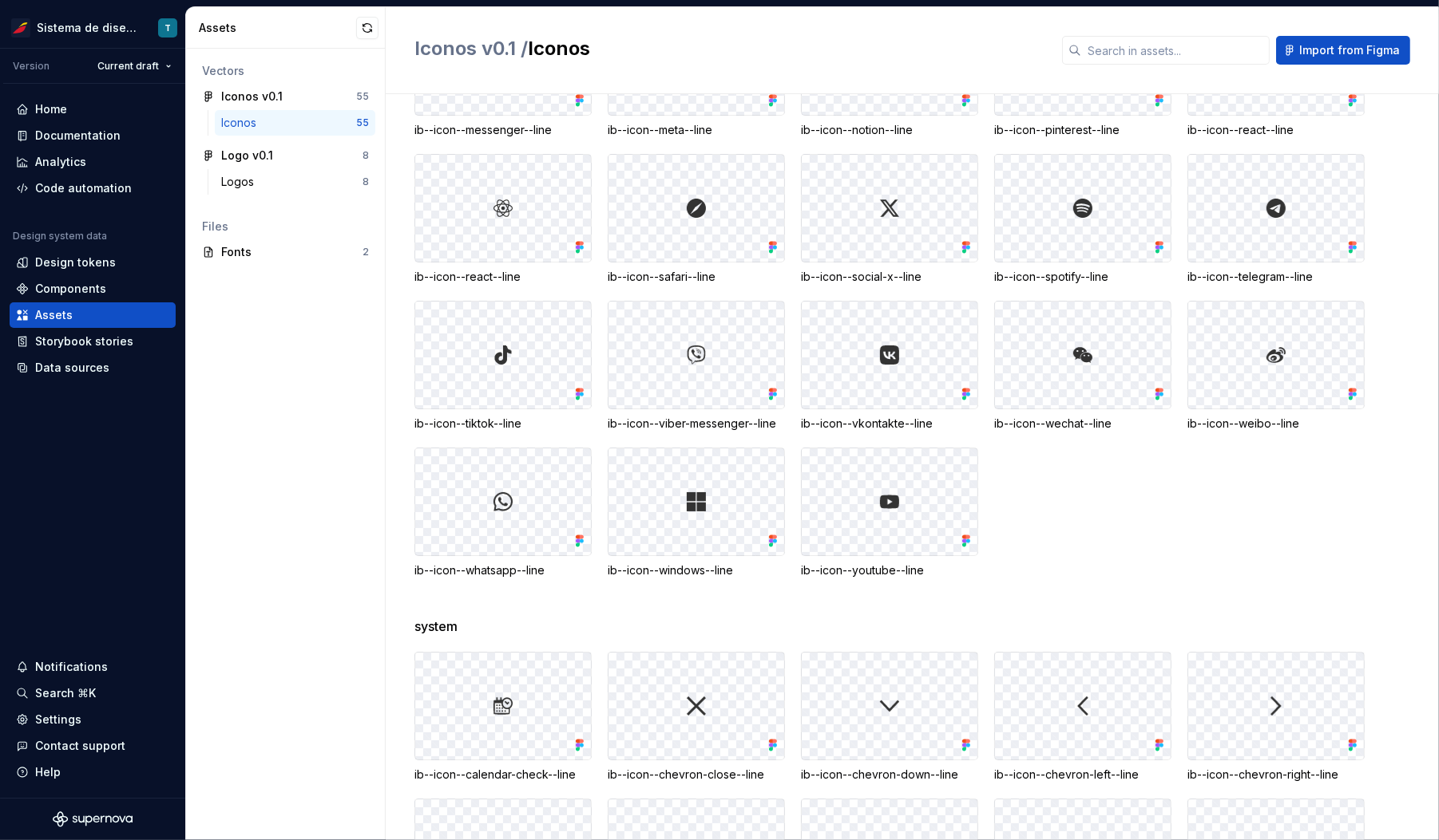
scroll to position [1653, 0]
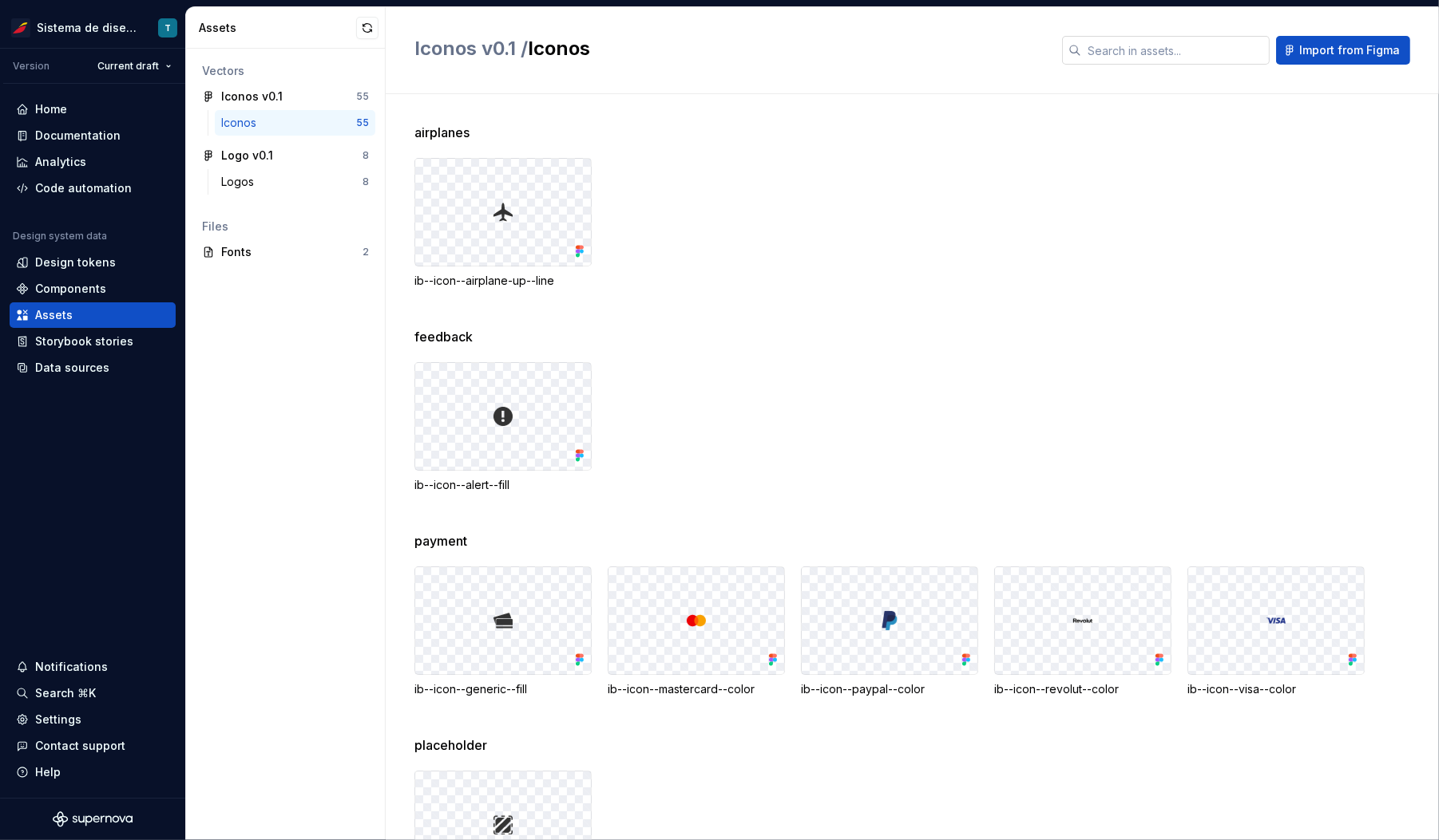
click at [1118, 55] on input "text" at bounding box center [1175, 50] width 188 height 29
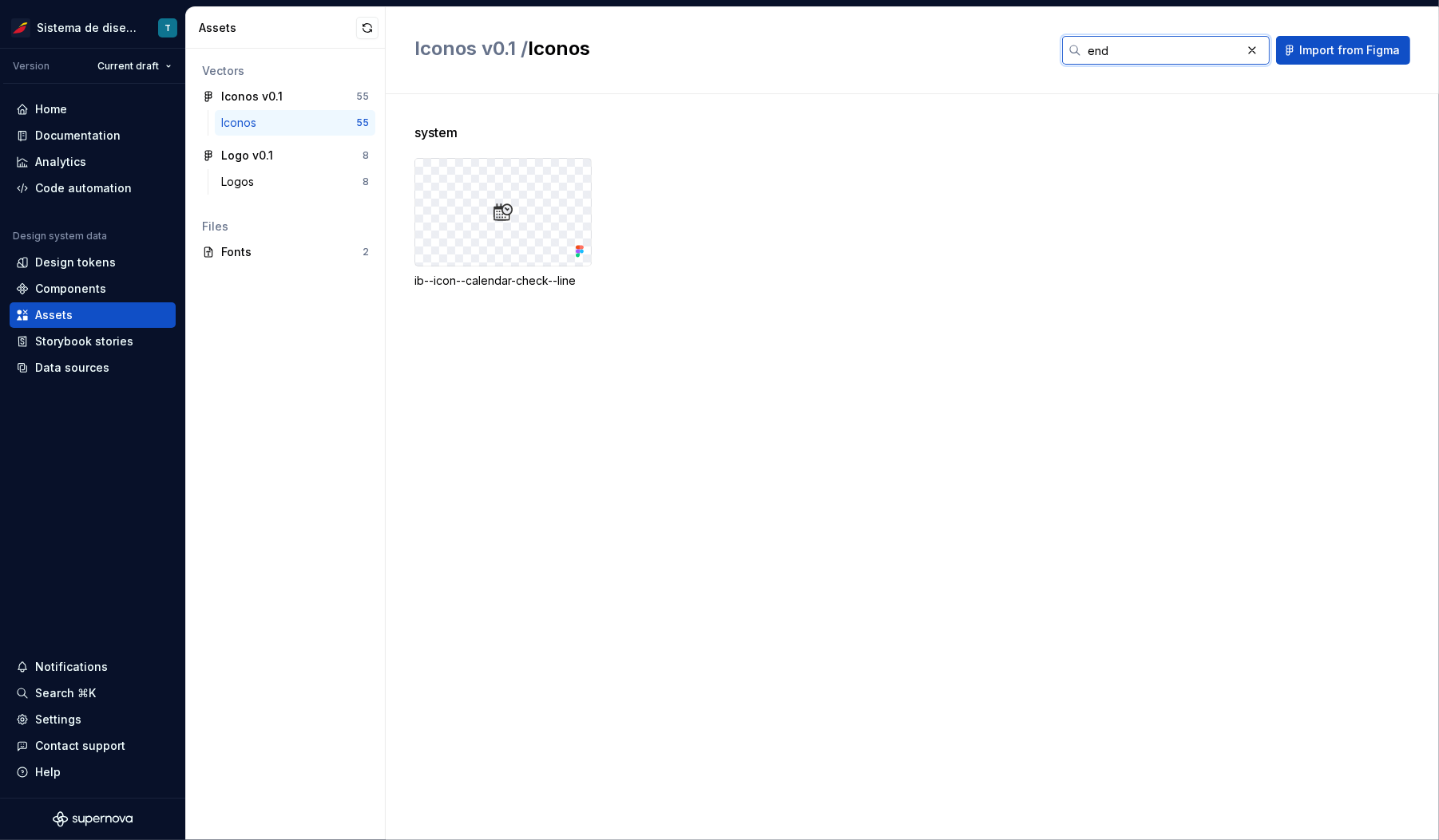
type input "end"
drag, startPoint x: 499, startPoint y: 280, endPoint x: 479, endPoint y: 277, distance: 20.2
click at [479, 277] on div "ib--icon--calendar-check--line" at bounding box center [503, 280] width 177 height 16
click at [1257, 50] on button "button" at bounding box center [1252, 51] width 23 height 23
